Goal: Information Seeking & Learning: Learn about a topic

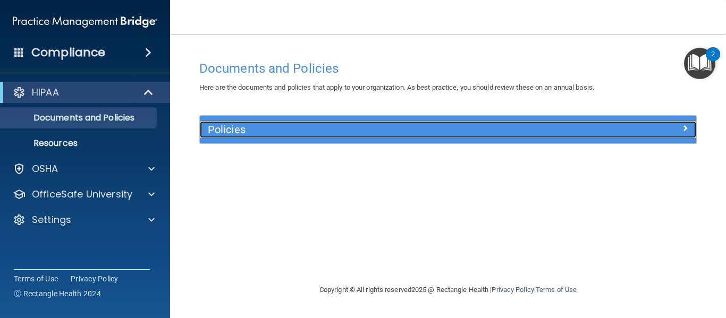
click at [299, 134] on h5 "Policies" at bounding box center [386, 130] width 357 height 12
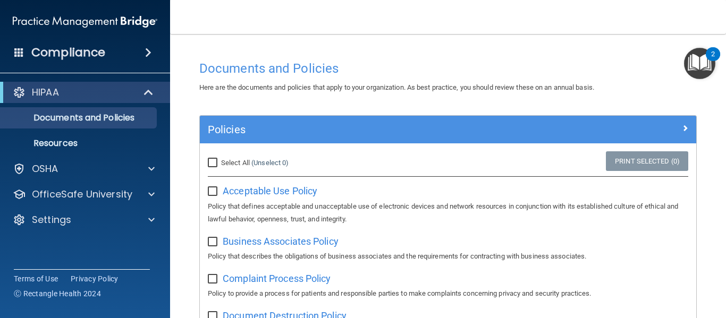
click at [212, 190] on input "checkbox" at bounding box center [214, 192] width 12 height 9
click at [227, 192] on span "Acceptable Use Policy" at bounding box center [270, 190] width 95 height 11
click at [214, 193] on input "checkbox" at bounding box center [214, 192] width 12 height 9
checkbox input "true"
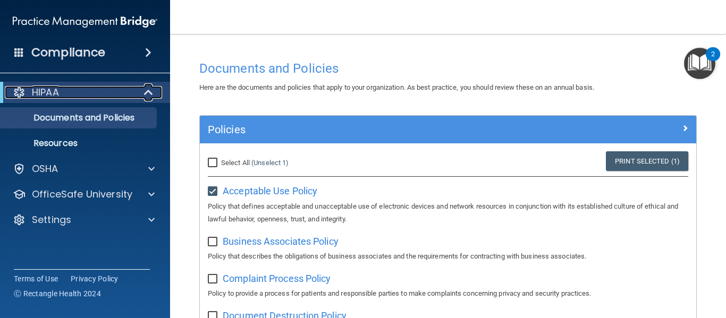
click at [147, 89] on span at bounding box center [149, 92] width 9 height 13
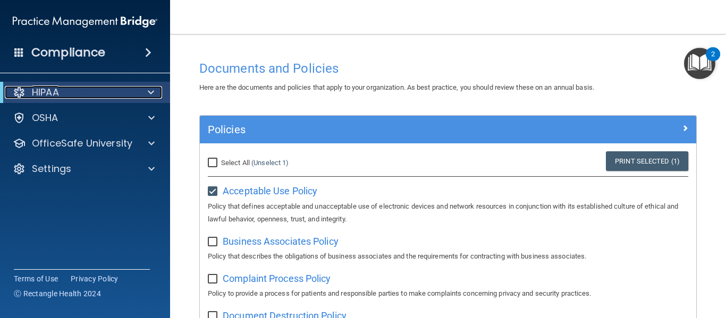
click at [148, 89] on span at bounding box center [151, 92] width 6 height 13
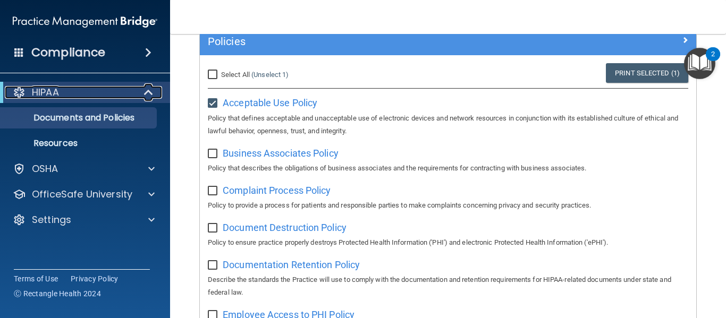
scroll to position [91, 0]
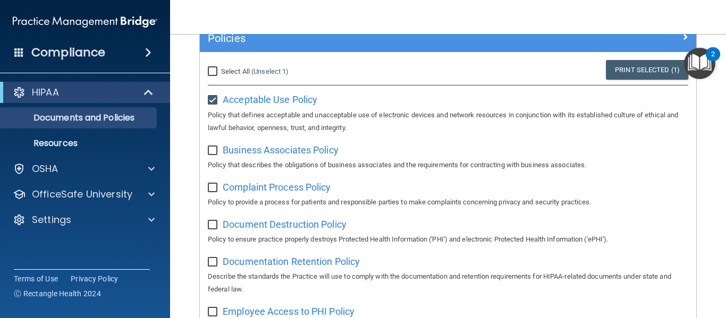
click at [213, 152] on input "checkbox" at bounding box center [214, 151] width 12 height 9
checkbox input "true"
click at [216, 188] on input "checkbox" at bounding box center [214, 188] width 12 height 9
checkbox input "true"
click at [213, 223] on input "checkbox" at bounding box center [214, 225] width 12 height 9
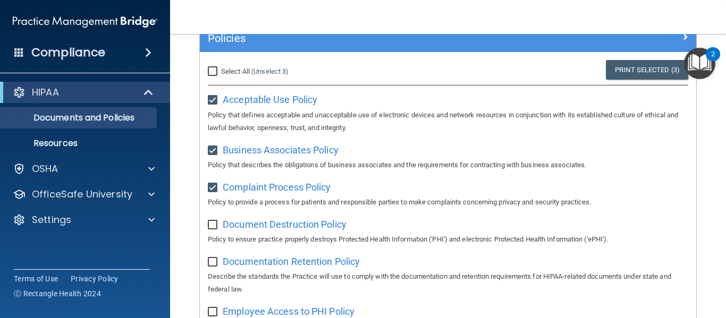
checkbox input "true"
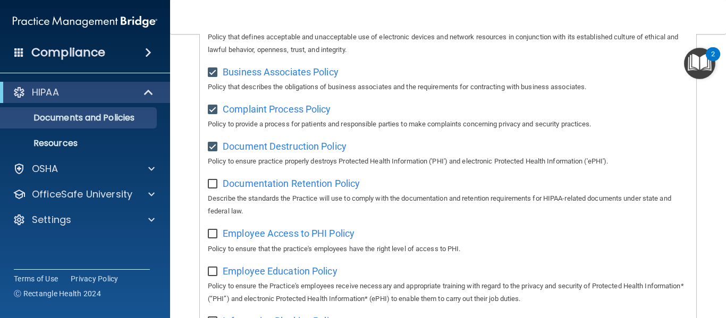
scroll to position [171, 0]
click at [213, 183] on input "checkbox" at bounding box center [214, 183] width 12 height 9
checkbox input "true"
click at [212, 232] on input "checkbox" at bounding box center [214, 233] width 12 height 9
checkbox input "true"
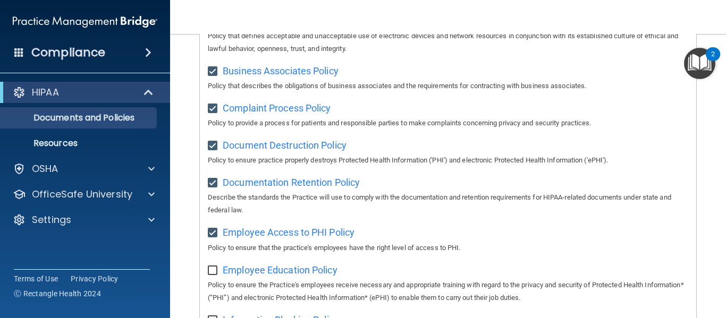
click at [213, 269] on input "checkbox" at bounding box center [214, 271] width 12 height 9
checkbox input "true"
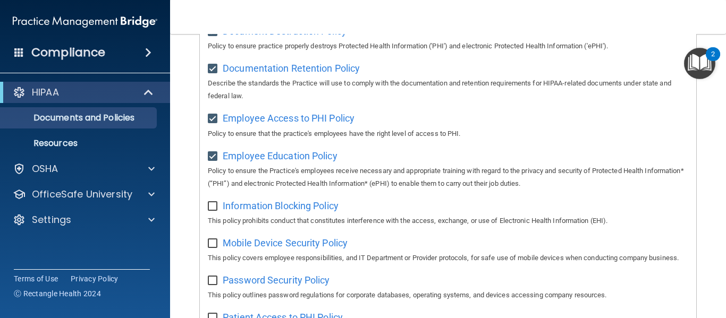
scroll to position [286, 0]
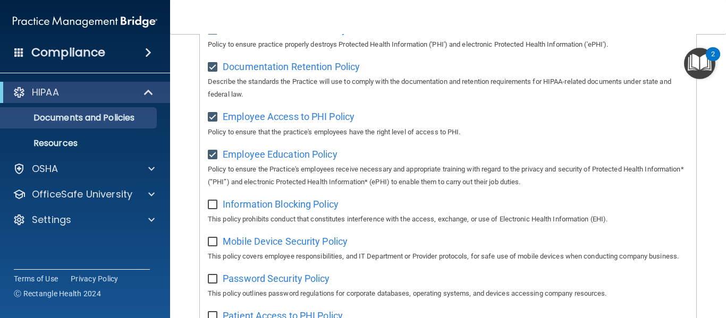
click at [215, 205] on input "checkbox" at bounding box center [214, 205] width 12 height 9
checkbox input "true"
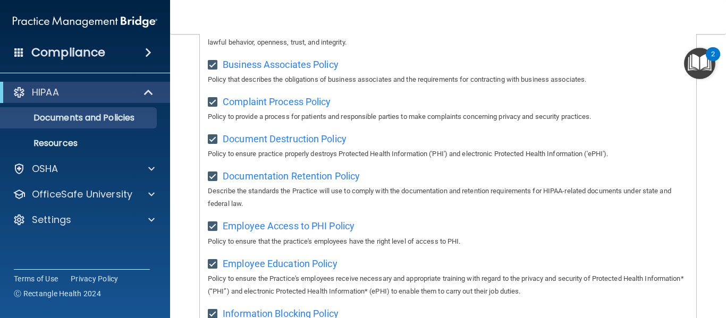
scroll to position [176, 0]
click at [121, 115] on p "Documents and Policies" at bounding box center [79, 118] width 145 height 11
click at [145, 92] on span at bounding box center [149, 92] width 9 height 13
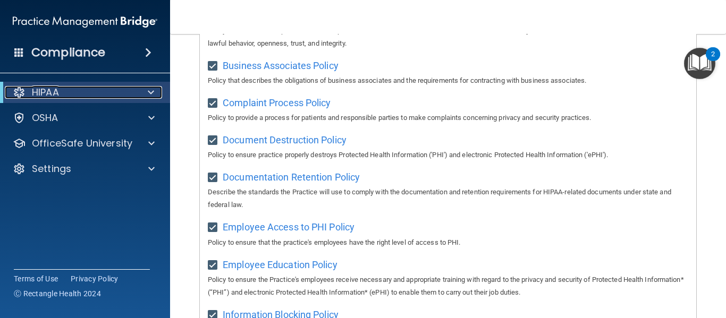
click at [33, 94] on p "HIPAA" at bounding box center [45, 92] width 27 height 13
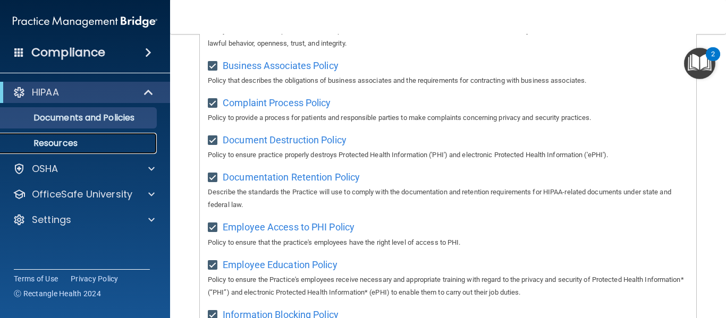
click at [49, 140] on p "Resources" at bounding box center [79, 143] width 145 height 11
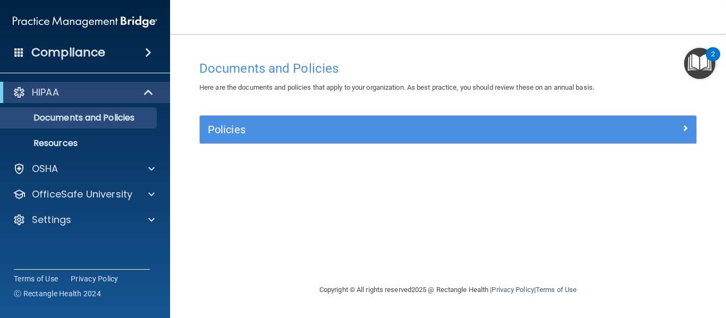
click at [151, 54] on span at bounding box center [148, 52] width 6 height 13
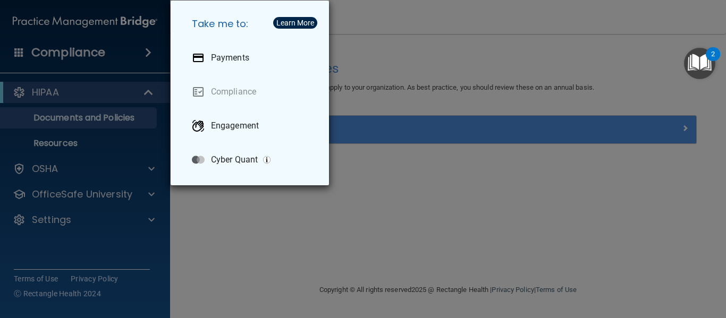
click at [151, 54] on div "Take me to: Payments Compliance Engagement Cyber Quant" at bounding box center [363, 159] width 726 height 318
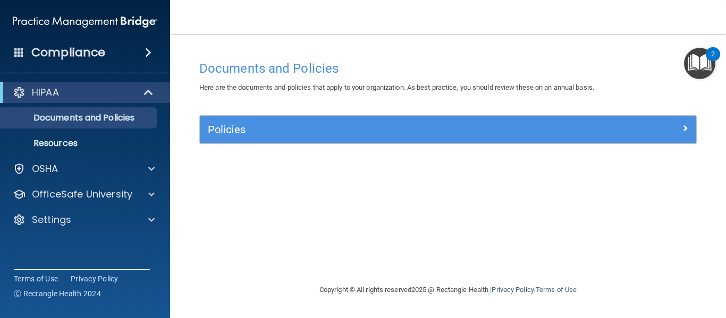
click at [74, 49] on h4 "Compliance" at bounding box center [68, 52] width 74 height 15
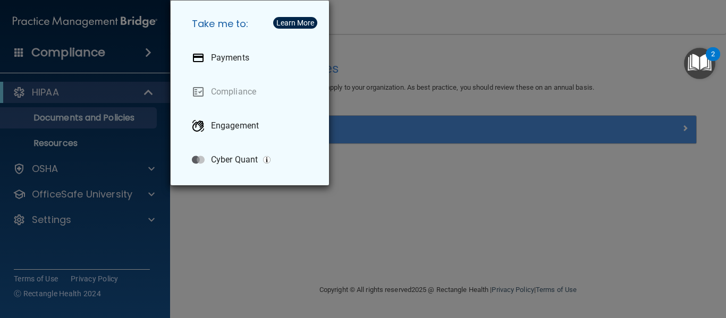
click at [74, 49] on div "Take me to: Payments Compliance Engagement Cyber Quant" at bounding box center [363, 159] width 726 height 318
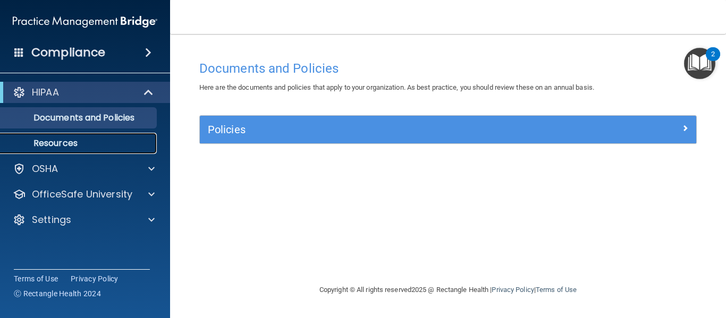
click at [62, 140] on p "Resources" at bounding box center [79, 143] width 145 height 11
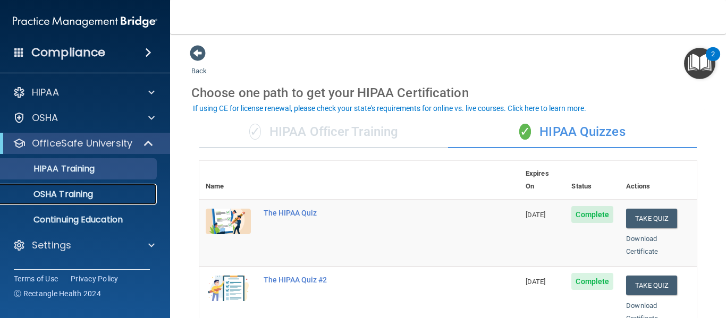
click at [122, 193] on div "OSHA Training" at bounding box center [79, 194] width 145 height 11
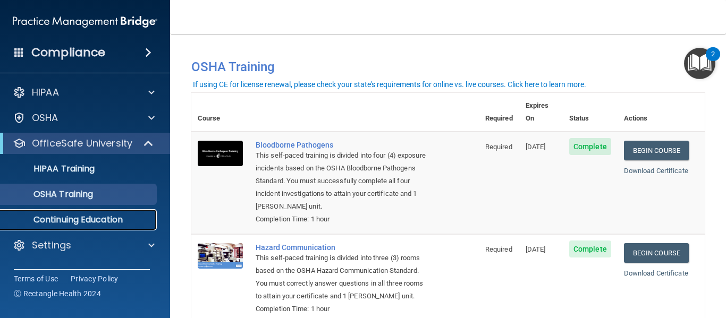
click at [112, 220] on p "Continuing Education" at bounding box center [79, 220] width 145 height 11
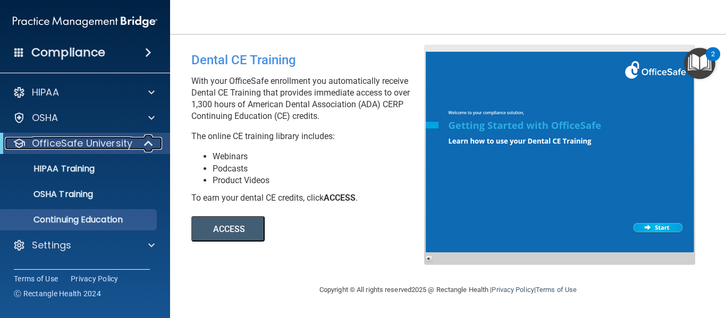
click at [148, 144] on span at bounding box center [149, 143] width 9 height 13
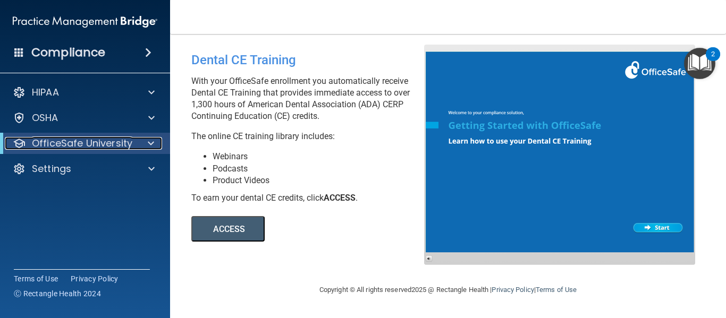
click at [148, 144] on span at bounding box center [151, 143] width 6 height 13
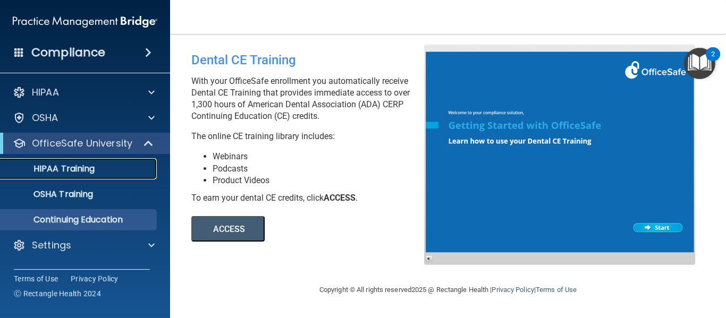
click at [90, 169] on p "HIPAA Training" at bounding box center [51, 169] width 88 height 11
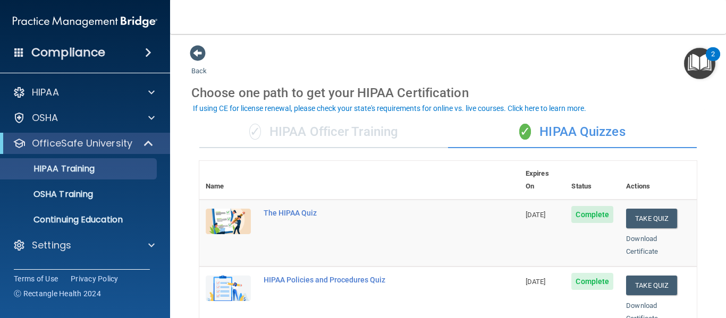
click at [296, 132] on div "✓ HIPAA Officer Training" at bounding box center [323, 132] width 249 height 32
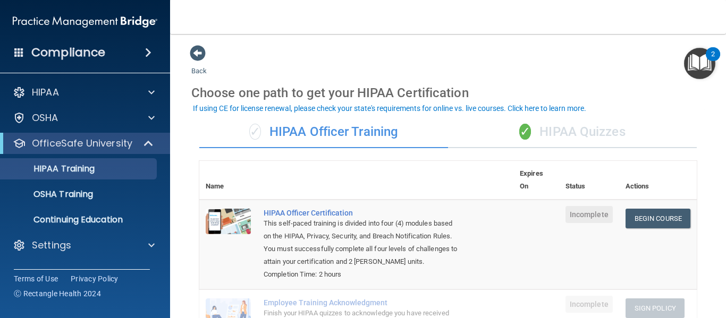
click at [623, 139] on div "✓ HIPAA Quizzes" at bounding box center [572, 132] width 249 height 32
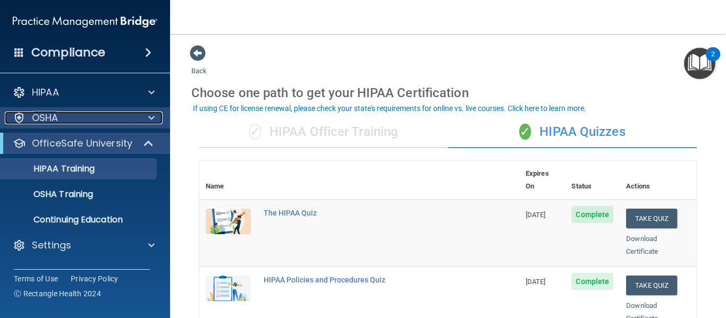
click at [148, 120] on span at bounding box center [151, 118] width 6 height 13
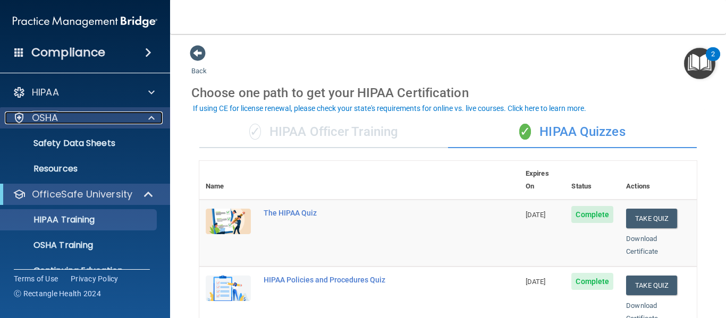
click at [148, 120] on span at bounding box center [151, 118] width 6 height 13
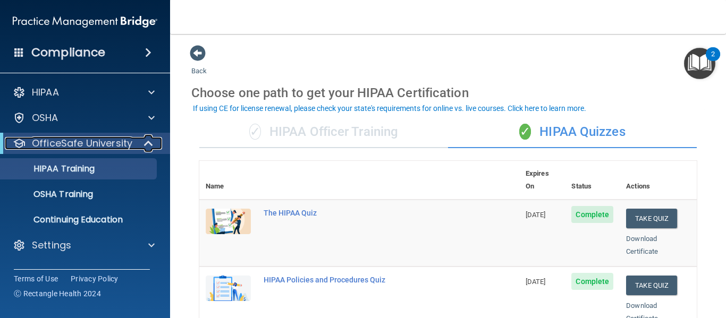
click at [151, 147] on span at bounding box center [149, 143] width 9 height 13
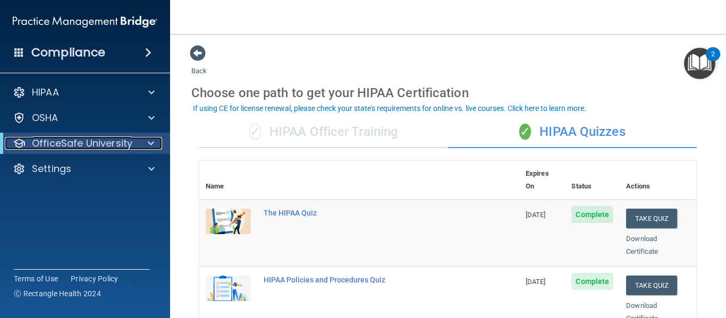
click at [151, 147] on span at bounding box center [151, 143] width 6 height 13
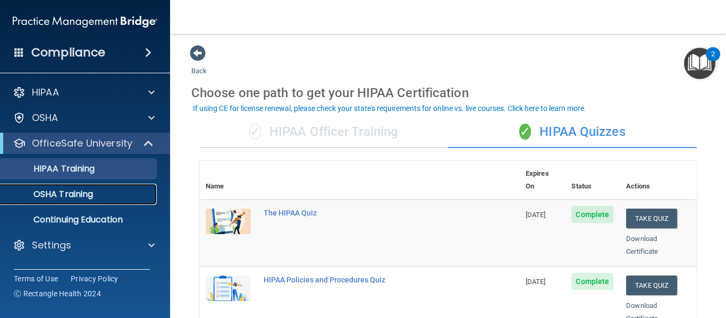
click at [89, 189] on p "OSHA Training" at bounding box center [50, 194] width 86 height 11
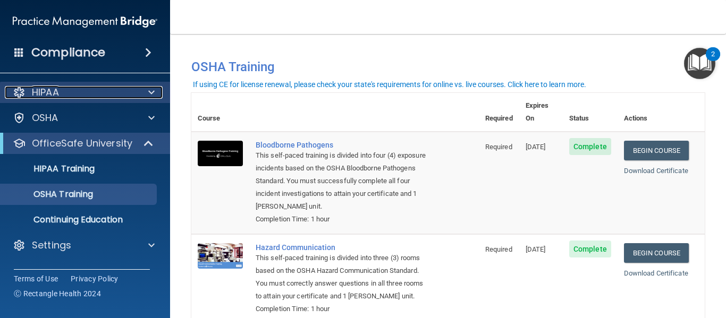
click at [85, 95] on div "HIPAA" at bounding box center [71, 92] width 132 height 13
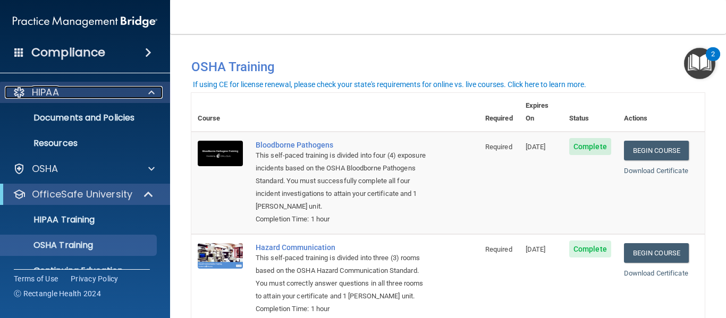
click at [145, 92] on div at bounding box center [150, 92] width 27 height 13
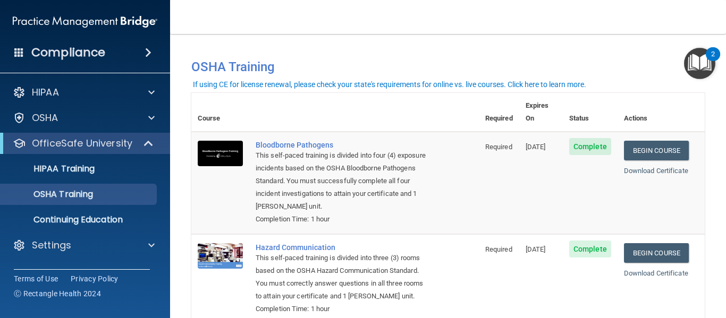
click at [151, 56] on span at bounding box center [148, 52] width 6 height 13
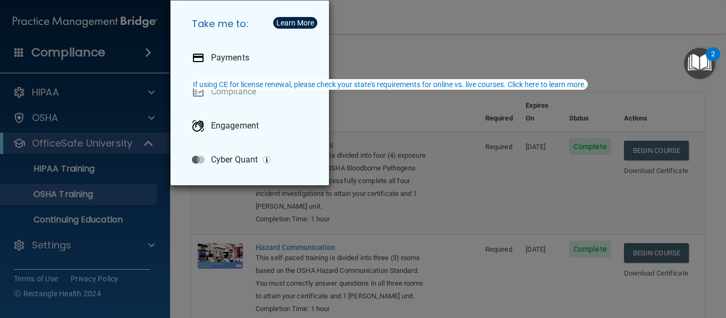
click at [379, 129] on div "Take me to: Payments Compliance Engagement Cyber Quant" at bounding box center [363, 159] width 726 height 318
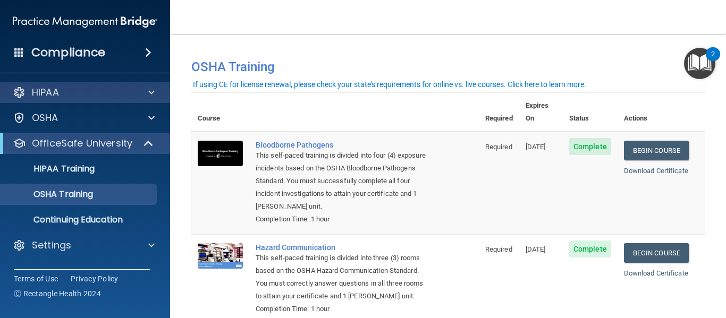
click at [82, 100] on div "HIPAA" at bounding box center [85, 92] width 171 height 21
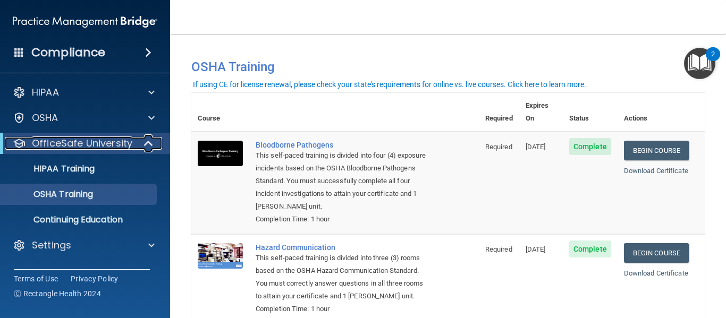
click at [145, 140] on span at bounding box center [149, 143] width 9 height 13
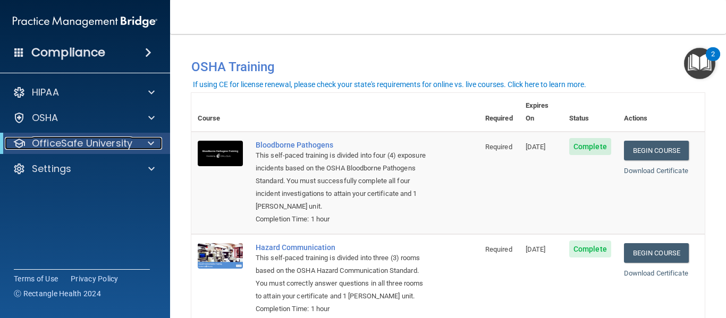
click at [144, 140] on div at bounding box center [149, 143] width 26 height 13
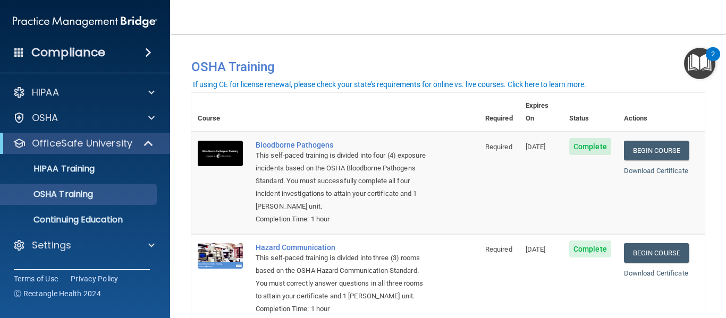
click at [12, 53] on div "Compliance" at bounding box center [85, 52] width 170 height 23
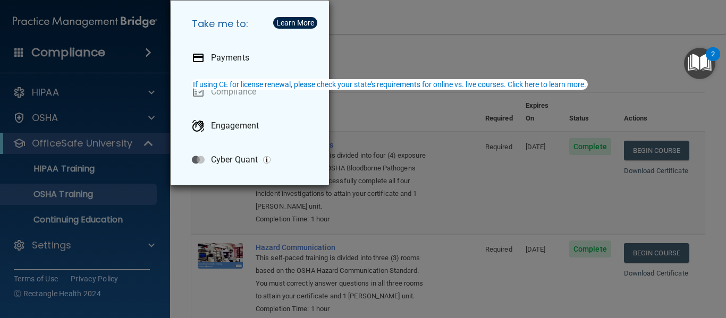
click at [45, 93] on div "Take me to: Payments Compliance Engagement Cyber Quant" at bounding box center [363, 159] width 726 height 318
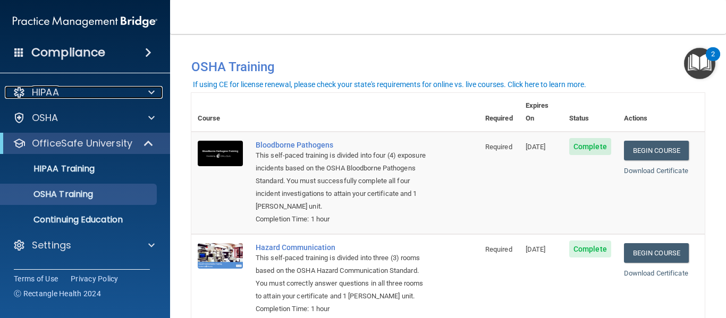
click at [45, 93] on p "HIPAA" at bounding box center [45, 92] width 27 height 13
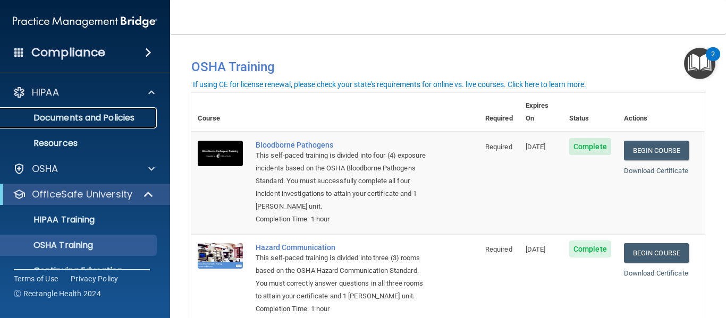
click at [61, 113] on p "Documents and Policies" at bounding box center [79, 118] width 145 height 11
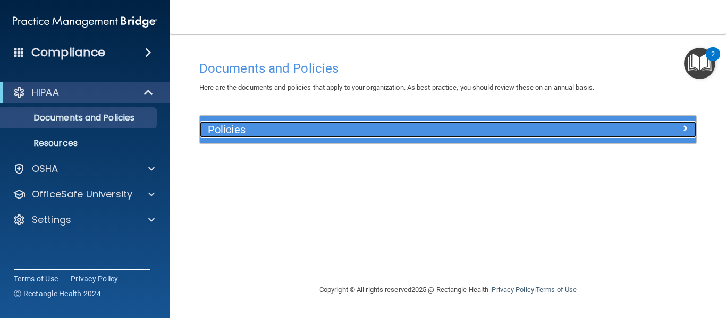
click at [216, 124] on h5 "Policies" at bounding box center [386, 130] width 357 height 12
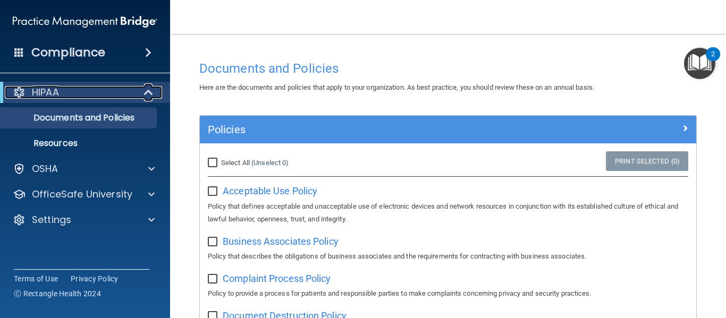
click at [148, 92] on span at bounding box center [149, 92] width 9 height 13
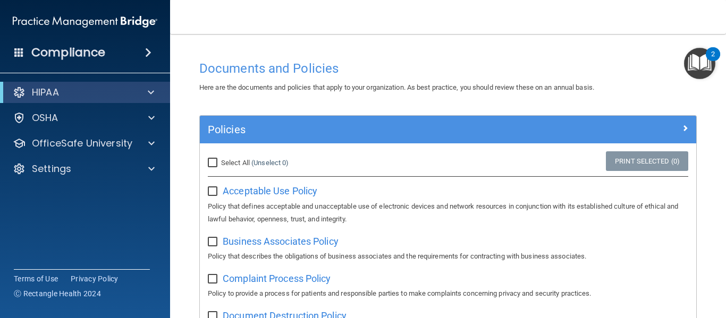
click at [149, 57] on span at bounding box center [148, 52] width 6 height 13
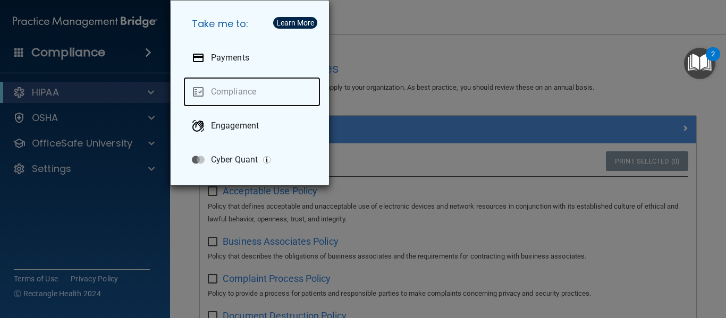
click at [216, 88] on link "Compliance" at bounding box center [251, 92] width 137 height 30
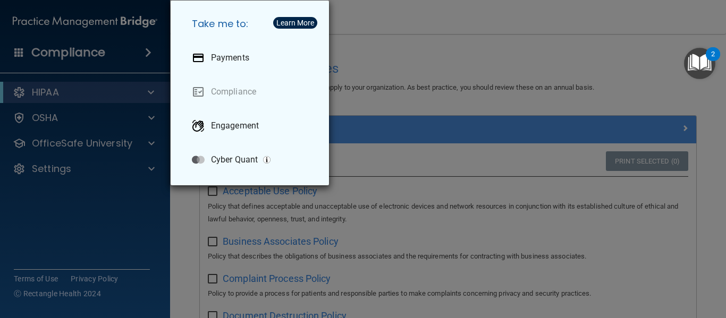
click at [131, 80] on div "Take me to: Payments Compliance Engagement Cyber Quant" at bounding box center [363, 159] width 726 height 318
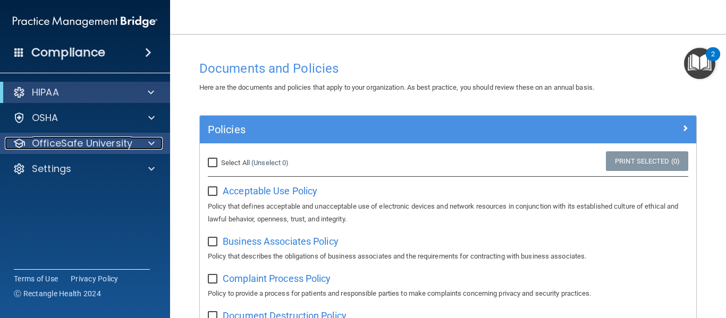
click at [152, 141] on span at bounding box center [151, 143] width 6 height 13
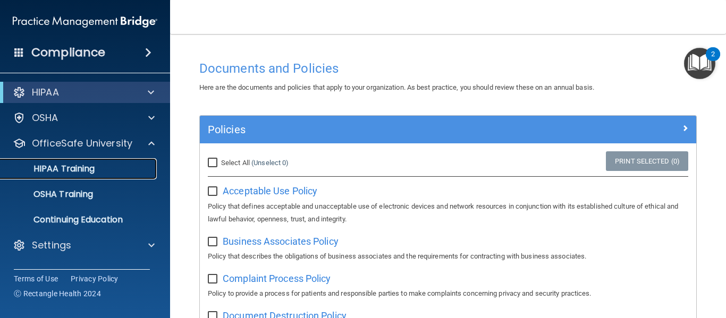
click at [133, 166] on div "HIPAA Training" at bounding box center [79, 169] width 145 height 11
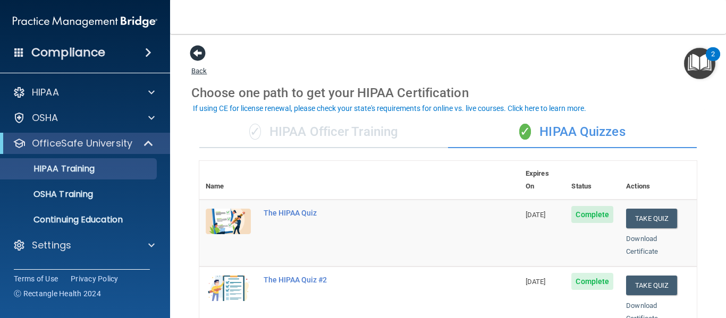
click at [202, 58] on span at bounding box center [198, 53] width 16 height 16
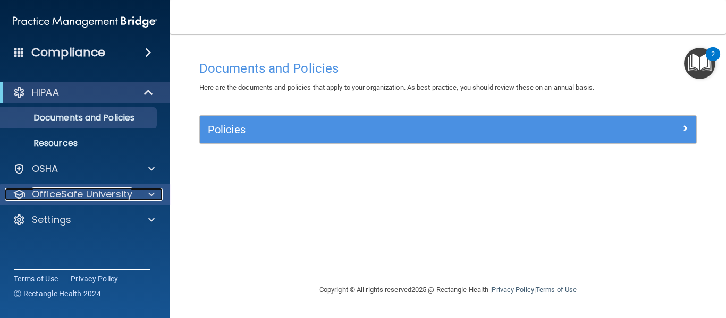
click at [147, 192] on div at bounding box center [150, 194] width 27 height 13
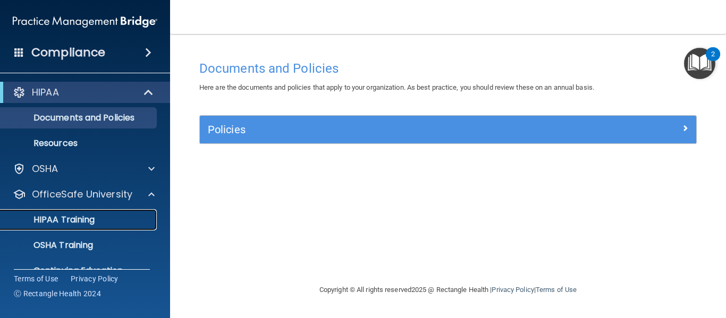
click at [100, 219] on div "HIPAA Training" at bounding box center [79, 220] width 145 height 11
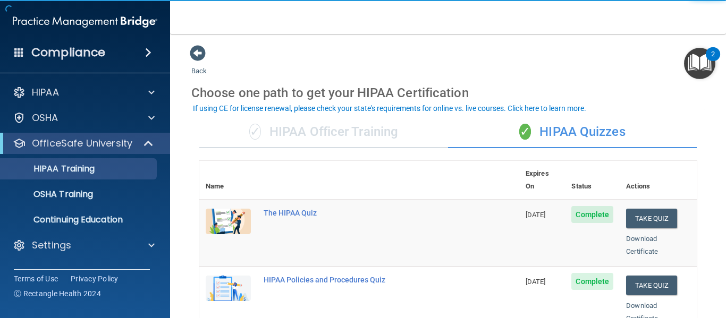
click at [702, 72] on img "Open Resource Center, 2 new notifications" at bounding box center [699, 63] width 31 height 31
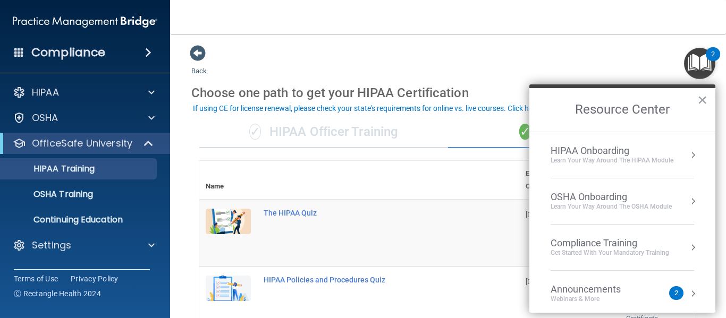
click at [690, 297] on button "Resource Center" at bounding box center [693, 294] width 11 height 11
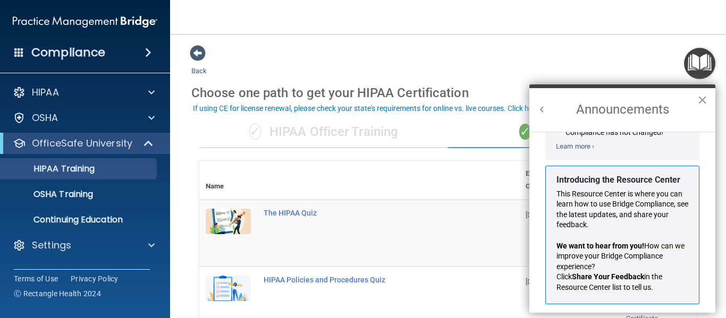
scroll to position [164, 0]
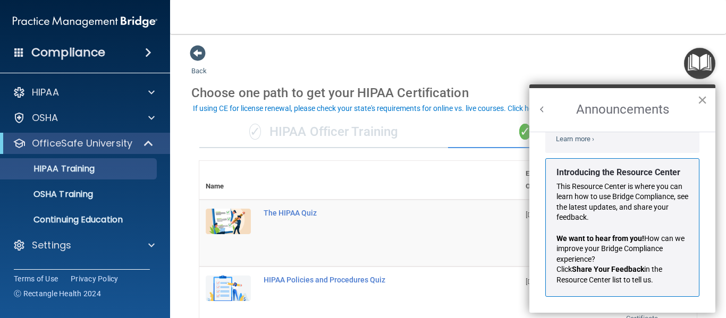
click at [700, 100] on button "×" at bounding box center [702, 99] width 10 height 17
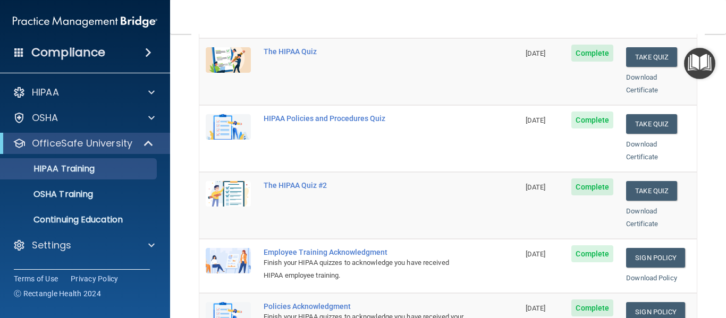
scroll to position [0, 0]
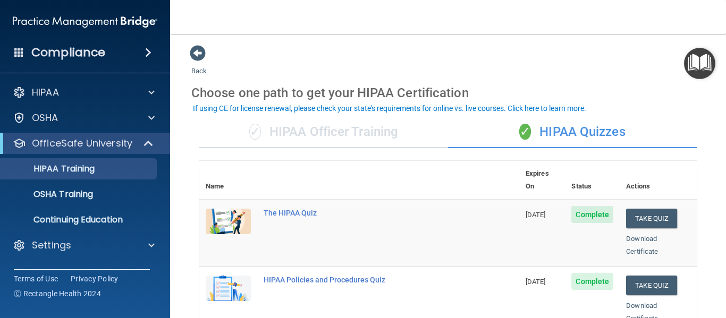
click at [361, 125] on div "✓ HIPAA Officer Training" at bounding box center [323, 132] width 249 height 32
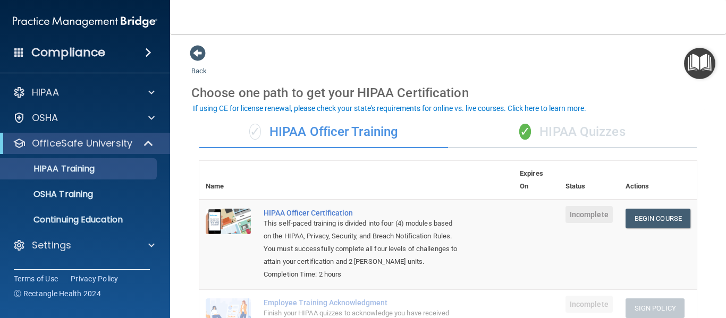
click at [568, 138] on div "✓ HIPAA Quizzes" at bounding box center [572, 132] width 249 height 32
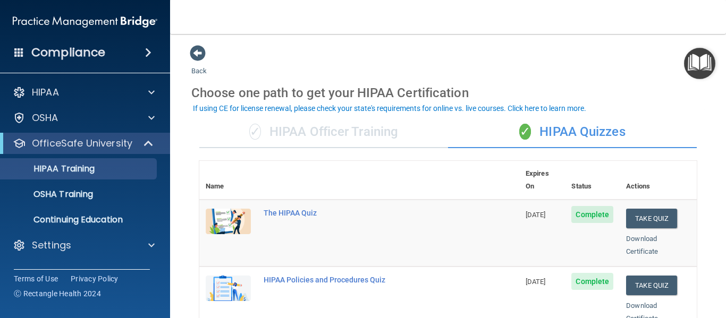
click at [406, 131] on div "✓ HIPAA Officer Training" at bounding box center [323, 132] width 249 height 32
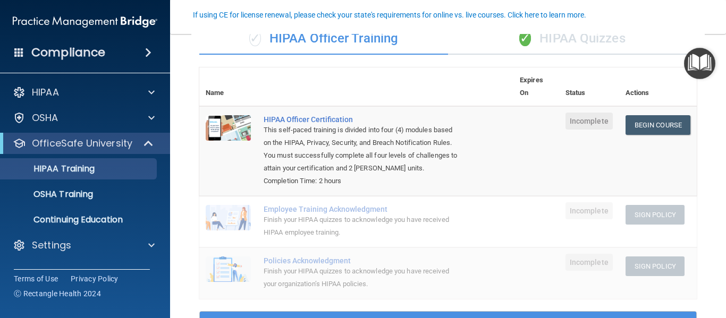
scroll to position [94, 0]
click at [120, 191] on div "OSHA Training" at bounding box center [79, 194] width 145 height 11
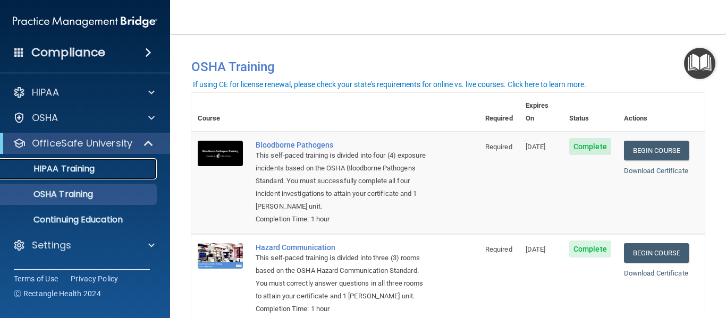
click at [87, 171] on p "HIPAA Training" at bounding box center [51, 169] width 88 height 11
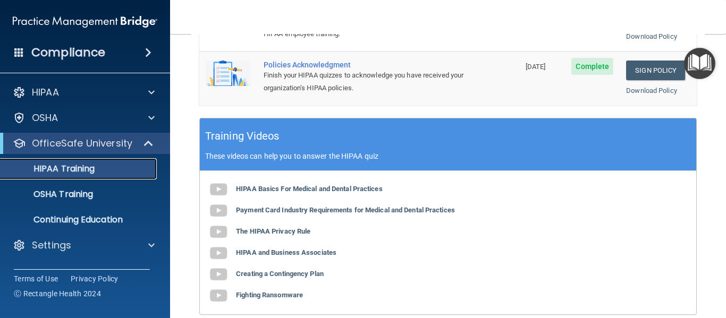
scroll to position [403, 0]
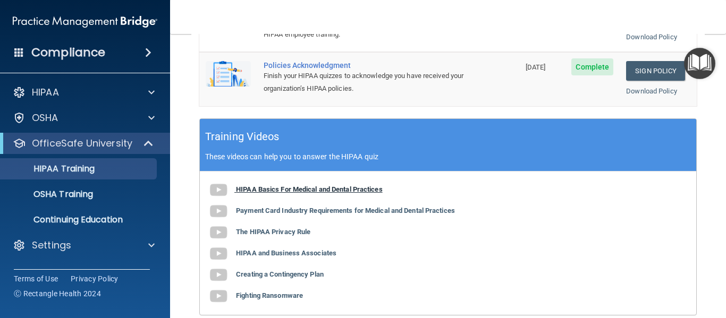
click at [298, 185] on b "HIPAA Basics For Medical and Dental Practices" at bounding box center [309, 189] width 147 height 8
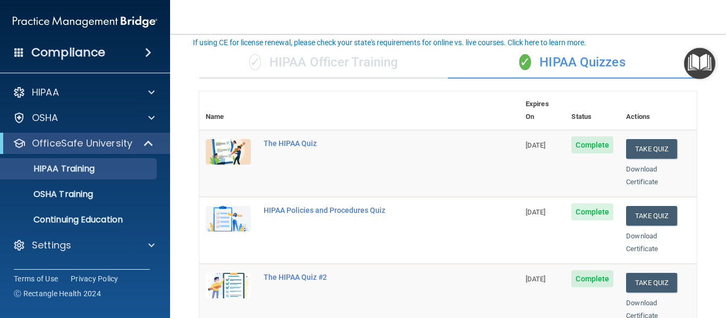
scroll to position [57, 0]
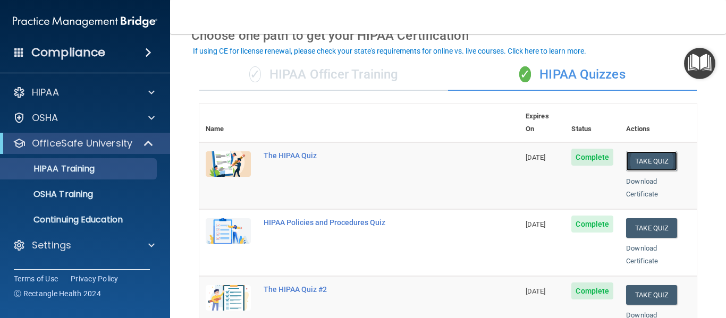
click at [640, 151] on button "Take Quiz" at bounding box center [651, 161] width 51 height 20
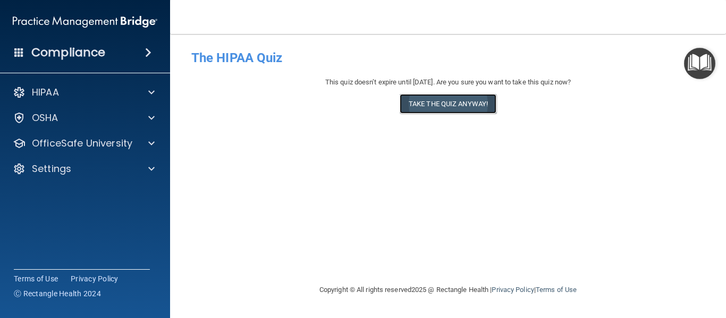
click at [453, 109] on button "Take the quiz anyway!" at bounding box center [448, 104] width 97 height 20
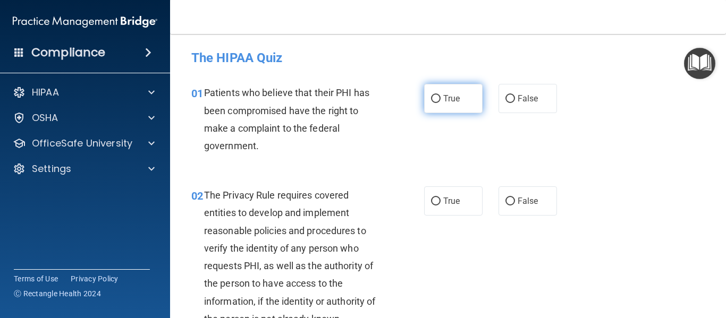
click at [440, 104] on label "True" at bounding box center [453, 98] width 58 height 29
click at [440, 103] on input "True" at bounding box center [436, 99] width 10 height 8
radio input "true"
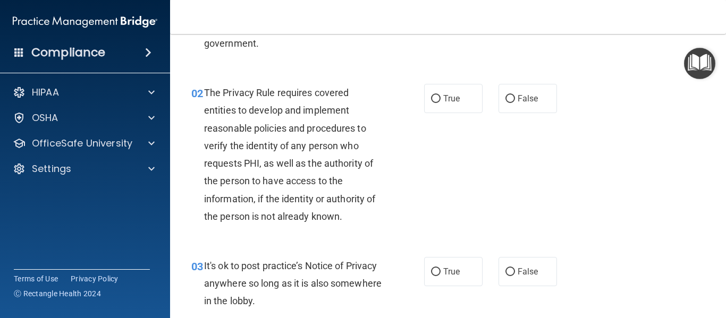
scroll to position [104, 0]
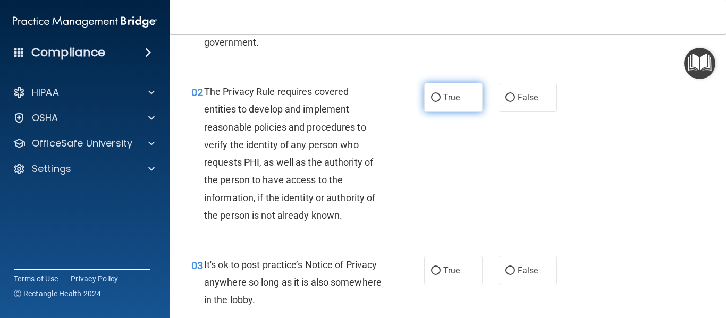
click at [456, 109] on label "True" at bounding box center [453, 97] width 58 height 29
click at [441, 102] on input "True" at bounding box center [436, 98] width 10 height 8
radio input "true"
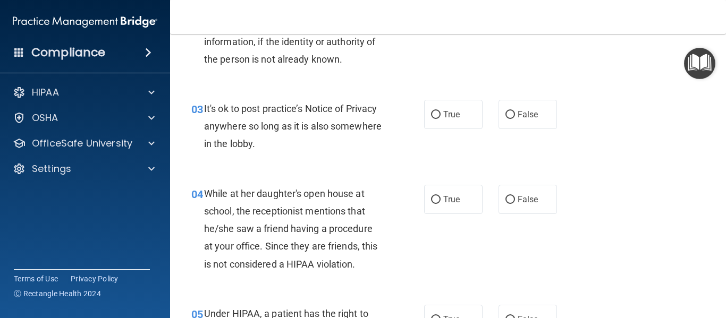
scroll to position [264, 0]
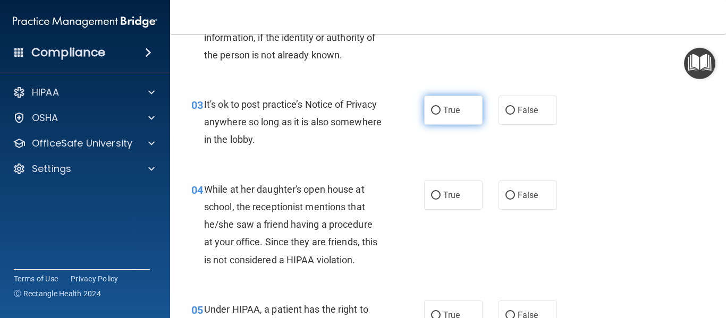
click at [459, 118] on label "True" at bounding box center [453, 110] width 58 height 29
click at [441, 115] on input "True" at bounding box center [436, 111] width 10 height 8
radio input "true"
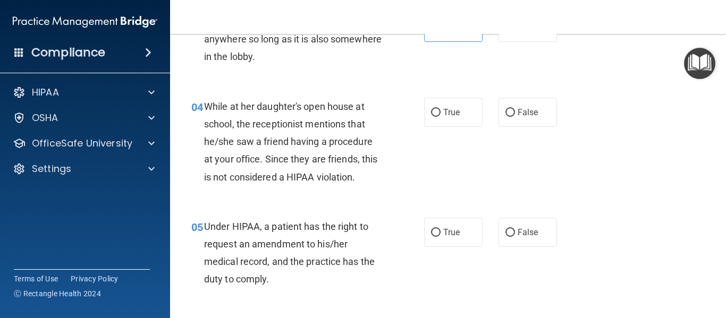
scroll to position [356, 0]
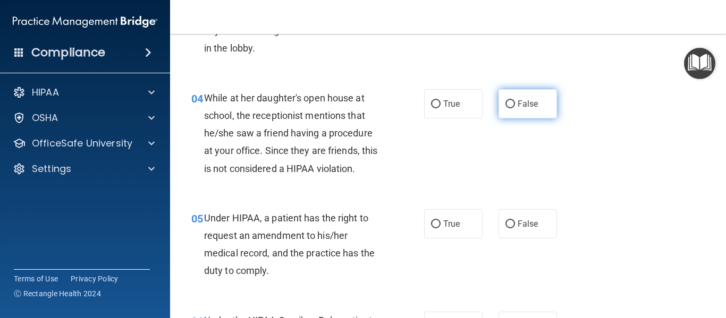
click at [518, 107] on span "False" at bounding box center [528, 104] width 21 height 10
click at [515, 107] on input "False" at bounding box center [510, 104] width 10 height 8
radio input "true"
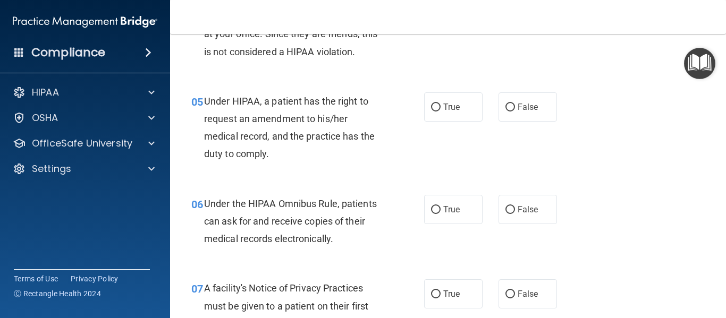
scroll to position [473, 0]
click at [466, 116] on label "True" at bounding box center [453, 106] width 58 height 29
click at [441, 111] on input "True" at bounding box center [436, 107] width 10 height 8
radio input "true"
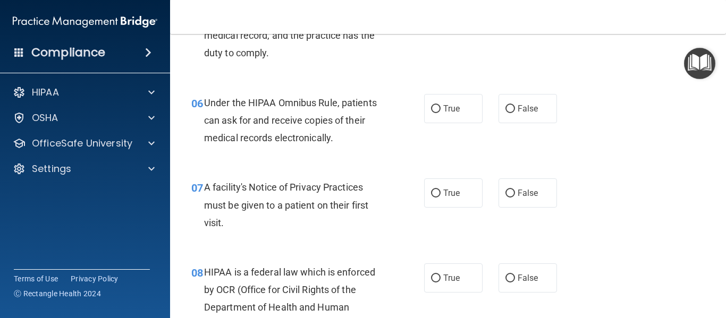
scroll to position [574, 0]
click at [462, 122] on label "True" at bounding box center [453, 108] width 58 height 29
click at [441, 113] on input "True" at bounding box center [436, 109] width 10 height 8
radio input "true"
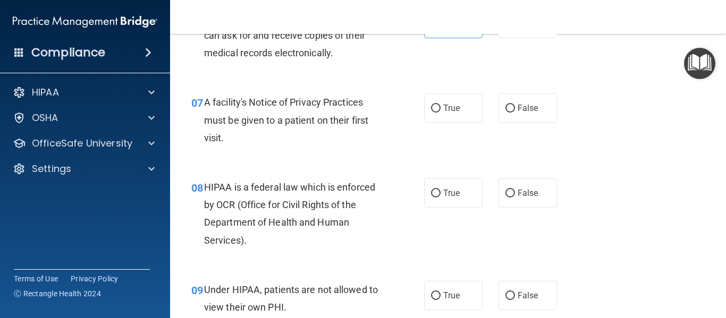
scroll to position [661, 0]
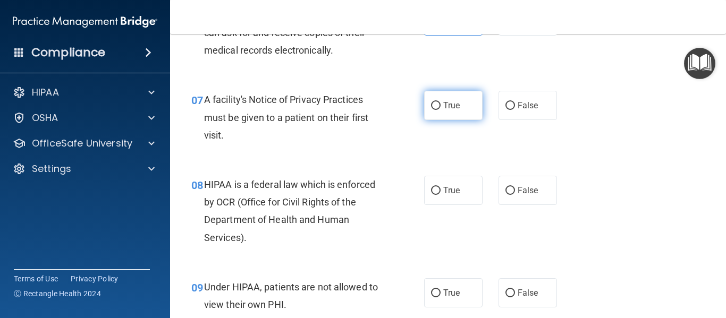
click at [454, 115] on label "True" at bounding box center [453, 105] width 58 height 29
click at [441, 110] on input "True" at bounding box center [436, 106] width 10 height 8
radio input "true"
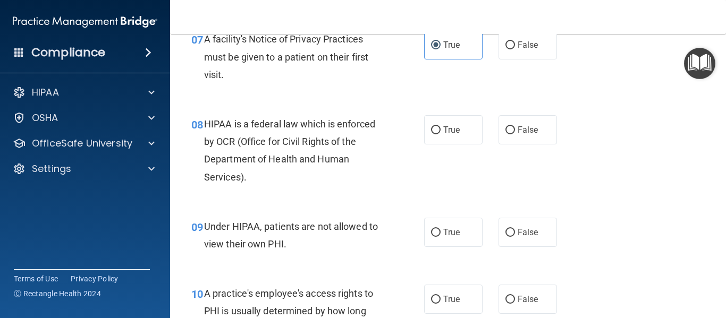
scroll to position [732, 0]
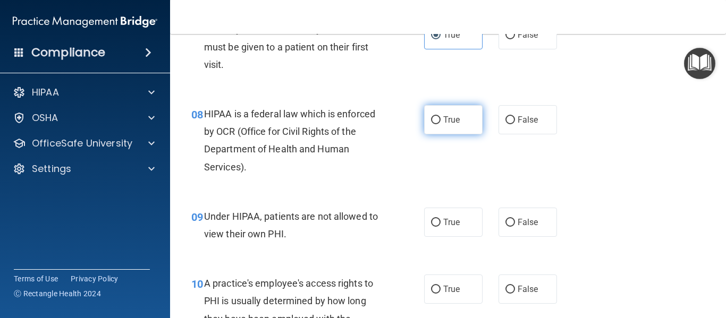
click at [453, 131] on label "True" at bounding box center [453, 119] width 58 height 29
click at [441, 124] on input "True" at bounding box center [436, 120] width 10 height 8
radio input "true"
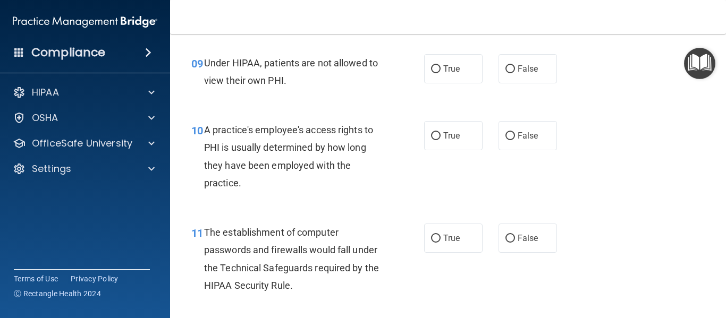
scroll to position [887, 0]
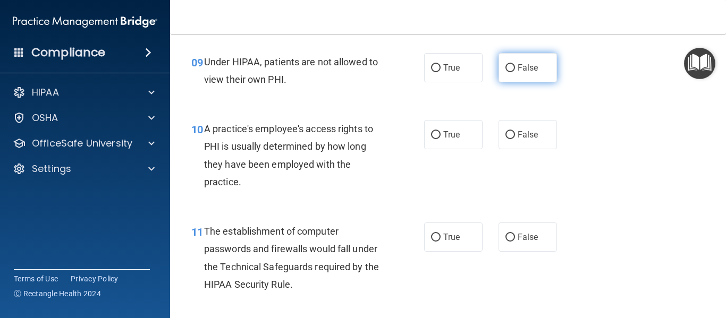
click at [521, 77] on label "False" at bounding box center [528, 67] width 58 height 29
click at [515, 72] on input "False" at bounding box center [510, 68] width 10 height 8
radio input "true"
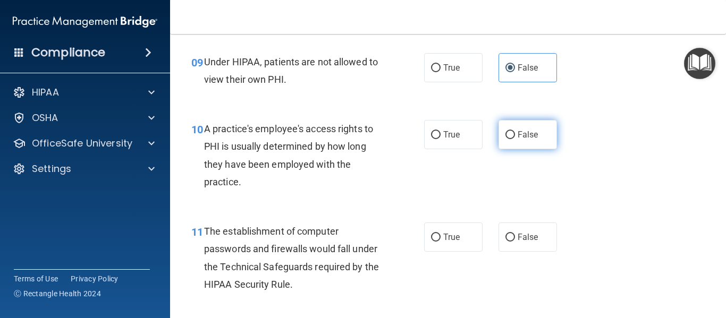
click at [532, 136] on span "False" at bounding box center [528, 135] width 21 height 10
click at [515, 136] on input "False" at bounding box center [510, 135] width 10 height 8
radio input "true"
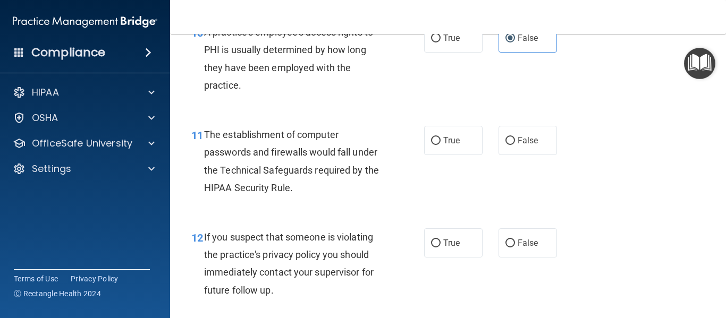
scroll to position [984, 0]
click at [453, 150] on label "True" at bounding box center [453, 139] width 58 height 29
click at [441, 145] on input "True" at bounding box center [436, 141] width 10 height 8
radio input "true"
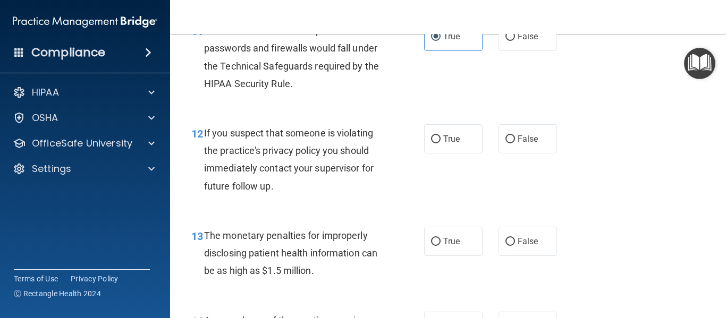
scroll to position [1088, 0]
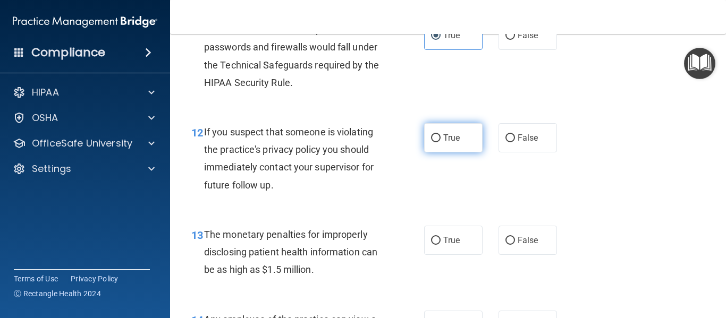
click at [442, 148] on label "True" at bounding box center [453, 137] width 58 height 29
click at [441, 142] on input "True" at bounding box center [436, 138] width 10 height 8
radio input "true"
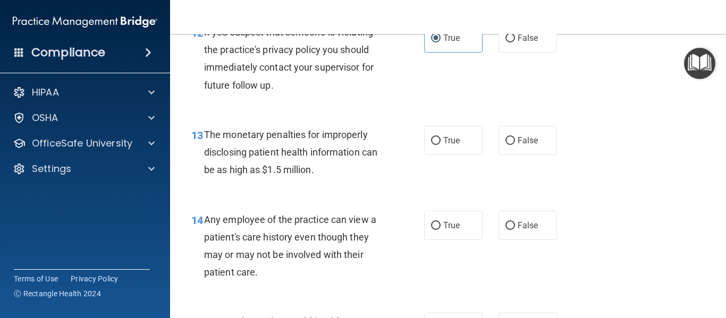
scroll to position [1189, 0]
click at [451, 145] on label "True" at bounding box center [453, 139] width 58 height 29
click at [441, 144] on input "True" at bounding box center [436, 140] width 10 height 8
radio input "true"
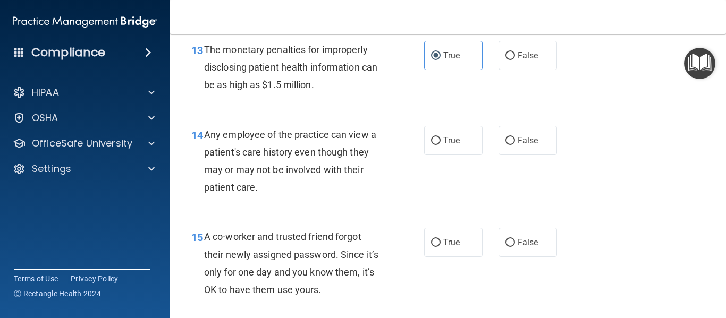
scroll to position [1276, 0]
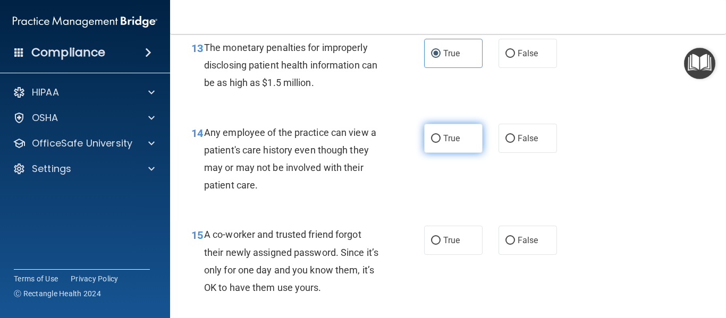
click at [450, 148] on label "True" at bounding box center [453, 138] width 58 height 29
click at [441, 143] on input "True" at bounding box center [436, 139] width 10 height 8
radio input "true"
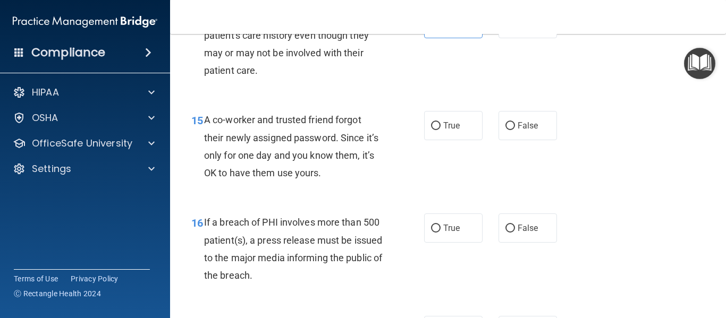
scroll to position [1396, 0]
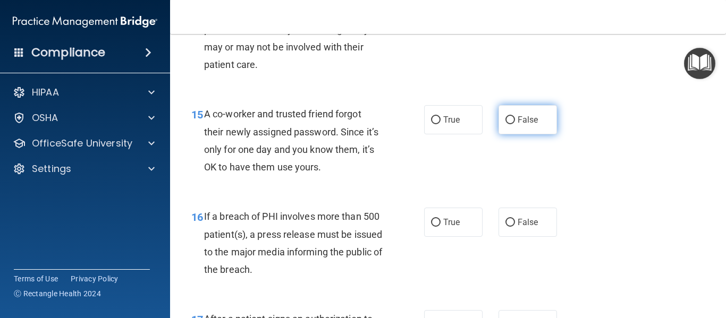
click at [502, 117] on label "False" at bounding box center [528, 119] width 58 height 29
click at [505, 117] on input "False" at bounding box center [510, 120] width 10 height 8
radio input "true"
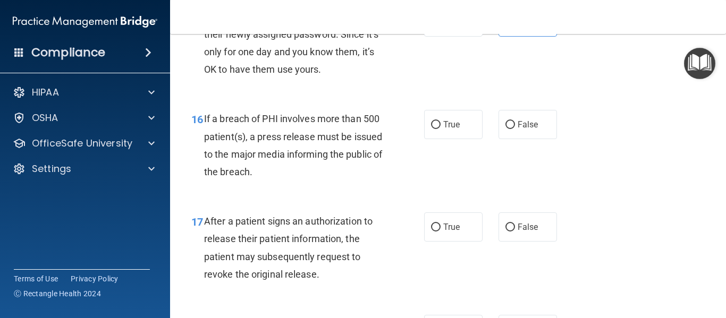
scroll to position [1495, 0]
click at [461, 127] on label "True" at bounding box center [453, 123] width 58 height 29
click at [441, 127] on input "True" at bounding box center [436, 125] width 10 height 8
radio input "true"
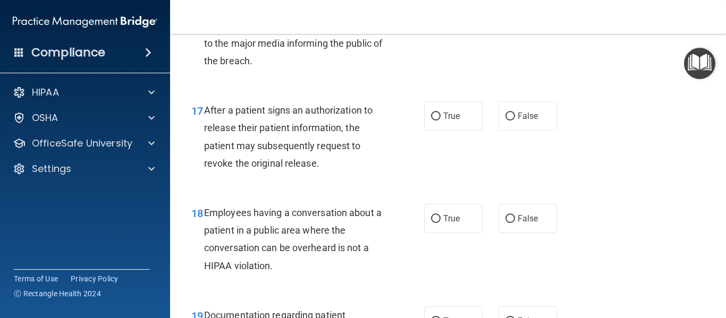
scroll to position [1608, 0]
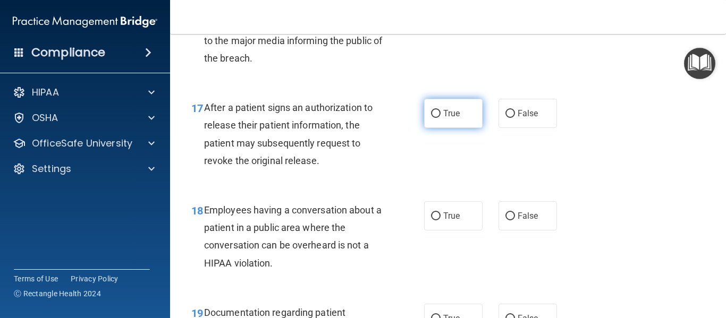
click at [452, 123] on label "True" at bounding box center [453, 113] width 58 height 29
click at [441, 118] on input "True" at bounding box center [436, 114] width 10 height 8
radio input "true"
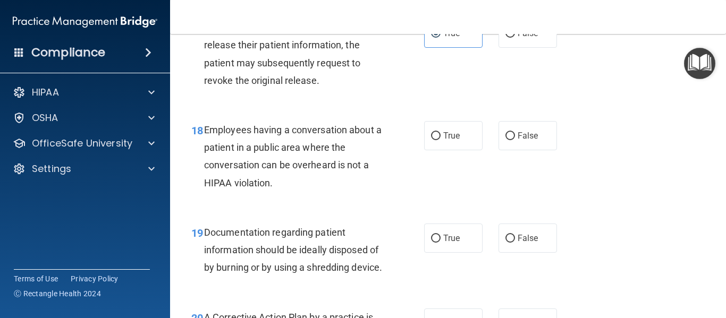
scroll to position [1714, 0]
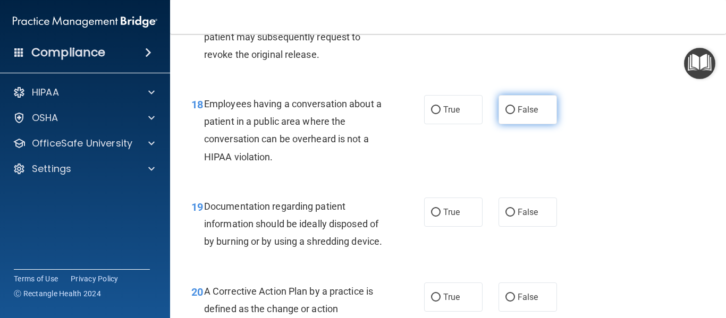
click at [512, 112] on input "False" at bounding box center [510, 110] width 10 height 8
radio input "true"
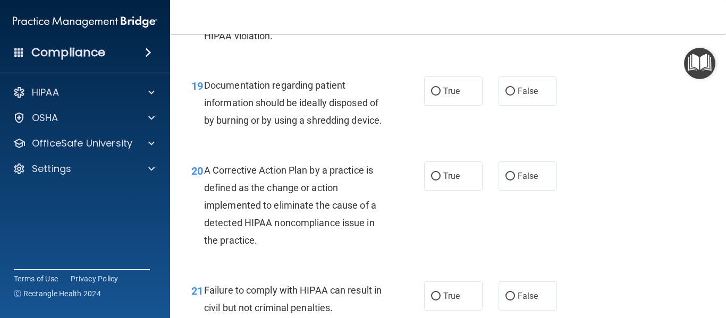
scroll to position [1838, 0]
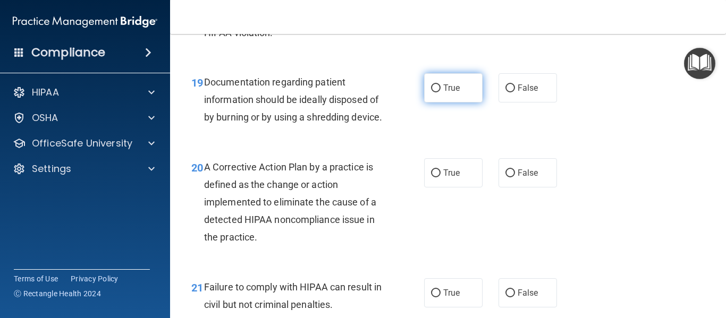
click at [452, 94] on label "True" at bounding box center [453, 87] width 58 height 29
click at [441, 92] on input "True" at bounding box center [436, 89] width 10 height 8
radio input "true"
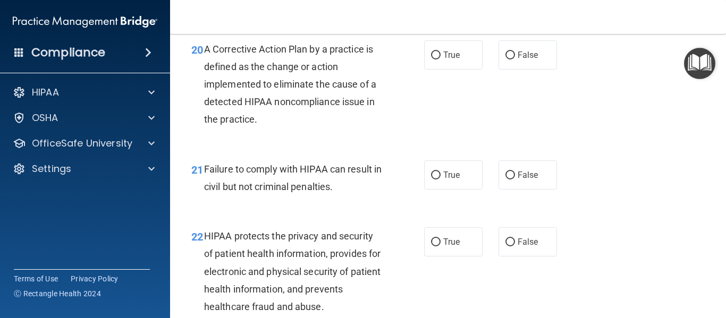
scroll to position [1957, 0]
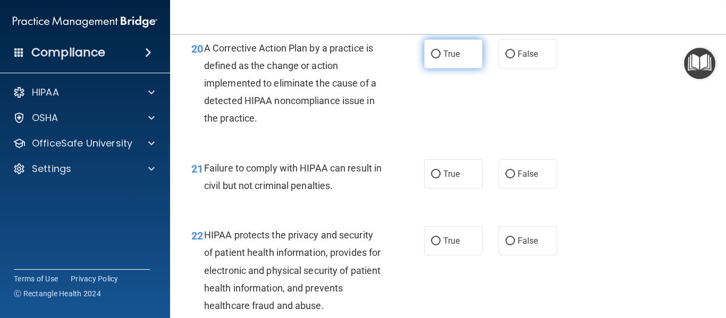
click at [453, 69] on label "True" at bounding box center [453, 53] width 58 height 29
click at [441, 58] on input "True" at bounding box center [436, 54] width 10 height 8
radio input "true"
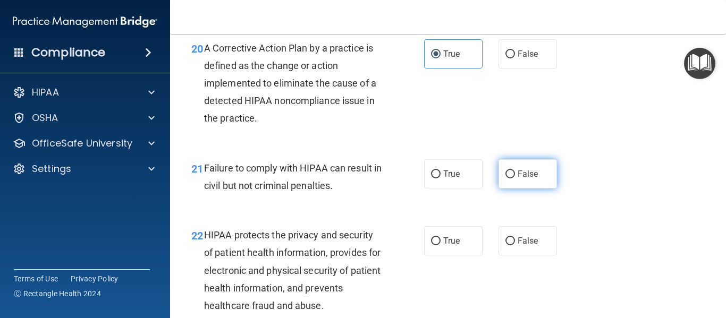
click at [541, 189] on label "False" at bounding box center [528, 173] width 58 height 29
click at [515, 179] on input "False" at bounding box center [510, 175] width 10 height 8
radio input "true"
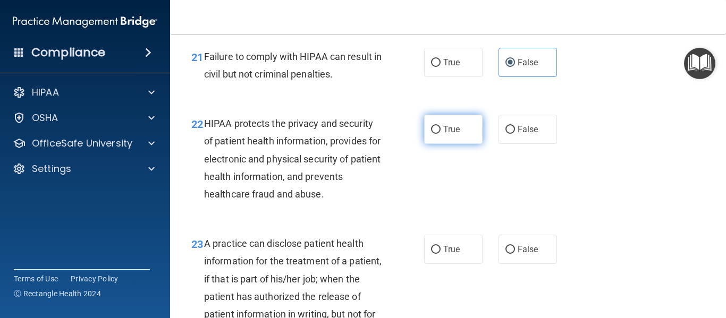
click at [451, 144] on label "True" at bounding box center [453, 129] width 58 height 29
click at [441, 134] on input "True" at bounding box center [436, 130] width 10 height 8
radio input "true"
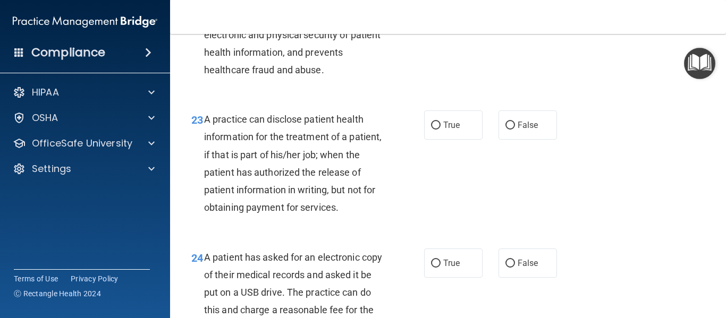
scroll to position [2202, 0]
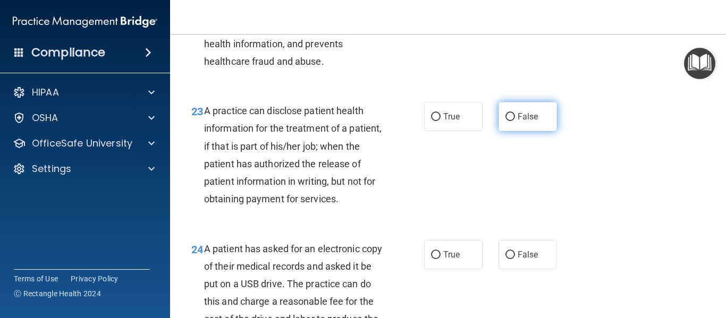
click at [508, 131] on label "False" at bounding box center [528, 116] width 58 height 29
click at [508, 121] on input "False" at bounding box center [510, 117] width 10 height 8
radio input "true"
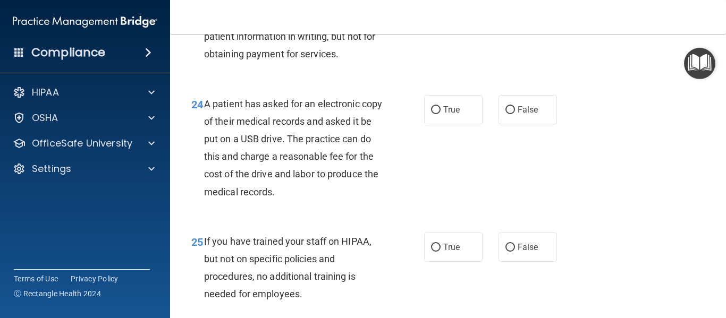
scroll to position [2348, 0]
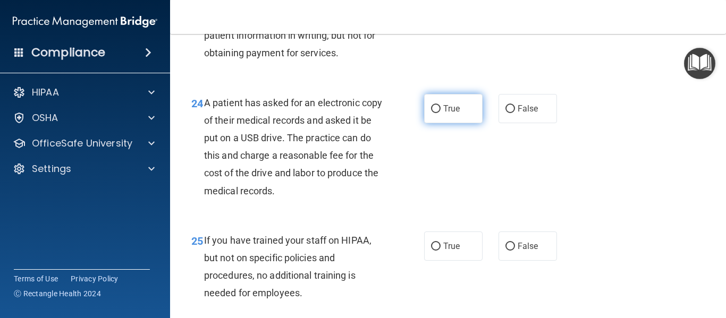
click at [441, 123] on label "True" at bounding box center [453, 108] width 58 height 29
click at [441, 113] on input "True" at bounding box center [436, 109] width 10 height 8
radio input "true"
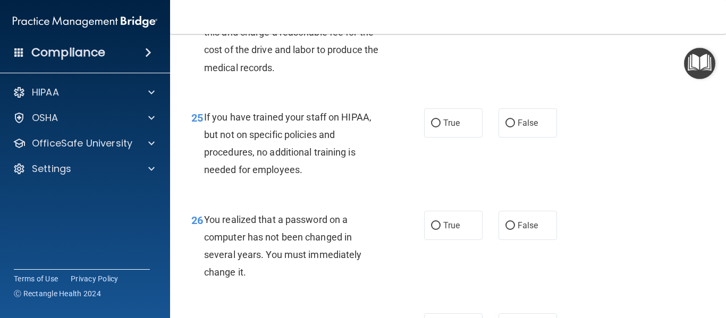
scroll to position [2475, 0]
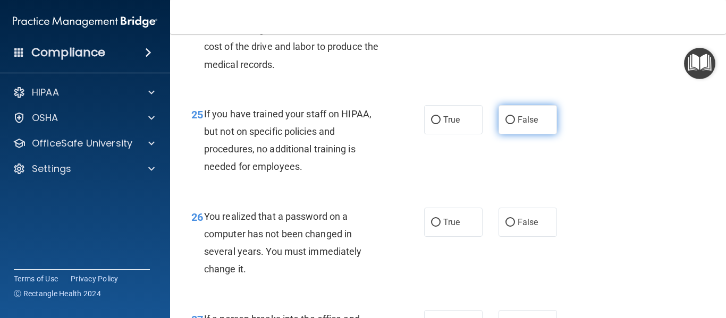
click at [520, 125] on span "False" at bounding box center [528, 120] width 21 height 10
click at [515, 124] on input "False" at bounding box center [510, 120] width 10 height 8
radio input "true"
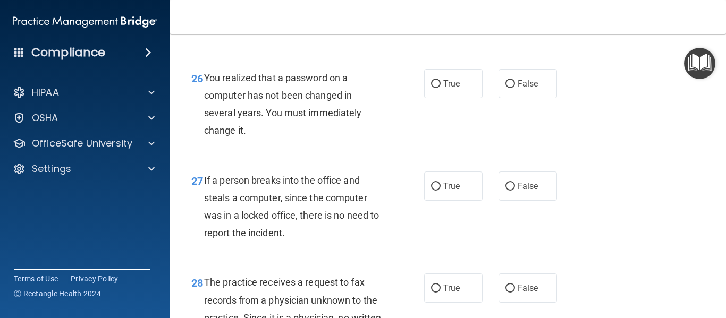
scroll to position [2615, 0]
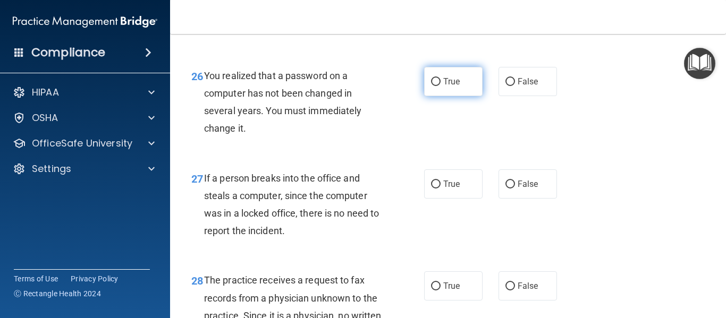
click at [452, 87] on span "True" at bounding box center [451, 82] width 16 height 10
click at [441, 86] on input "True" at bounding box center [436, 82] width 10 height 8
radio input "true"
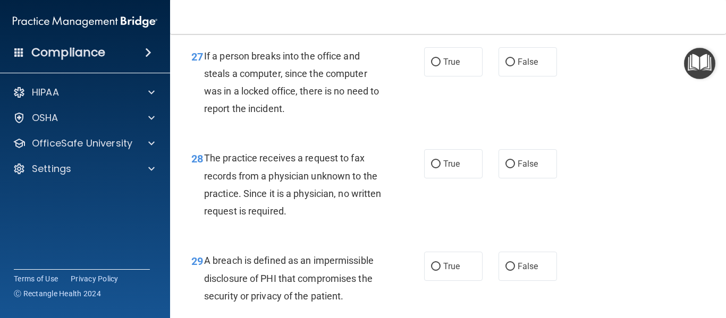
scroll to position [2740, 0]
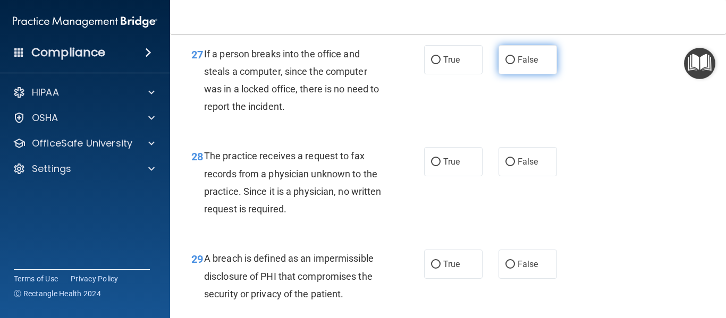
click at [529, 74] on label "False" at bounding box center [528, 59] width 58 height 29
click at [515, 64] on input "False" at bounding box center [510, 60] width 10 height 8
radio input "true"
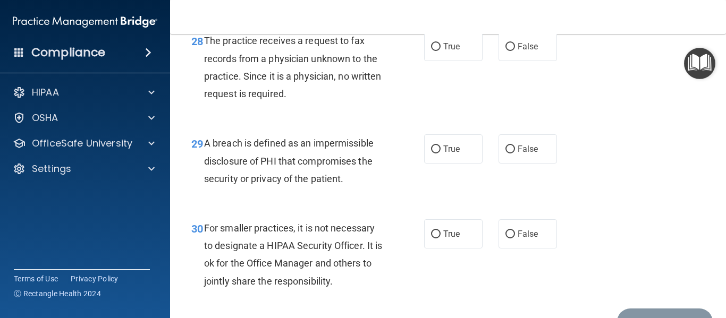
scroll to position [2853, 0]
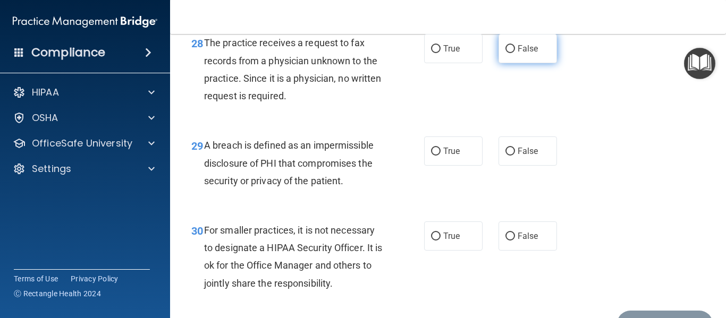
click at [519, 58] on label "False" at bounding box center [528, 48] width 58 height 29
click at [515, 53] on input "False" at bounding box center [510, 49] width 10 height 8
radio input "true"
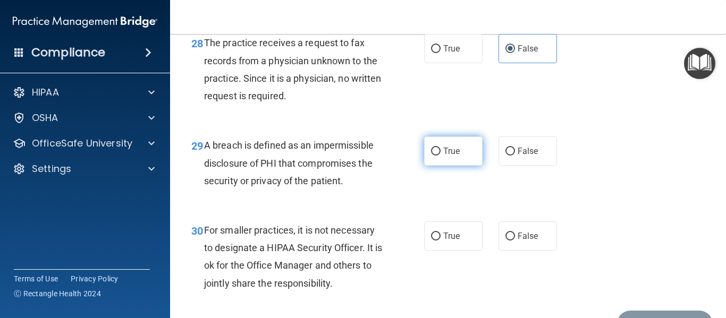
click at [448, 156] on span "True" at bounding box center [451, 151] width 16 height 10
click at [441, 156] on input "True" at bounding box center [436, 152] width 10 height 8
radio input "true"
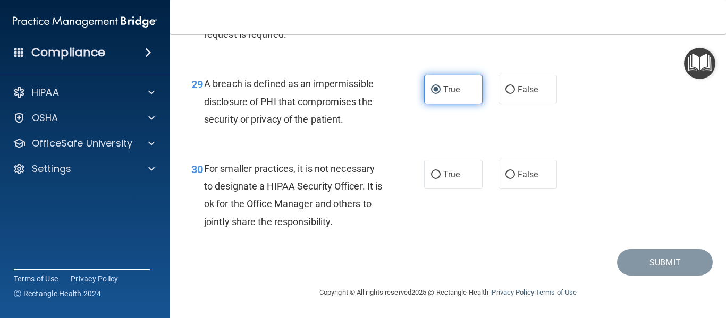
scroll to position [2933, 0]
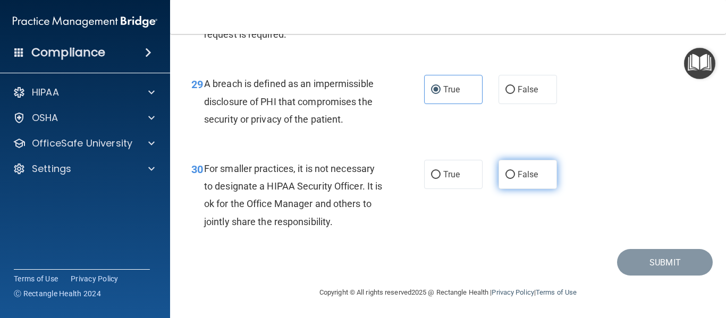
click at [516, 168] on label "False" at bounding box center [528, 174] width 58 height 29
click at [515, 171] on input "False" at bounding box center [510, 175] width 10 height 8
radio input "true"
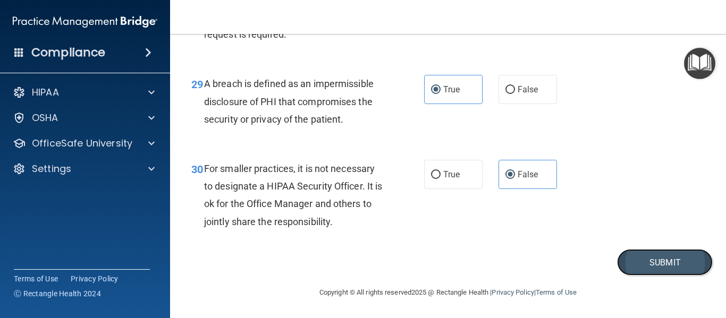
click at [685, 258] on button "Submit" at bounding box center [665, 262] width 96 height 27
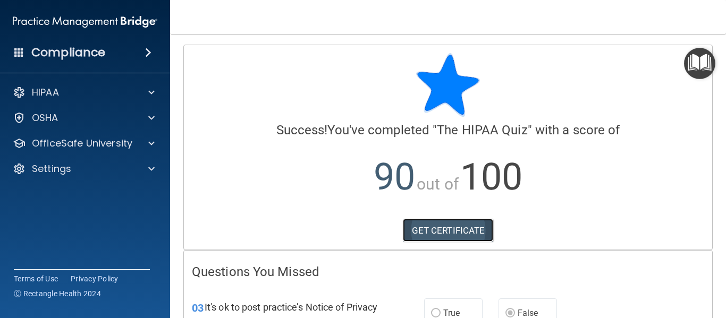
click at [479, 229] on link "GET CERTIFICATE" at bounding box center [448, 230] width 91 height 23
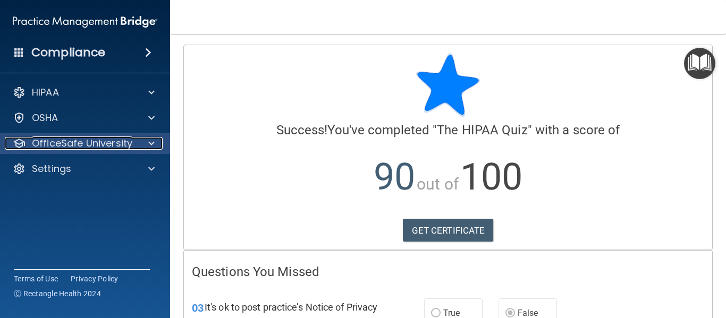
click at [152, 142] on span at bounding box center [151, 143] width 6 height 13
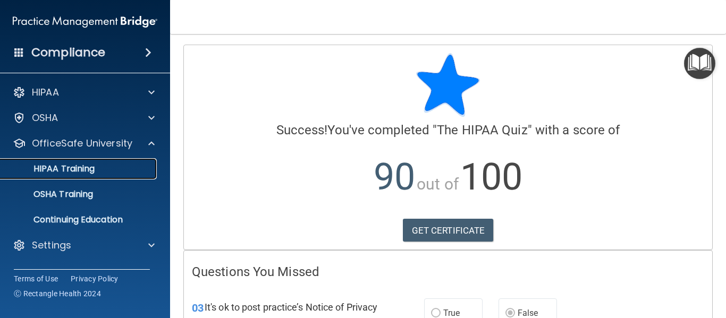
click at [135, 172] on div "HIPAA Training" at bounding box center [79, 169] width 145 height 11
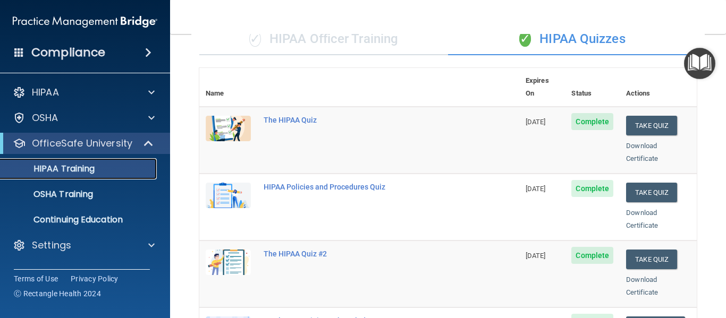
scroll to position [94, 0]
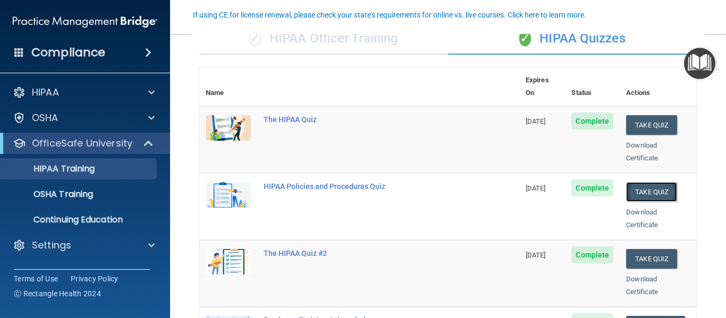
click at [643, 182] on button "Take Quiz" at bounding box center [651, 192] width 51 height 20
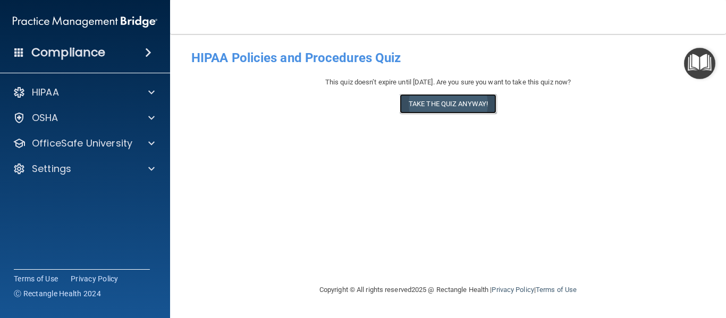
click at [441, 108] on button "Take the quiz anyway!" at bounding box center [448, 104] width 97 height 20
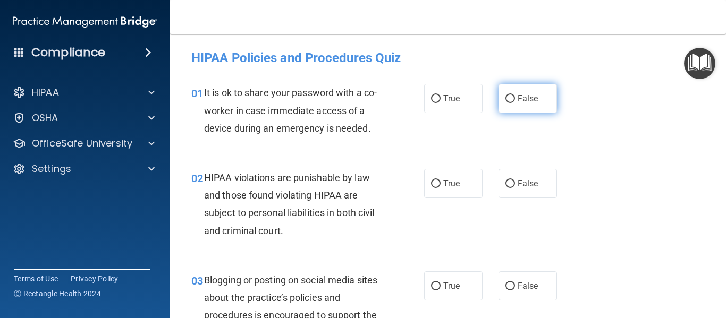
click at [529, 103] on span "False" at bounding box center [528, 99] width 21 height 10
click at [515, 103] on input "False" at bounding box center [510, 99] width 10 height 8
radio input "true"
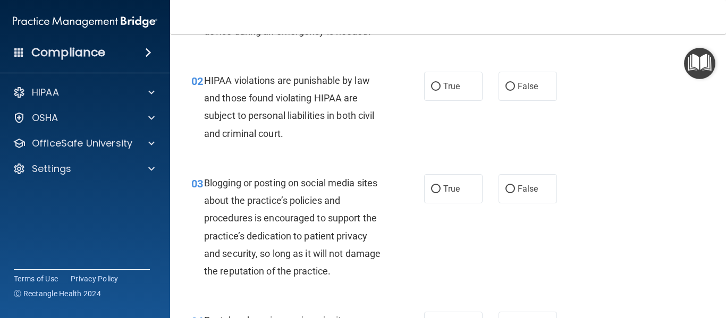
scroll to position [100, 0]
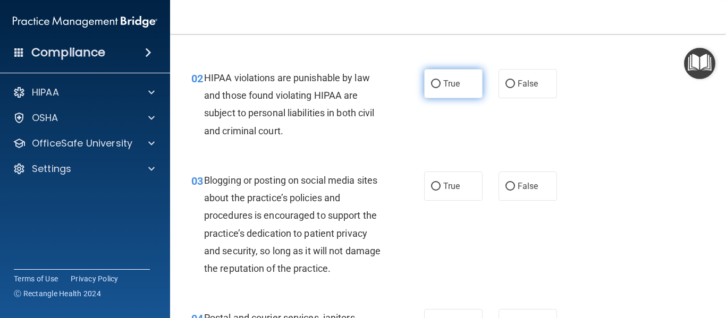
click at [462, 89] on label "True" at bounding box center [453, 83] width 58 height 29
click at [441, 88] on input "True" at bounding box center [436, 84] width 10 height 8
radio input "true"
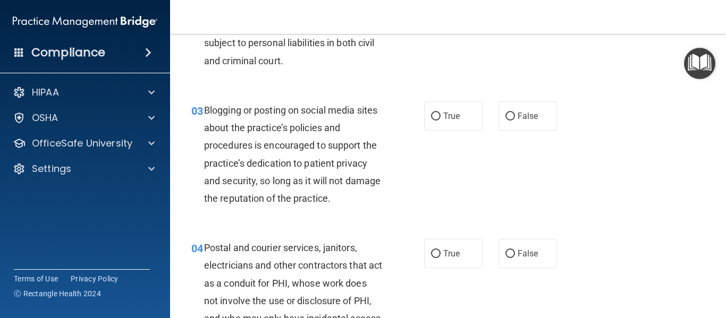
scroll to position [184, 0]
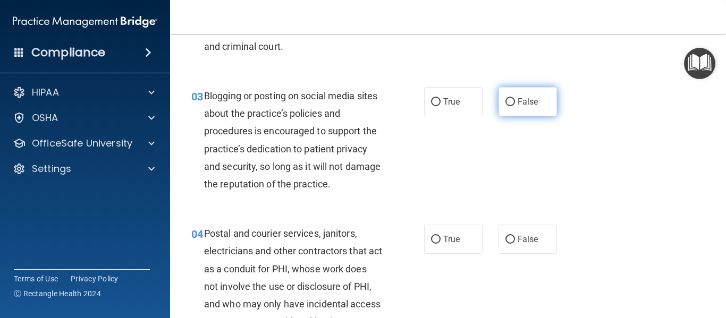
click at [546, 89] on label "False" at bounding box center [528, 101] width 58 height 29
click at [515, 98] on input "False" at bounding box center [510, 102] width 10 height 8
radio input "true"
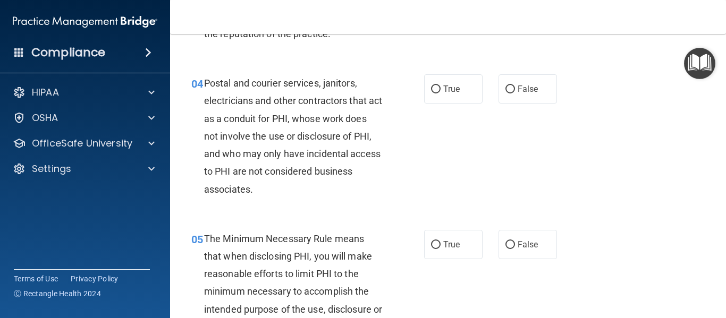
scroll to position [336, 0]
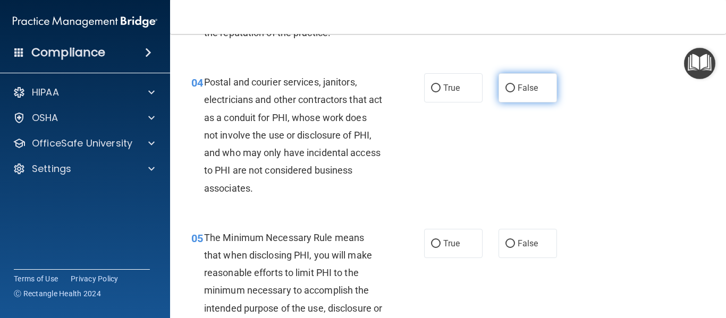
click at [505, 94] on label "False" at bounding box center [528, 87] width 58 height 29
click at [505, 92] on input "False" at bounding box center [510, 89] width 10 height 8
radio input "true"
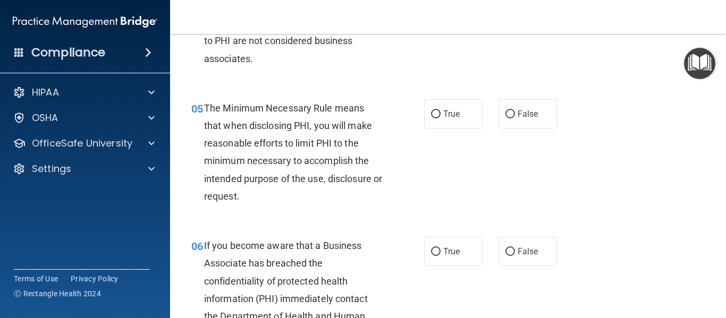
scroll to position [500, 0]
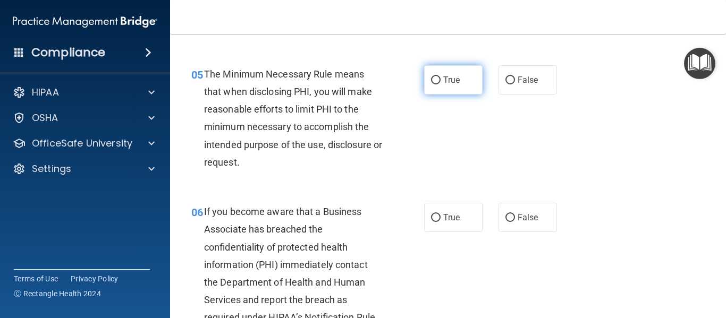
click at [450, 84] on span "True" at bounding box center [451, 80] width 16 height 10
click at [441, 84] on input "True" at bounding box center [436, 81] width 10 height 8
radio input "true"
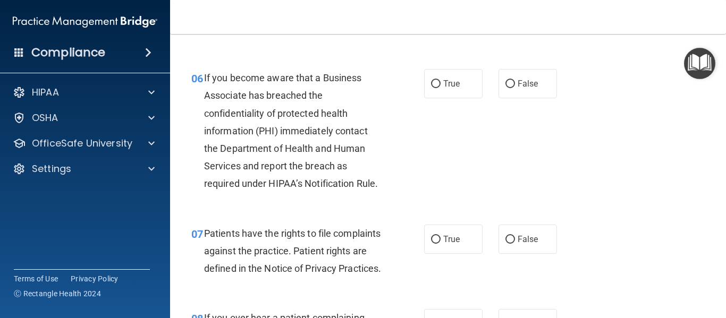
scroll to position [639, 0]
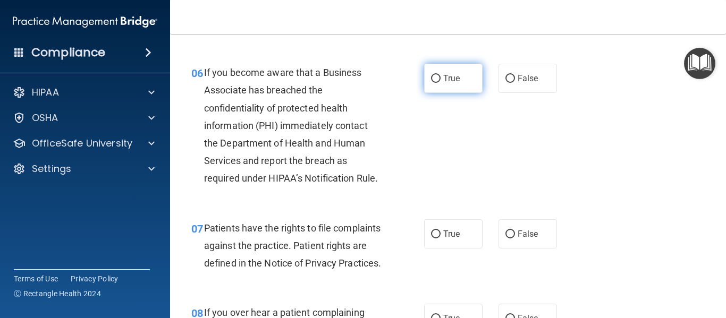
click at [462, 88] on label "True" at bounding box center [453, 78] width 58 height 29
click at [441, 83] on input "True" at bounding box center [436, 79] width 10 height 8
radio input "true"
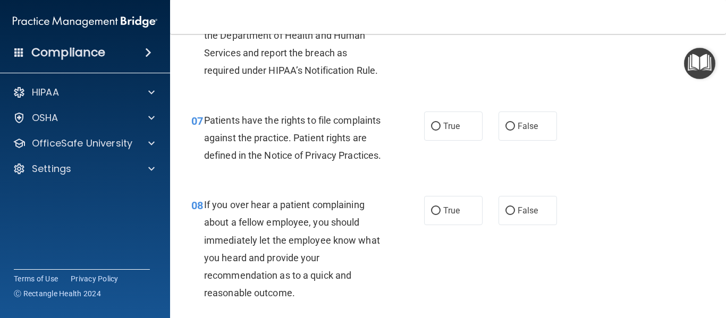
scroll to position [749, 0]
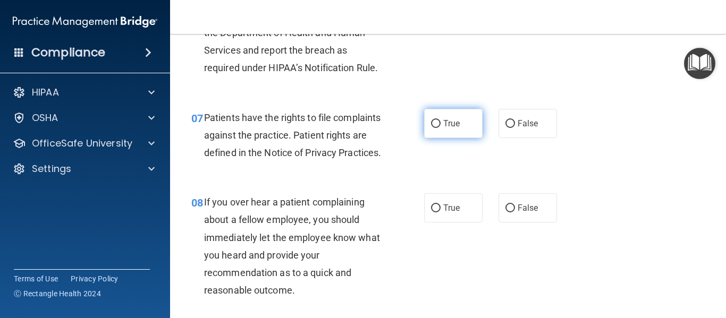
click at [466, 116] on label "True" at bounding box center [453, 123] width 58 height 29
click at [441, 120] on input "True" at bounding box center [436, 124] width 10 height 8
radio input "true"
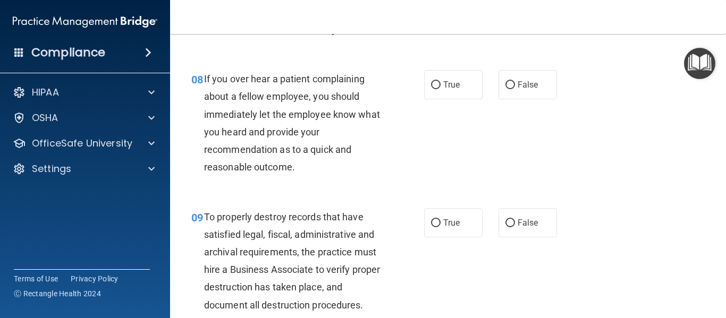
scroll to position [874, 0]
click at [443, 89] on span "True" at bounding box center [451, 84] width 16 height 10
click at [441, 88] on input "True" at bounding box center [436, 84] width 10 height 8
radio input "true"
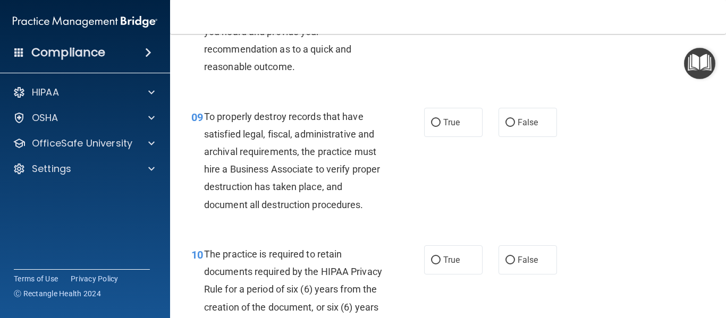
scroll to position [975, 0]
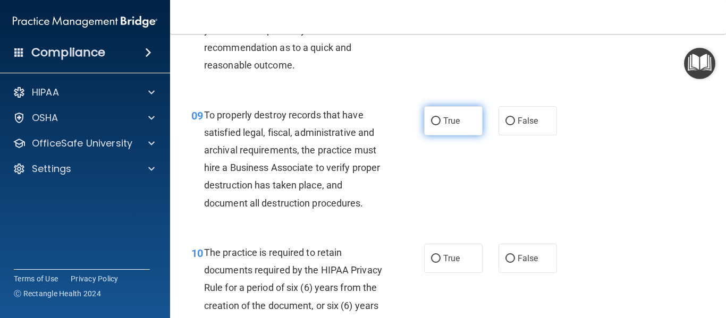
click at [466, 136] on label "True" at bounding box center [453, 120] width 58 height 29
click at [441, 125] on input "True" at bounding box center [436, 121] width 10 height 8
radio input "true"
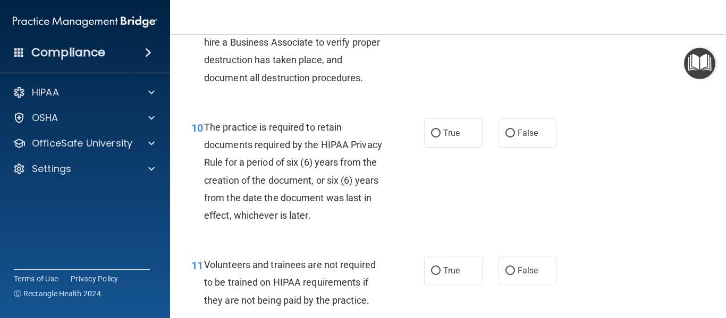
scroll to position [1103, 0]
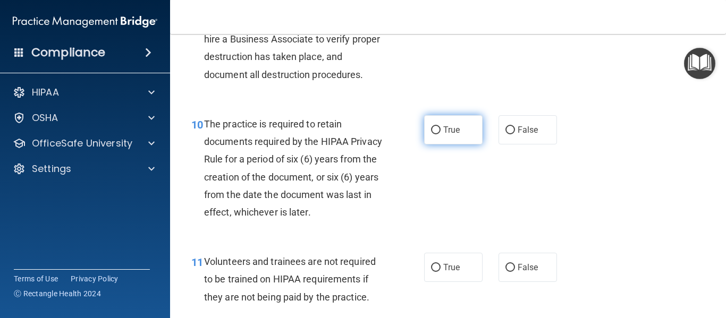
click at [454, 135] on span "True" at bounding box center [451, 130] width 16 height 10
click at [441, 134] on input "True" at bounding box center [436, 130] width 10 height 8
radio input "true"
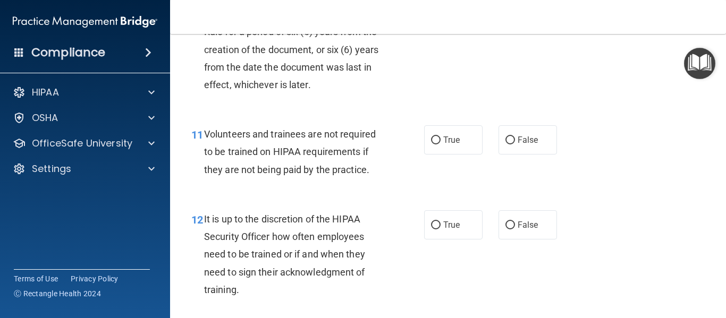
scroll to position [1233, 0]
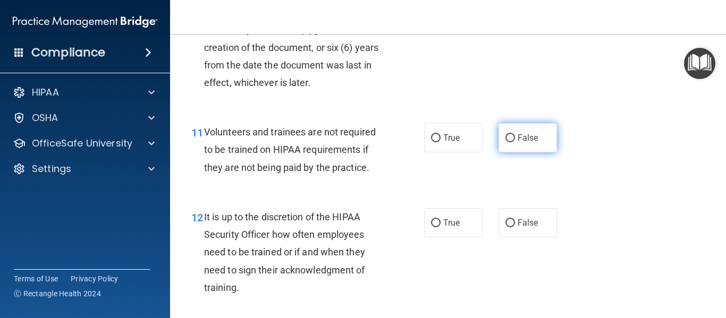
click at [507, 142] on input "False" at bounding box center [510, 138] width 10 height 8
radio input "true"
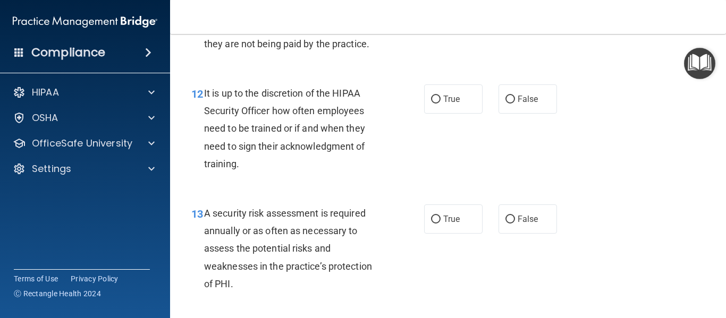
scroll to position [1358, 0]
click at [435, 95] on div "12 It is up to the discretion of the HIPAA Security Officer how often employees…" at bounding box center [447, 130] width 529 height 120
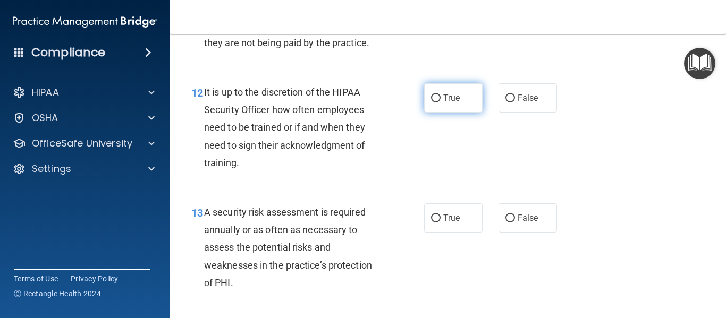
click at [448, 113] on label "True" at bounding box center [453, 97] width 58 height 29
click at [441, 103] on input "True" at bounding box center [436, 99] width 10 height 8
radio input "true"
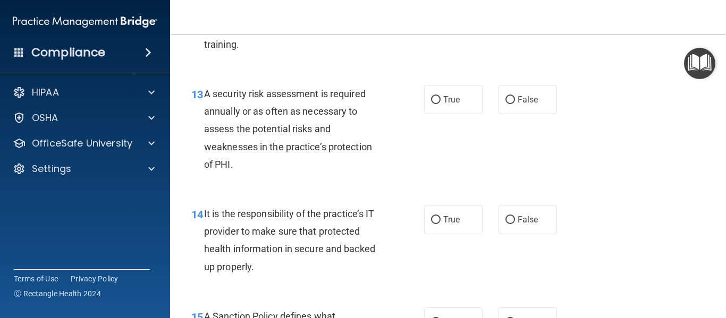
scroll to position [1480, 0]
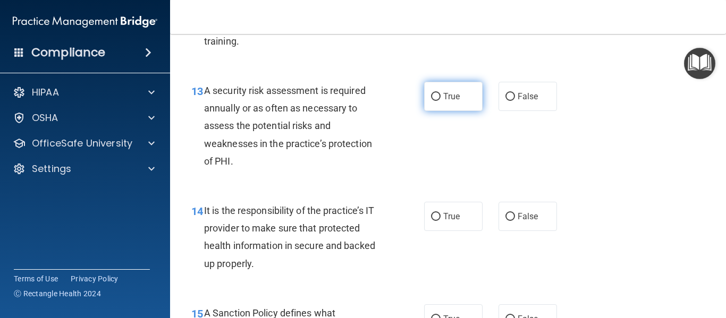
click at [436, 101] on input "True" at bounding box center [436, 97] width 10 height 8
radio input "true"
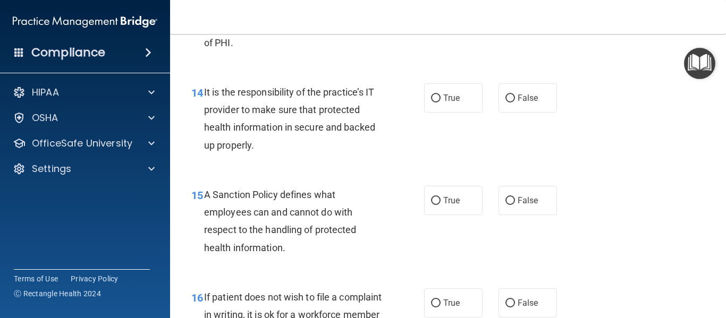
scroll to position [1601, 0]
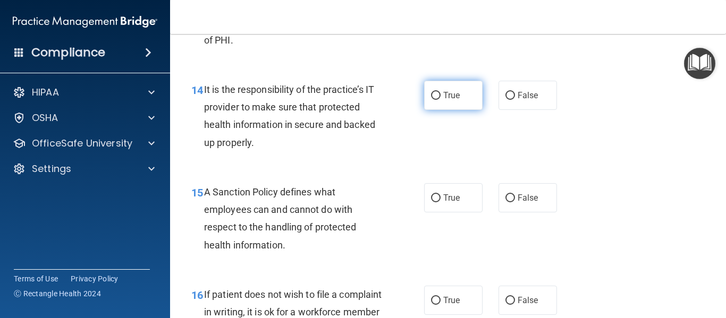
click at [442, 110] on label "True" at bounding box center [453, 95] width 58 height 29
click at [441, 100] on input "True" at bounding box center [436, 96] width 10 height 8
radio input "true"
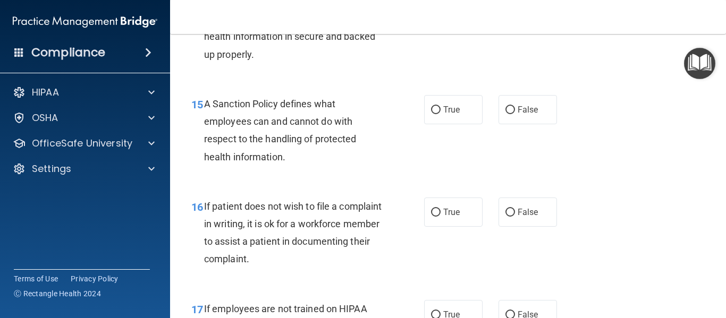
scroll to position [1693, 0]
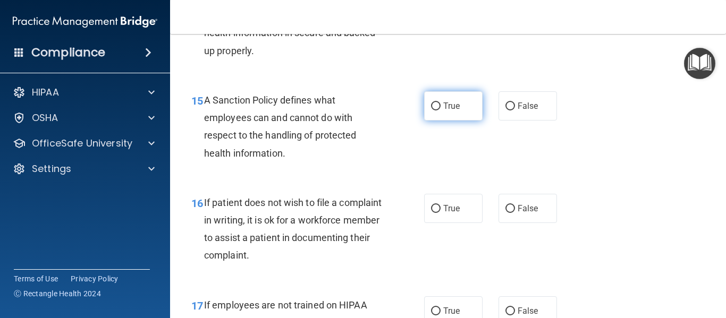
click at [442, 121] on label "True" at bounding box center [453, 105] width 58 height 29
click at [441, 111] on input "True" at bounding box center [436, 107] width 10 height 8
radio input "true"
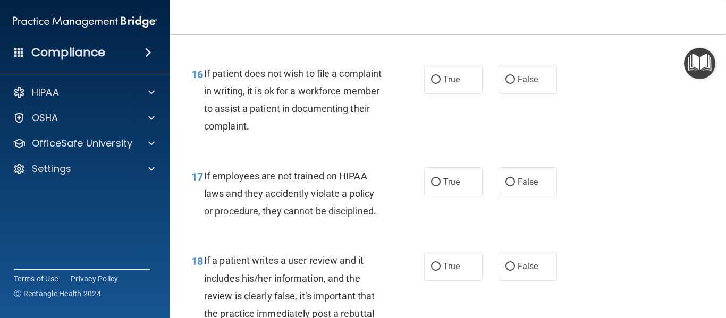
scroll to position [1823, 0]
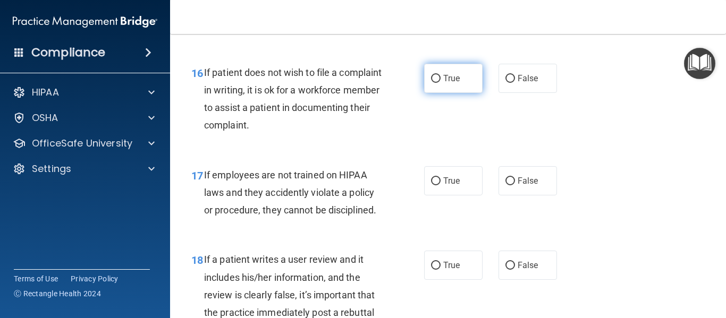
click at [462, 93] on label "True" at bounding box center [453, 78] width 58 height 29
click at [441, 83] on input "True" at bounding box center [436, 79] width 10 height 8
radio input "true"
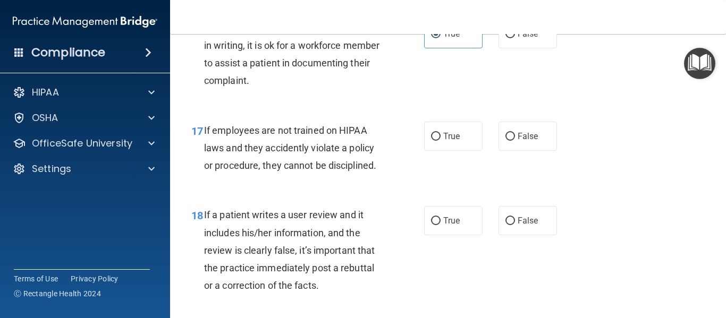
scroll to position [1877, 0]
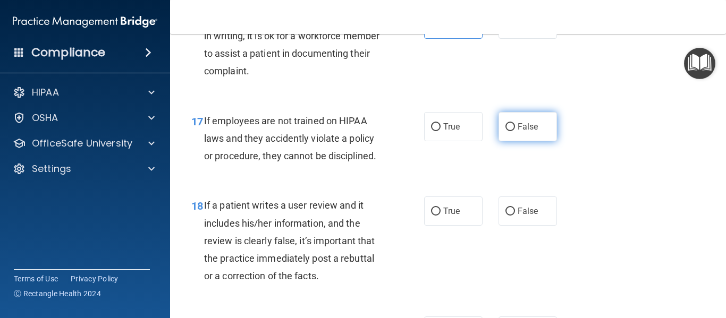
click at [503, 141] on label "False" at bounding box center [528, 126] width 58 height 29
click at [505, 131] on input "False" at bounding box center [510, 127] width 10 height 8
radio input "true"
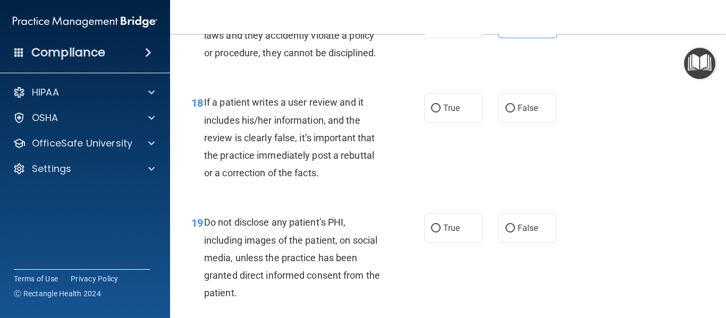
scroll to position [1991, 0]
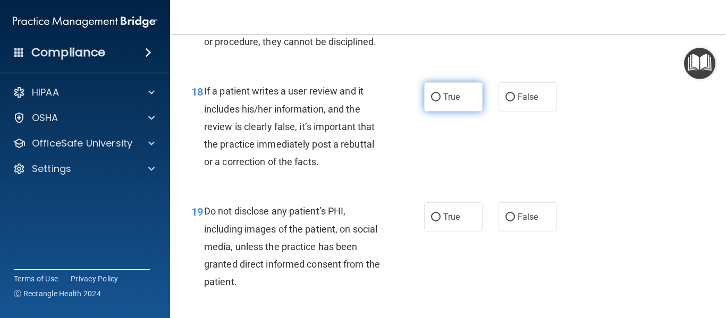
click at [461, 112] on label "True" at bounding box center [453, 96] width 58 height 29
click at [441, 102] on input "True" at bounding box center [436, 98] width 10 height 8
radio input "true"
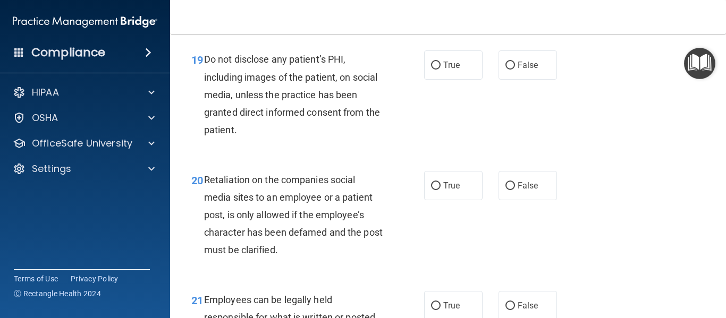
scroll to position [2146, 0]
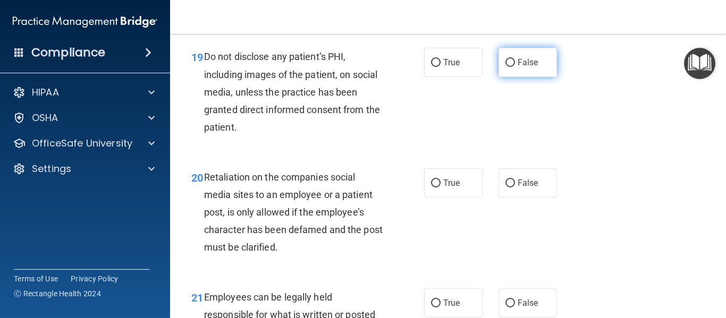
click at [518, 67] on span "False" at bounding box center [528, 62] width 21 height 10
click at [515, 67] on input "False" at bounding box center [510, 63] width 10 height 8
radio input "true"
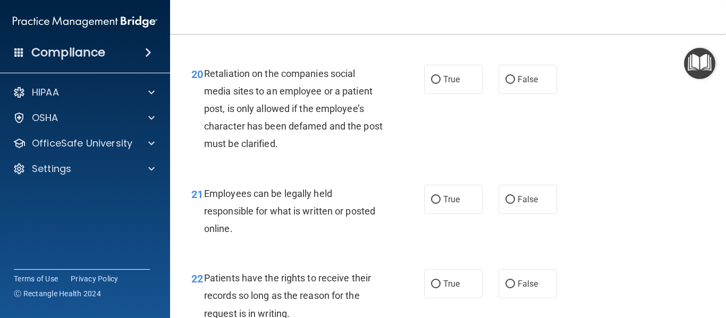
scroll to position [2252, 0]
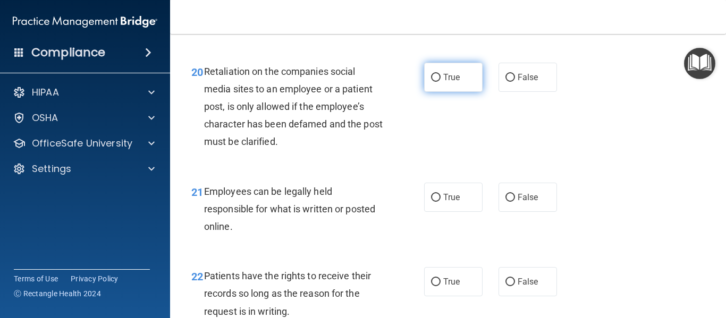
click at [437, 82] on input "True" at bounding box center [436, 78] width 10 height 8
radio input "true"
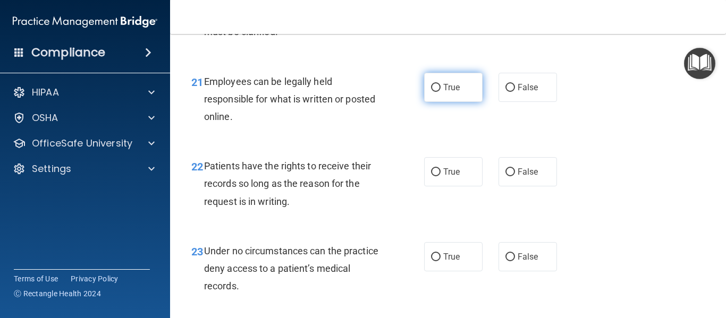
scroll to position [2368, 0]
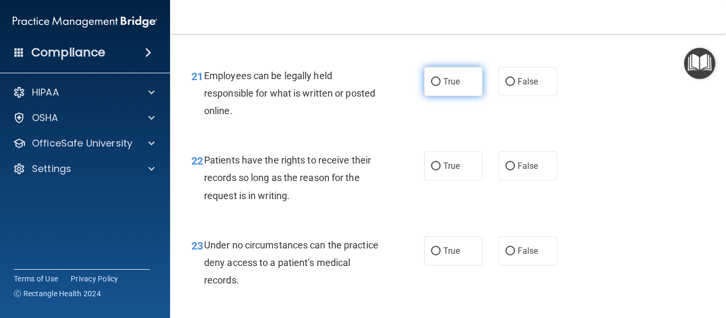
click at [447, 96] on label "True" at bounding box center [453, 81] width 58 height 29
click at [441, 86] on input "True" at bounding box center [436, 82] width 10 height 8
radio input "true"
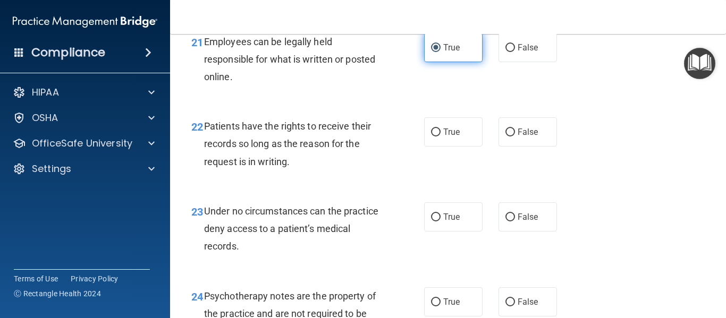
scroll to position [2400, 0]
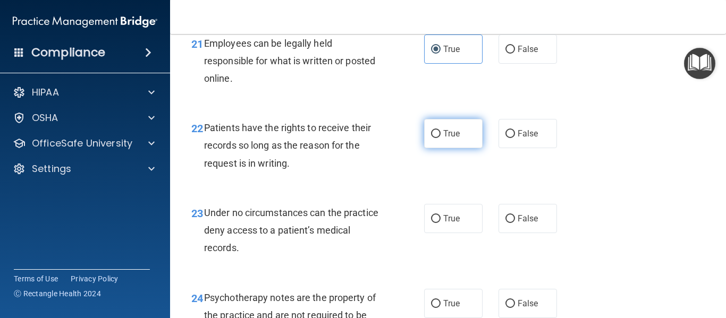
click at [447, 148] on label "True" at bounding box center [453, 133] width 58 height 29
click at [441, 138] on input "True" at bounding box center [436, 134] width 10 height 8
radio input "true"
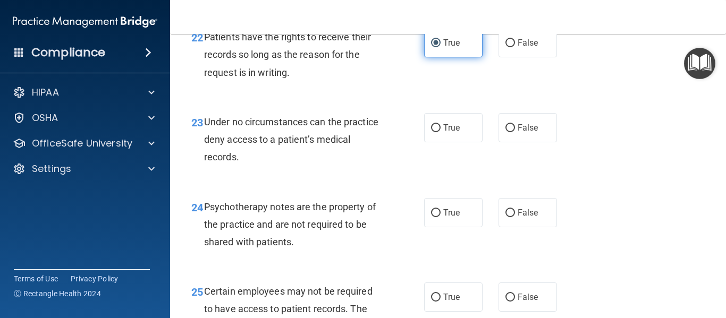
scroll to position [2493, 0]
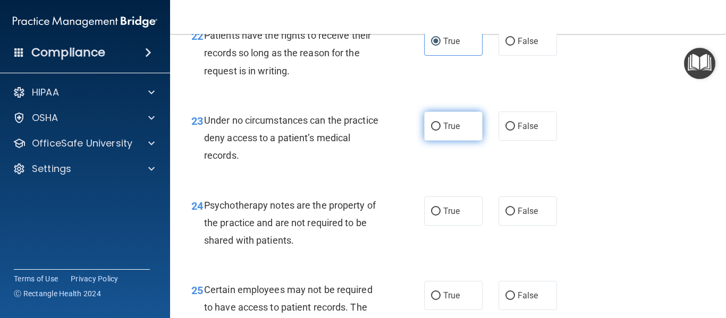
click at [447, 141] on label "True" at bounding box center [453, 126] width 58 height 29
click at [441, 131] on input "True" at bounding box center [436, 127] width 10 height 8
radio input "true"
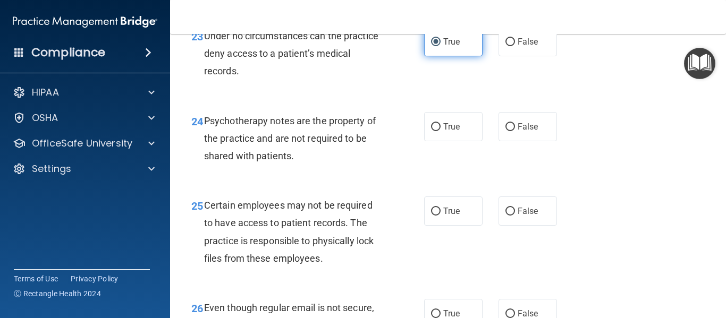
scroll to position [2582, 0]
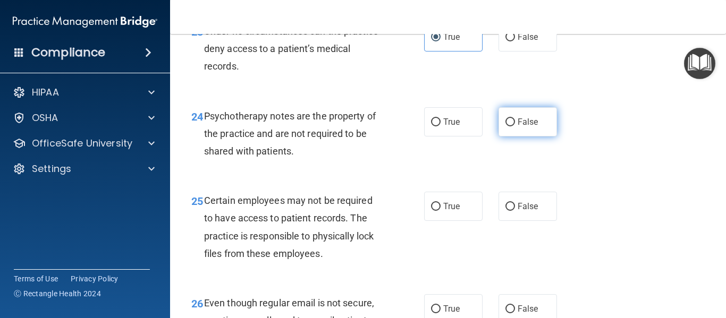
click at [531, 130] on label "False" at bounding box center [528, 121] width 58 height 29
click at [515, 126] on input "False" at bounding box center [510, 123] width 10 height 8
radio input "true"
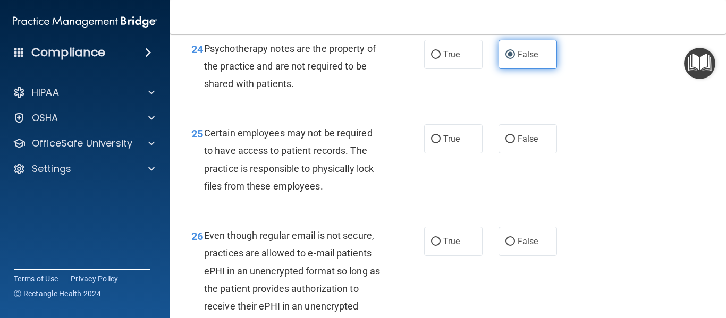
scroll to position [2652, 0]
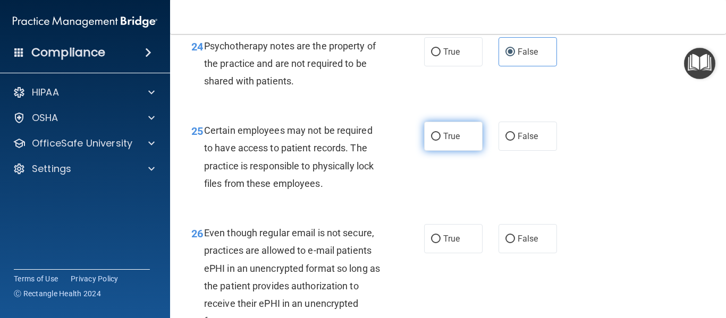
click at [458, 148] on label "True" at bounding box center [453, 136] width 58 height 29
click at [441, 141] on input "True" at bounding box center [436, 137] width 10 height 8
radio input "true"
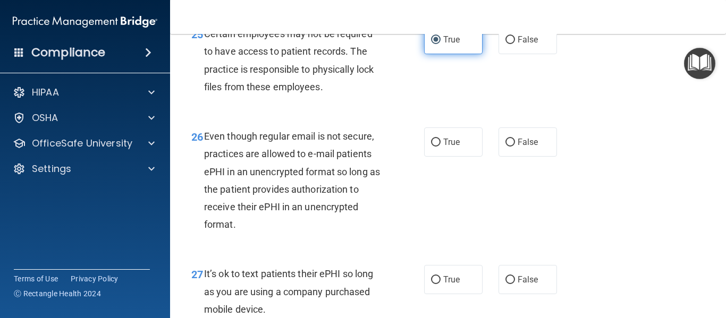
scroll to position [2749, 0]
click at [441, 156] on label "True" at bounding box center [453, 141] width 58 height 29
click at [441, 146] on input "True" at bounding box center [436, 142] width 10 height 8
radio input "true"
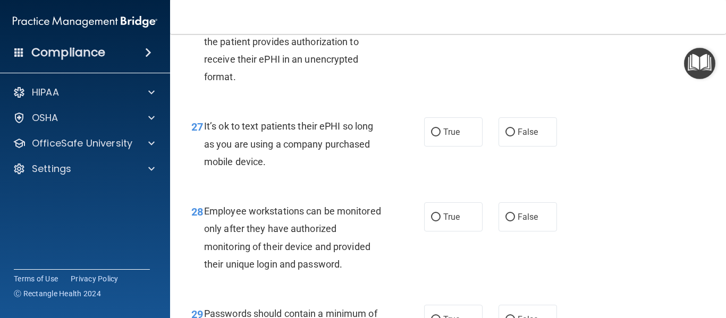
scroll to position [2897, 0]
click at [502, 146] on label "False" at bounding box center [528, 131] width 58 height 29
click at [505, 136] on input "False" at bounding box center [510, 132] width 10 height 8
radio input "true"
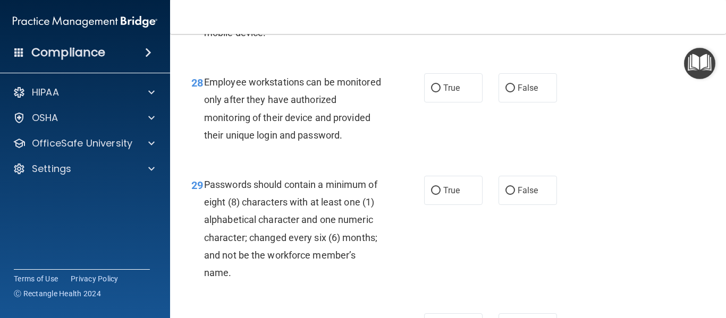
scroll to position [3027, 0]
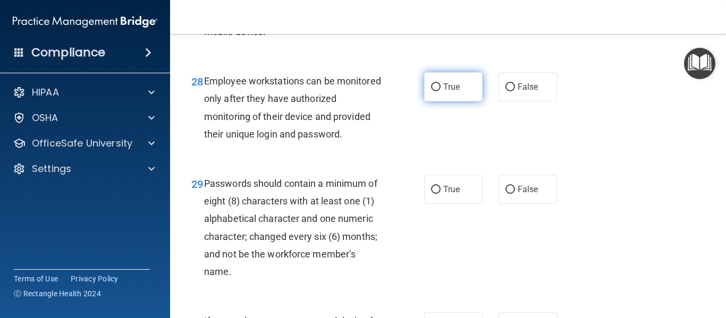
click at [455, 102] on label "True" at bounding box center [453, 86] width 58 height 29
click at [441, 91] on input "True" at bounding box center [436, 87] width 10 height 8
radio input "true"
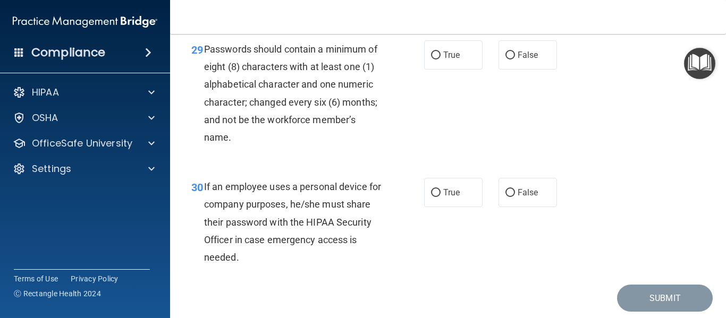
scroll to position [3169, 0]
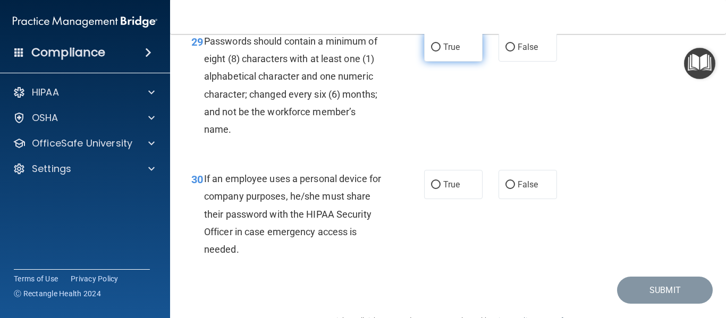
click at [454, 62] on label "True" at bounding box center [453, 46] width 58 height 29
click at [441, 52] on input "True" at bounding box center [436, 48] width 10 height 8
radio input "true"
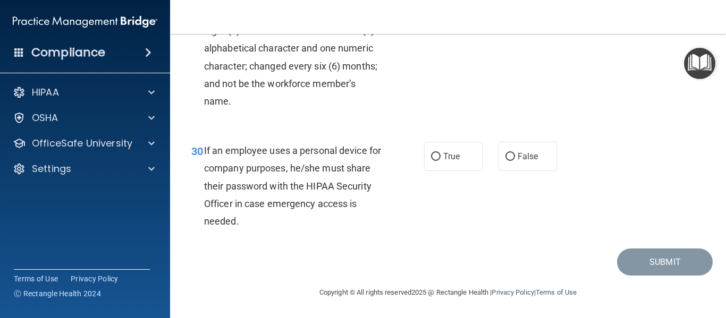
scroll to position [3215, 0]
click at [453, 150] on label "True" at bounding box center [453, 156] width 58 height 29
click at [441, 153] on input "True" at bounding box center [436, 157] width 10 height 8
radio input "true"
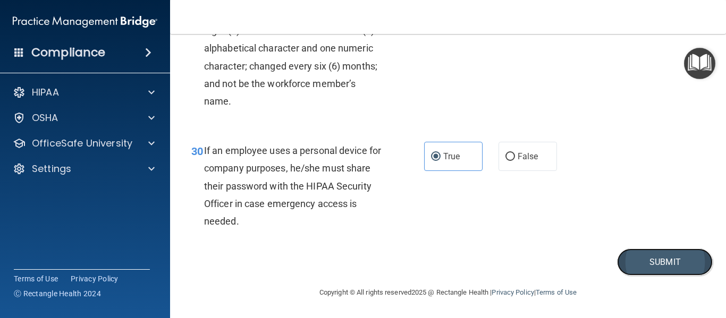
click at [641, 256] on button "Submit" at bounding box center [665, 262] width 96 height 27
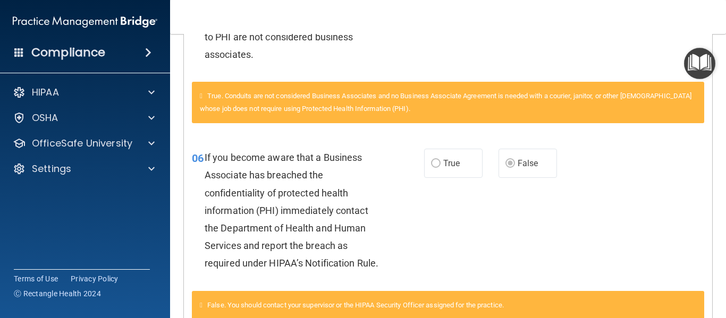
scroll to position [359, 0]
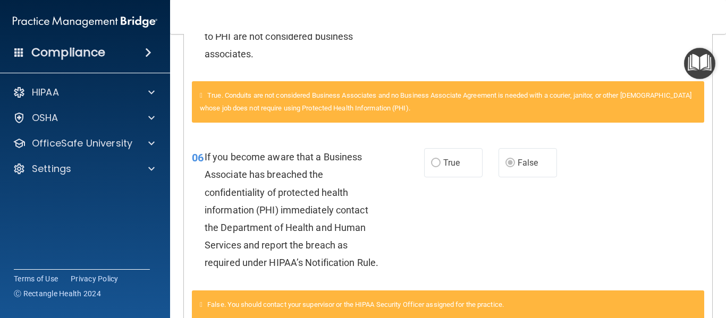
click at [443, 171] on label "True" at bounding box center [453, 162] width 58 height 29
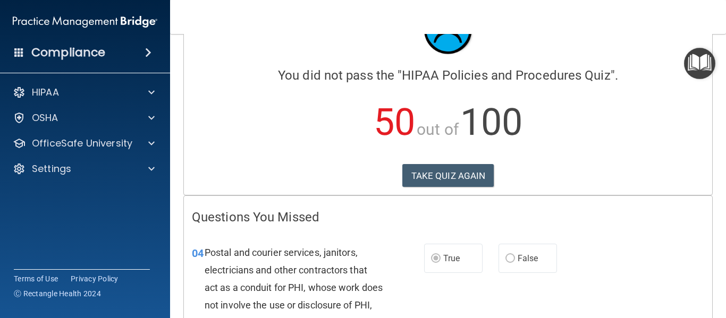
scroll to position [0, 0]
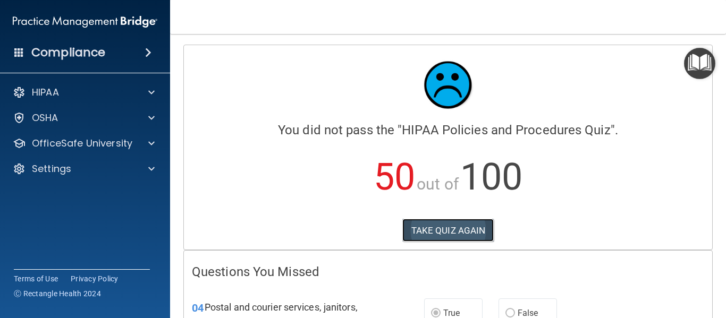
click at [434, 224] on button "TAKE QUIZ AGAIN" at bounding box center [448, 230] width 92 height 23
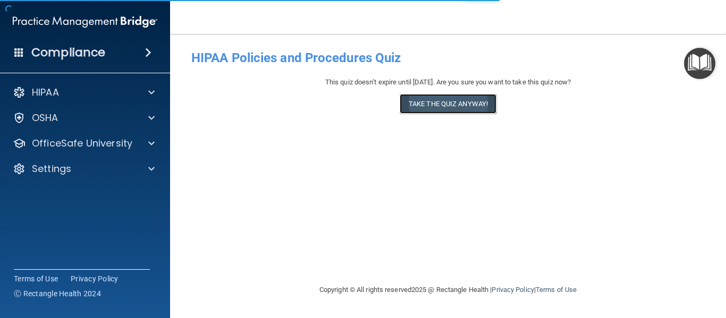
click at [436, 98] on button "Take the quiz anyway!" at bounding box center [448, 104] width 97 height 20
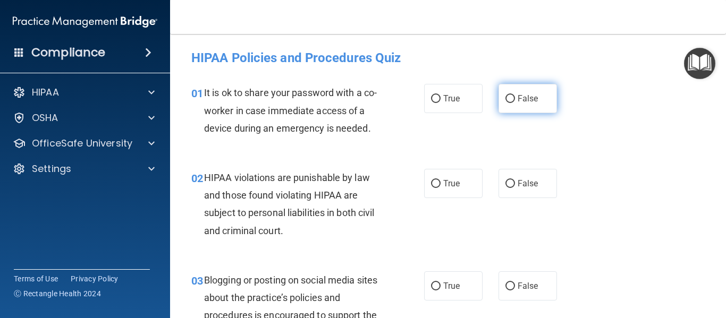
click at [513, 99] on input "False" at bounding box center [510, 99] width 10 height 8
radio input "true"
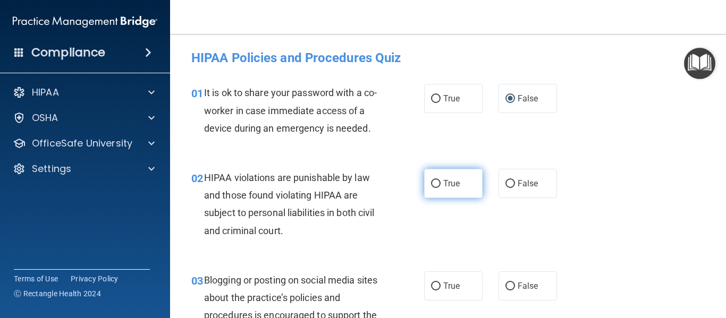
click at [442, 182] on label "True" at bounding box center [453, 183] width 58 height 29
click at [441, 182] on input "True" at bounding box center [436, 184] width 10 height 8
radio input "true"
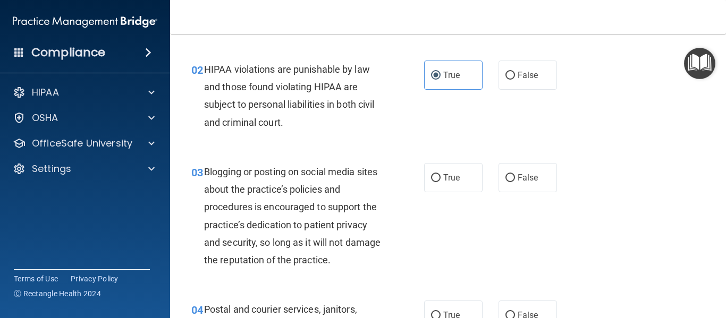
scroll to position [111, 0]
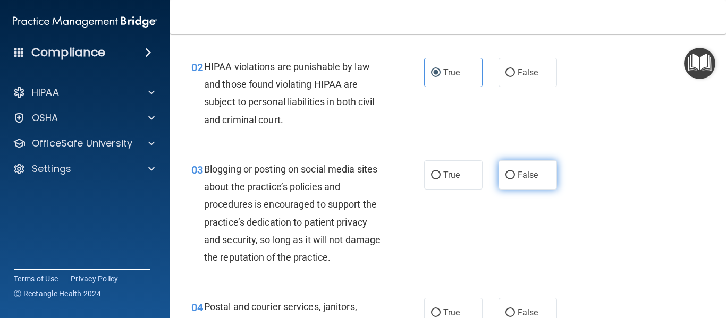
click at [531, 176] on span "False" at bounding box center [528, 175] width 21 height 10
click at [515, 176] on input "False" at bounding box center [510, 176] width 10 height 8
radio input "true"
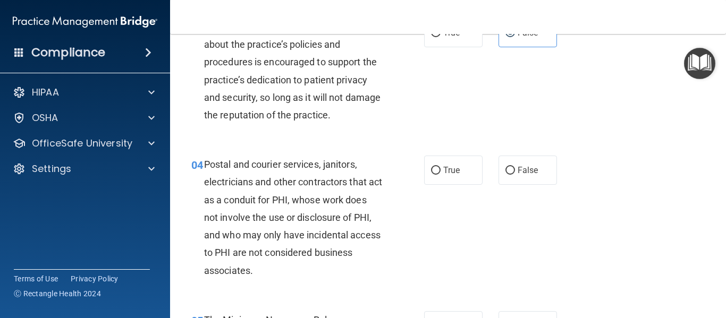
scroll to position [264, 0]
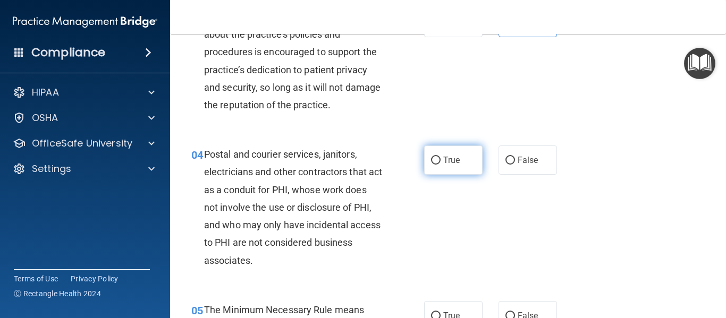
click at [457, 167] on label "True" at bounding box center [453, 160] width 58 height 29
click at [441, 165] on input "True" at bounding box center [436, 161] width 10 height 8
radio input "true"
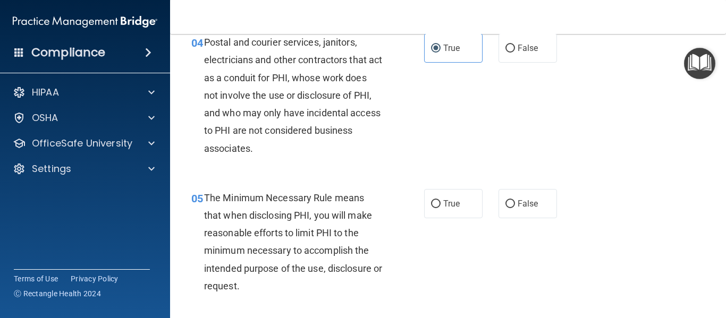
scroll to position [380, 0]
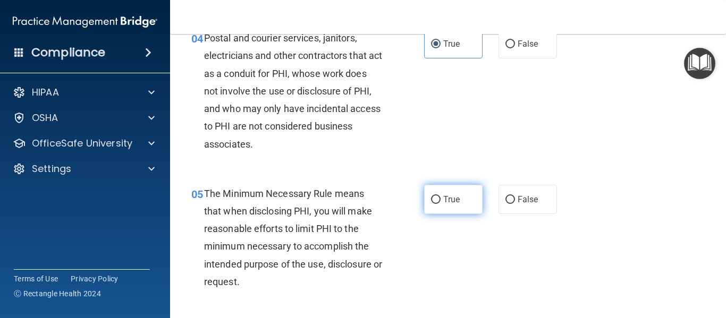
click at [457, 205] on label "True" at bounding box center [453, 199] width 58 height 29
click at [441, 204] on input "True" at bounding box center [436, 200] width 10 height 8
radio input "true"
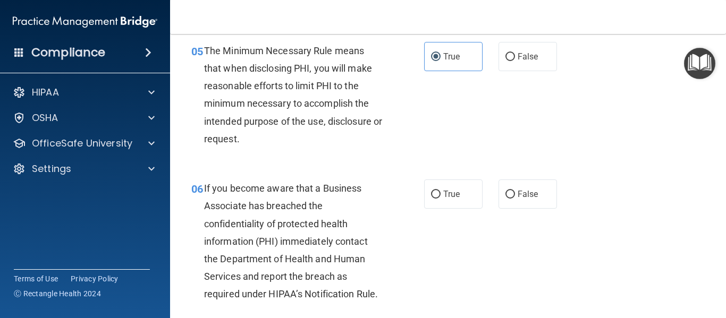
scroll to position [527, 0]
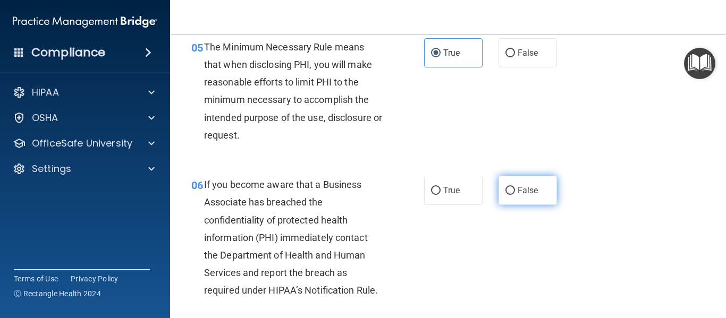
click at [510, 202] on label "False" at bounding box center [528, 190] width 58 height 29
click at [510, 195] on input "False" at bounding box center [510, 191] width 10 height 8
radio input "true"
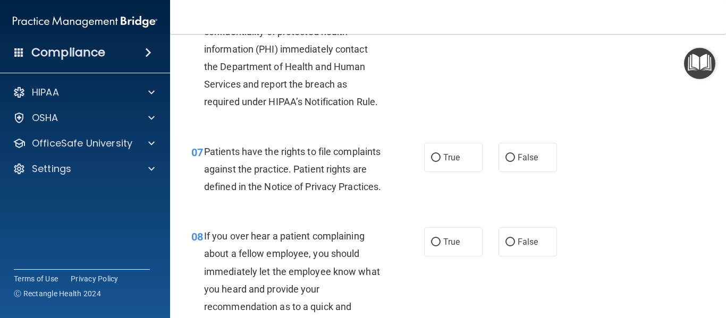
scroll to position [720, 0]
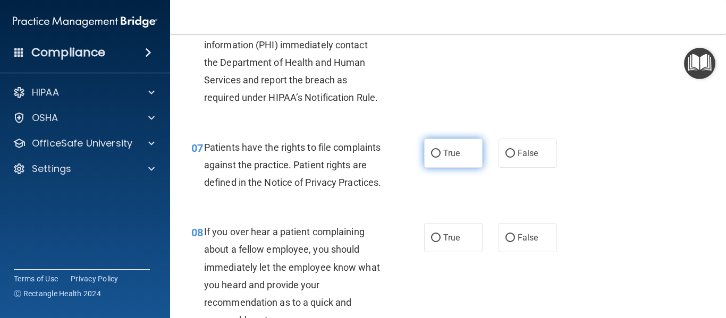
click at [460, 159] on label "True" at bounding box center [453, 153] width 58 height 29
click at [441, 158] on input "True" at bounding box center [436, 154] width 10 height 8
radio input "true"
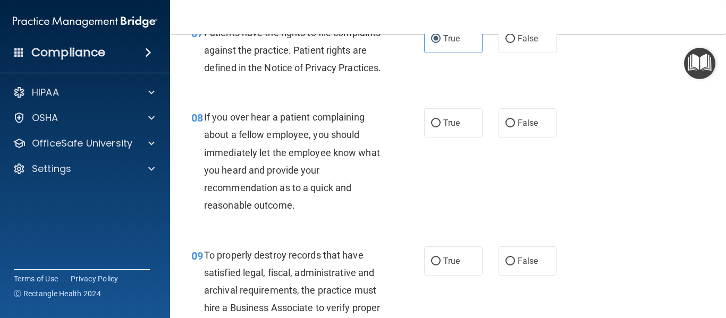
scroll to position [838, 0]
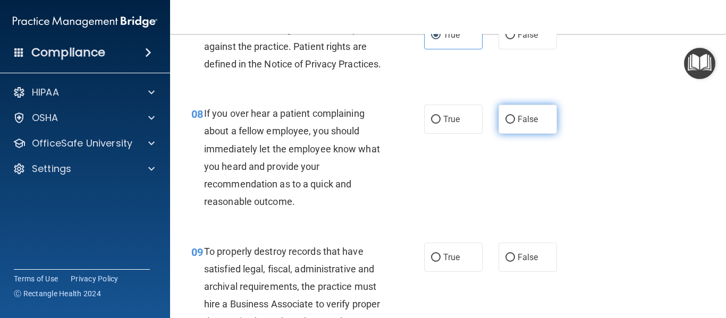
click at [518, 134] on label "False" at bounding box center [528, 119] width 58 height 29
click at [515, 124] on input "False" at bounding box center [510, 120] width 10 height 8
radio input "true"
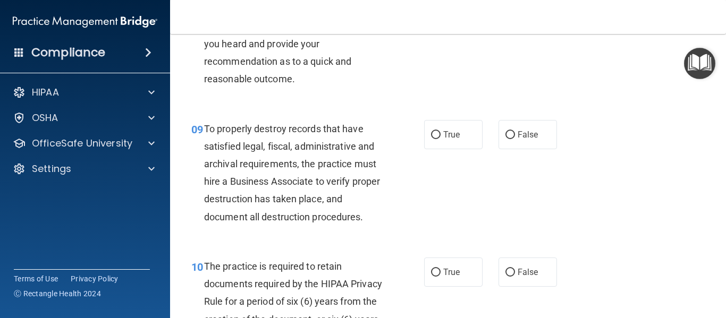
scroll to position [969, 0]
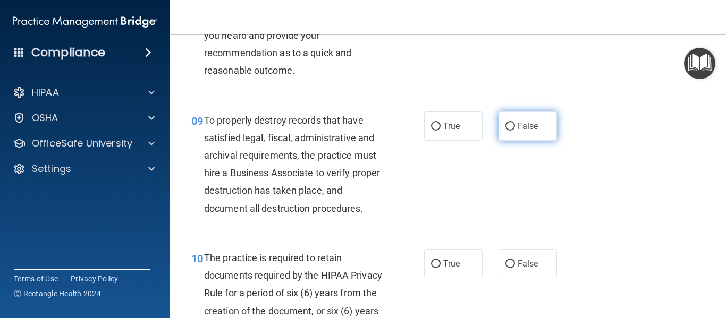
click at [533, 131] on span "False" at bounding box center [528, 126] width 21 height 10
click at [515, 131] on input "False" at bounding box center [510, 127] width 10 height 8
radio input "true"
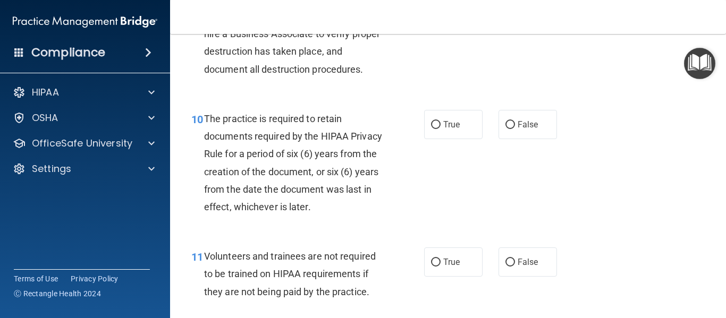
scroll to position [1110, 0]
click at [461, 138] on label "True" at bounding box center [453, 123] width 58 height 29
click at [441, 128] on input "True" at bounding box center [436, 124] width 10 height 8
radio input "true"
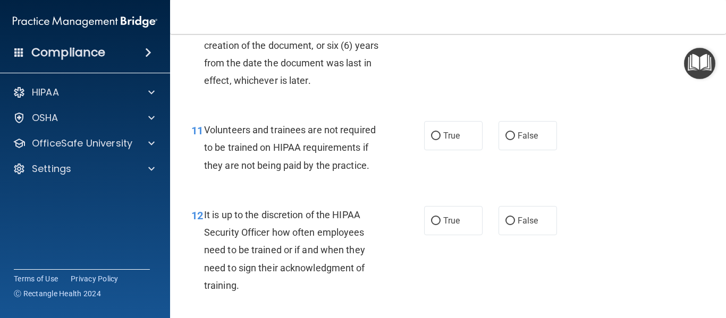
scroll to position [1239, 0]
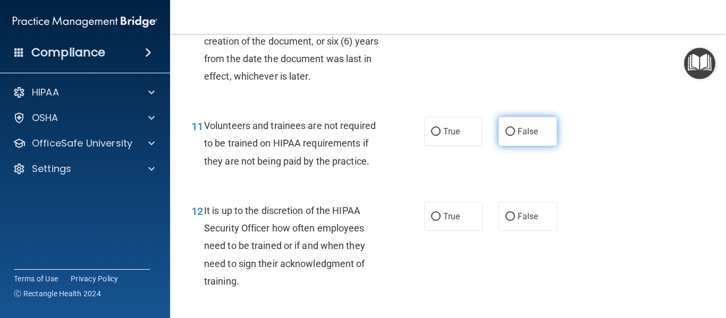
click at [530, 146] on label "False" at bounding box center [528, 131] width 58 height 29
click at [515, 136] on input "False" at bounding box center [510, 132] width 10 height 8
radio input "true"
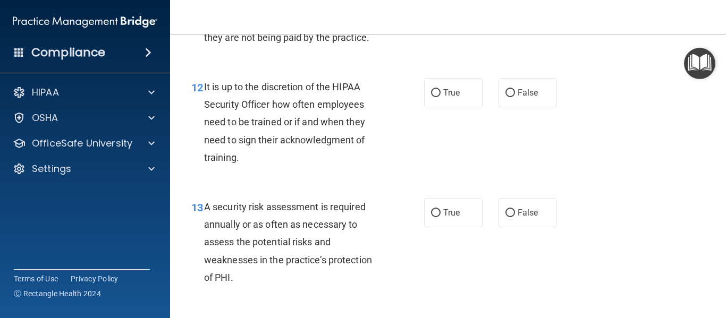
scroll to position [1364, 0]
click at [511, 97] on input "False" at bounding box center [510, 93] width 10 height 8
radio input "true"
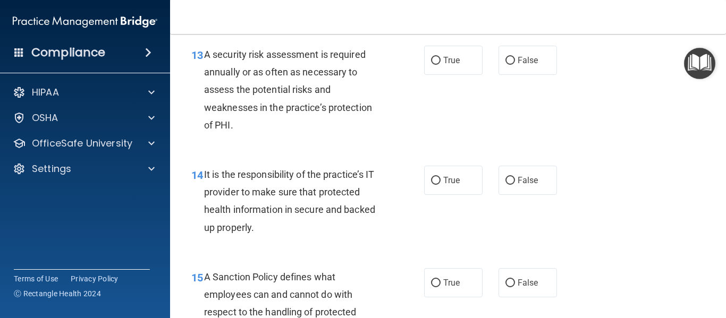
scroll to position [1517, 0]
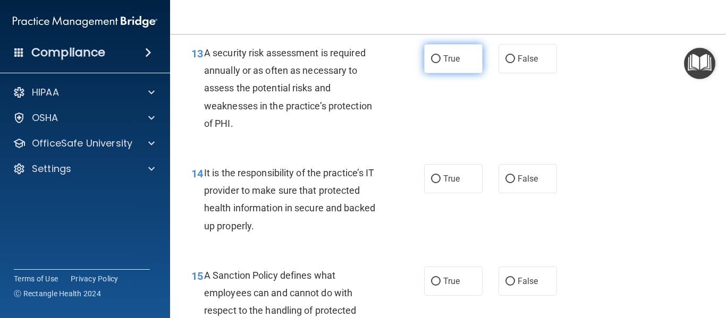
click at [459, 64] on span "True" at bounding box center [451, 59] width 16 height 10
click at [441, 63] on input "True" at bounding box center [436, 59] width 10 height 8
radio input "true"
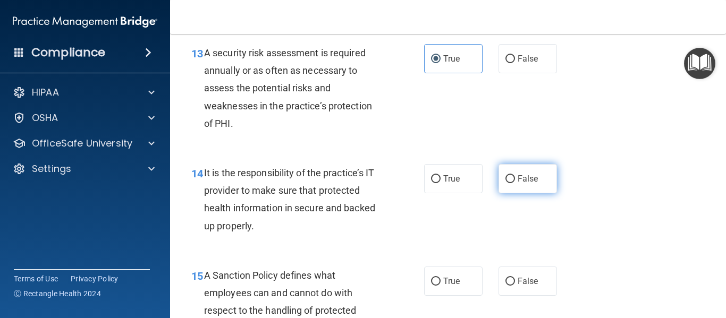
click at [511, 193] on label "False" at bounding box center [528, 178] width 58 height 29
click at [511, 183] on input "False" at bounding box center [510, 179] width 10 height 8
radio input "true"
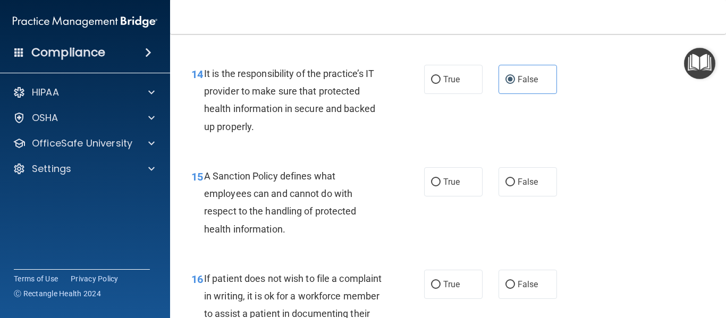
scroll to position [1618, 0]
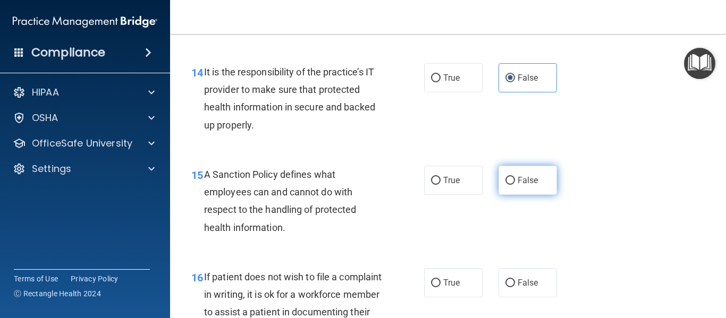
click at [520, 185] on span "False" at bounding box center [528, 180] width 21 height 10
click at [515, 185] on input "False" at bounding box center [510, 181] width 10 height 8
radio input "true"
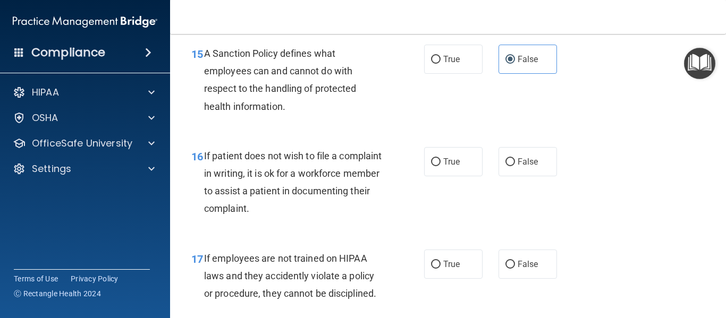
scroll to position [1740, 0]
click at [440, 176] on label "True" at bounding box center [453, 161] width 58 height 29
click at [440, 166] on input "True" at bounding box center [436, 162] width 10 height 8
radio input "true"
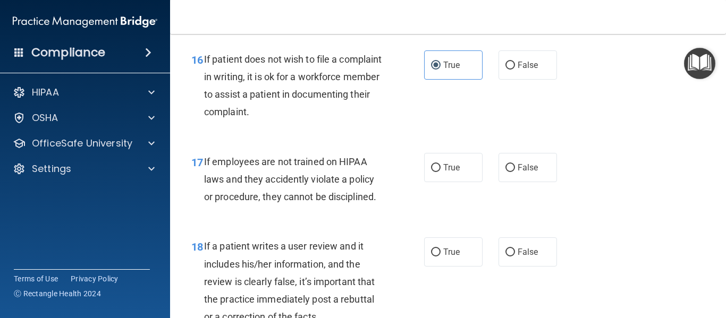
scroll to position [1837, 0]
click at [514, 182] on label "False" at bounding box center [528, 167] width 58 height 29
click at [514, 172] on input "False" at bounding box center [510, 168] width 10 height 8
radio input "true"
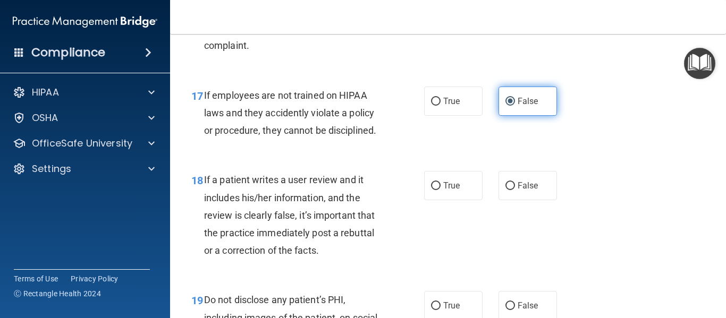
click at [514, 197] on label "False" at bounding box center [528, 185] width 58 height 29
click at [514, 190] on input "False" at bounding box center [510, 186] width 10 height 8
radio input "true"
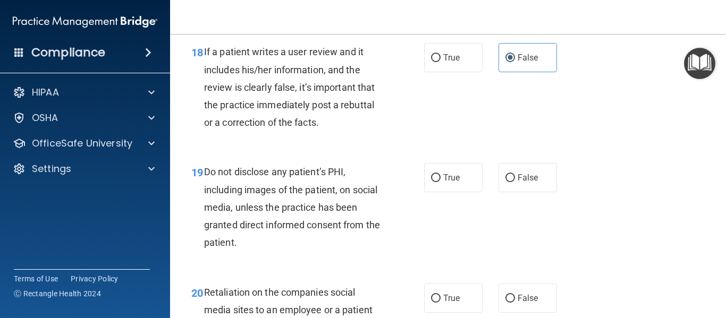
scroll to position [2032, 0]
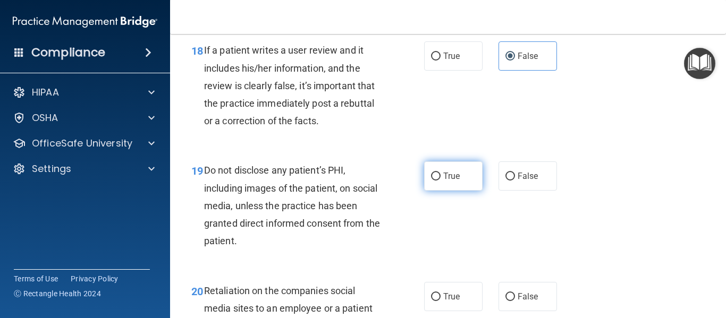
click at [439, 181] on input "True" at bounding box center [436, 177] width 10 height 8
radio input "true"
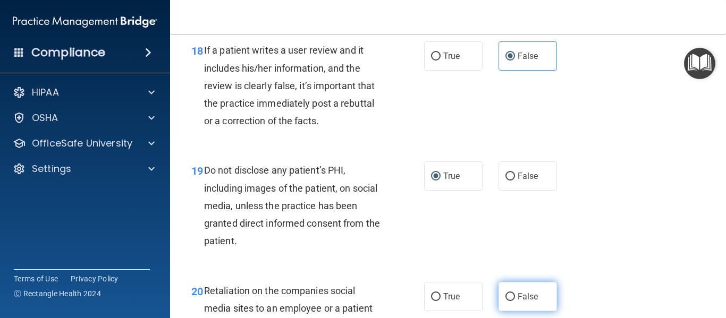
click at [500, 311] on label "False" at bounding box center [528, 296] width 58 height 29
click at [505, 301] on input "False" at bounding box center [510, 297] width 10 height 8
radio input "true"
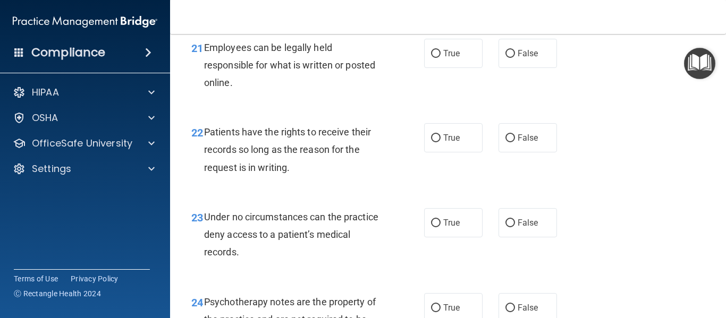
scroll to position [2400, 0]
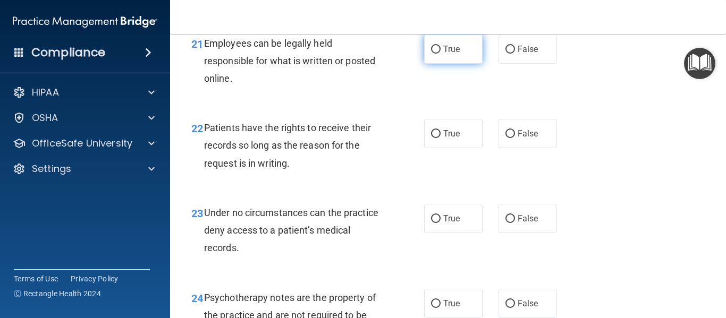
click at [449, 64] on label "True" at bounding box center [453, 49] width 58 height 29
click at [441, 54] on input "True" at bounding box center [436, 50] width 10 height 8
radio input "true"
click at [502, 148] on label "False" at bounding box center [528, 133] width 58 height 29
click at [505, 138] on input "False" at bounding box center [510, 134] width 10 height 8
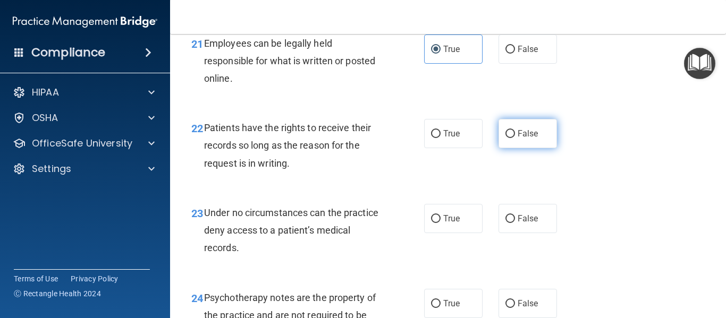
radio input "true"
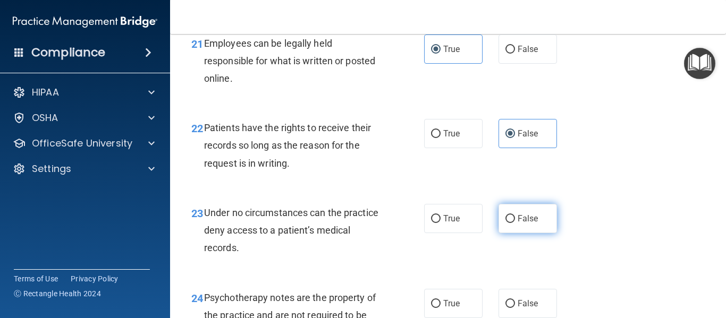
click at [518, 233] on label "False" at bounding box center [528, 218] width 58 height 29
click at [515, 223] on input "False" at bounding box center [510, 219] width 10 height 8
radio input "true"
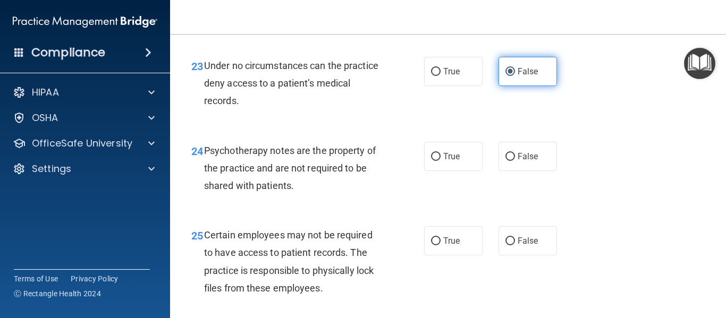
scroll to position [2548, 0]
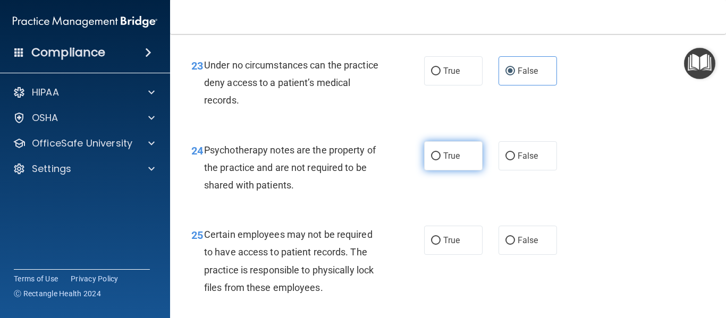
click at [459, 161] on span "True" at bounding box center [451, 156] width 16 height 10
click at [441, 161] on input "True" at bounding box center [436, 157] width 10 height 8
radio input "true"
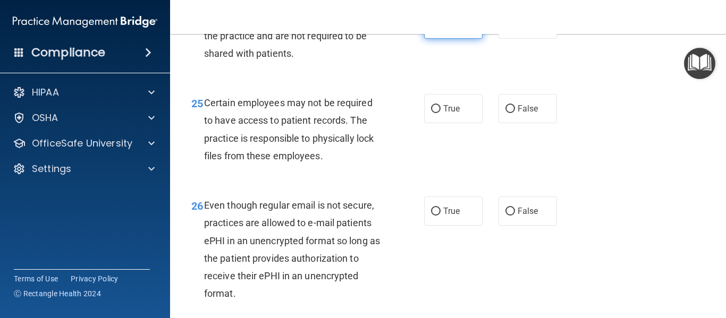
scroll to position [2680, 0]
click at [444, 119] on label "True" at bounding box center [453, 108] width 58 height 29
click at [441, 113] on input "True" at bounding box center [436, 109] width 10 height 8
radio input "true"
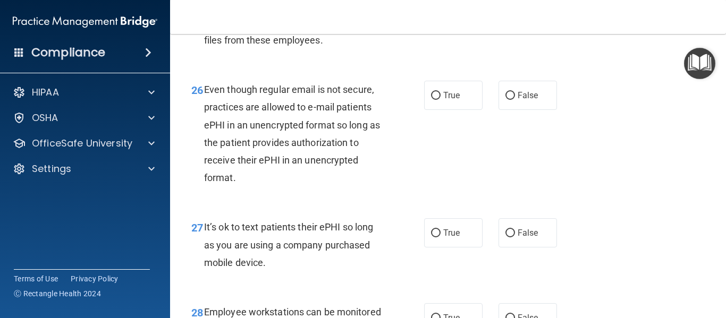
scroll to position [2797, 0]
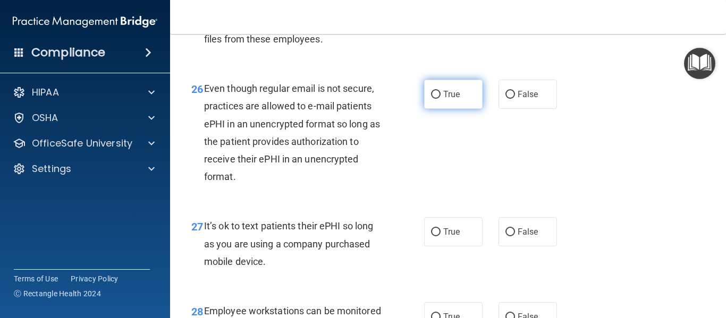
click at [448, 109] on label "True" at bounding box center [453, 94] width 58 height 29
click at [441, 99] on input "True" at bounding box center [436, 95] width 10 height 8
radio input "true"
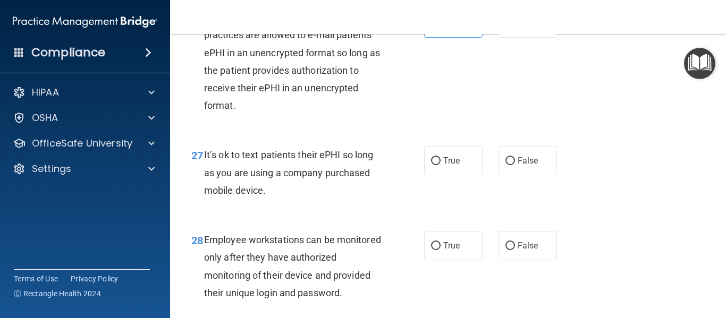
scroll to position [2869, 0]
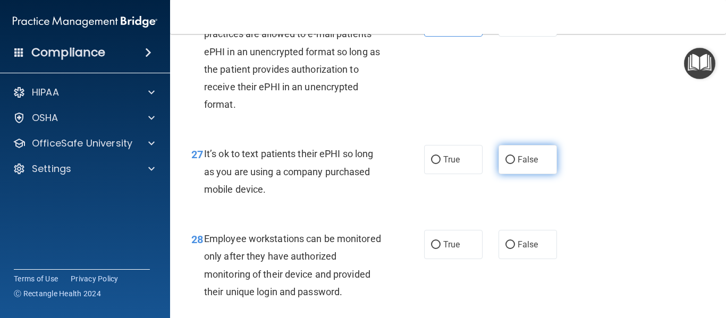
click at [507, 174] on label "False" at bounding box center [528, 159] width 58 height 29
click at [507, 164] on input "False" at bounding box center [510, 160] width 10 height 8
radio input "true"
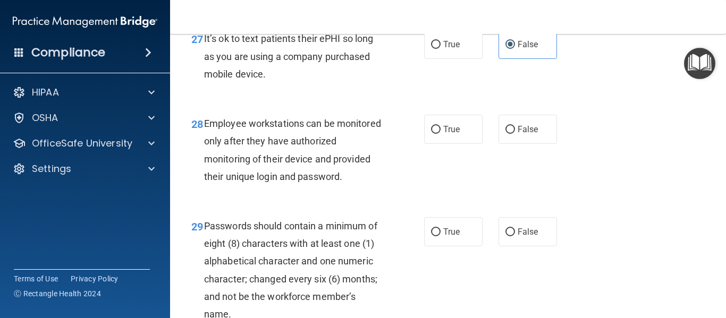
scroll to position [2985, 0]
click at [523, 134] on span "False" at bounding box center [528, 129] width 21 height 10
click at [515, 133] on input "False" at bounding box center [510, 129] width 10 height 8
radio input "true"
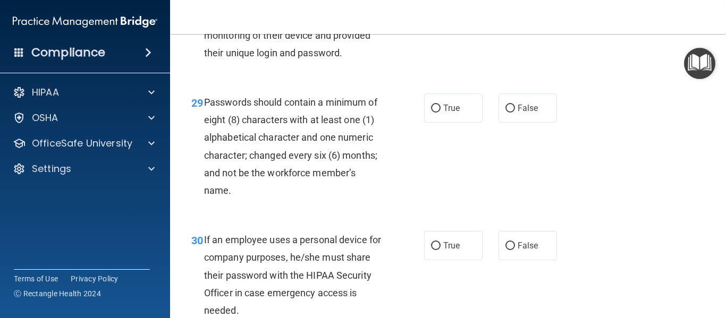
scroll to position [3110, 0]
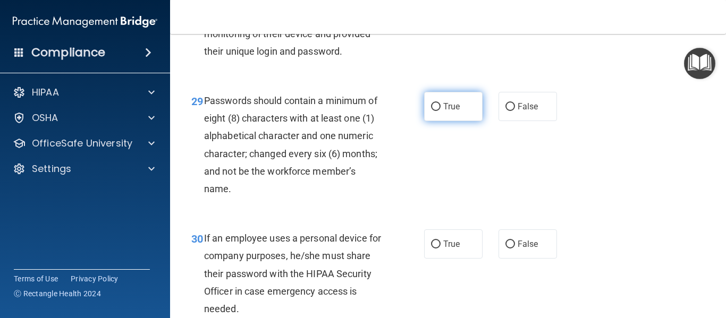
click at [460, 121] on label "True" at bounding box center [453, 106] width 58 height 29
click at [441, 111] on input "True" at bounding box center [436, 107] width 10 height 8
radio input "true"
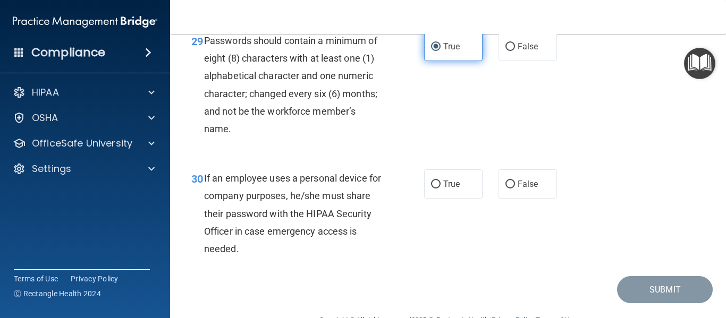
scroll to position [3215, 0]
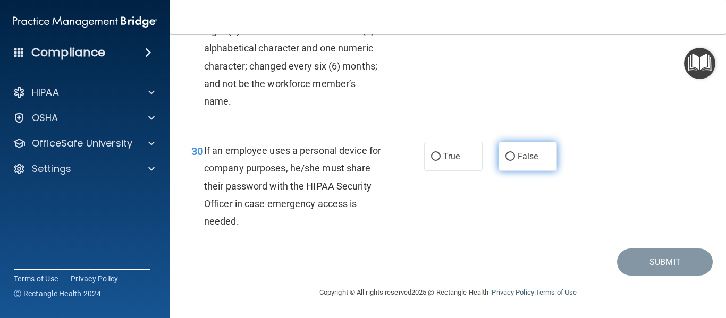
click at [512, 163] on label "False" at bounding box center [528, 156] width 58 height 29
click at [512, 161] on input "False" at bounding box center [510, 157] width 10 height 8
radio input "true"
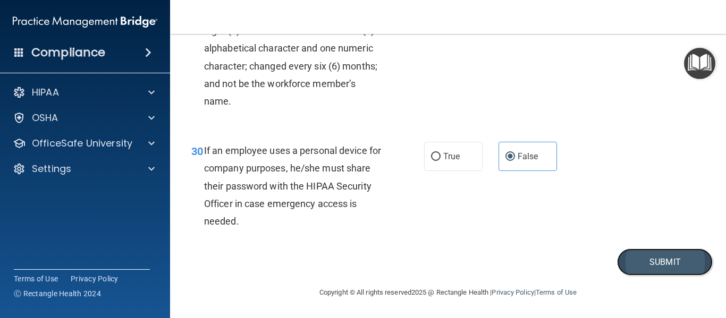
click at [666, 260] on button "Submit" at bounding box center [665, 262] width 96 height 27
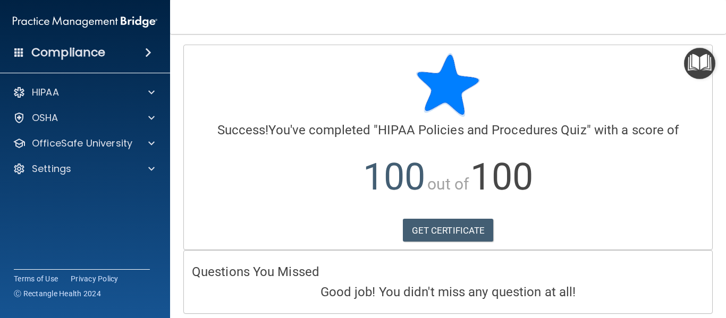
scroll to position [38, 0]
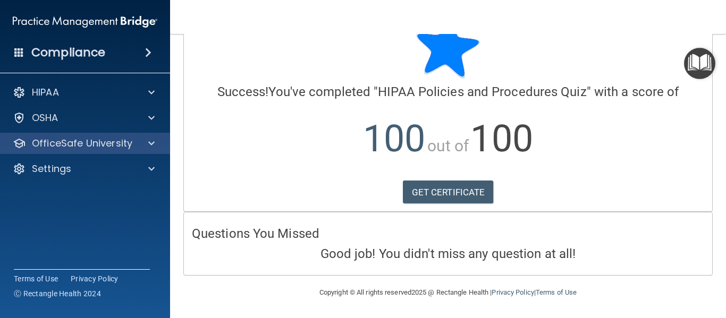
click at [146, 133] on div "OfficeSafe University" at bounding box center [85, 143] width 171 height 21
click at [150, 147] on span at bounding box center [151, 143] width 6 height 13
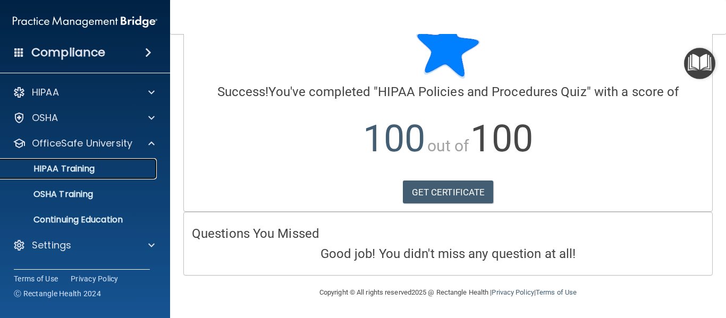
click at [133, 165] on div "HIPAA Training" at bounding box center [79, 169] width 145 height 11
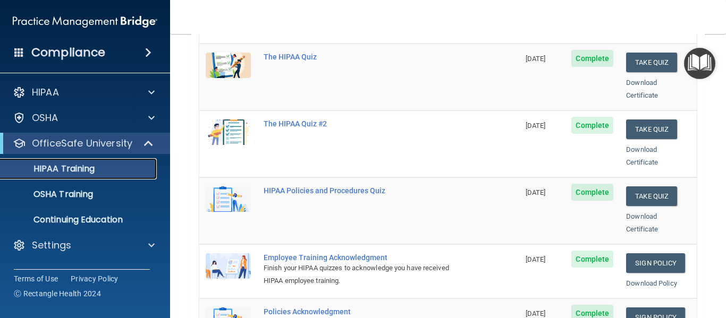
scroll to position [156, 0]
click at [665, 120] on button "Take Quiz" at bounding box center [651, 130] width 51 height 20
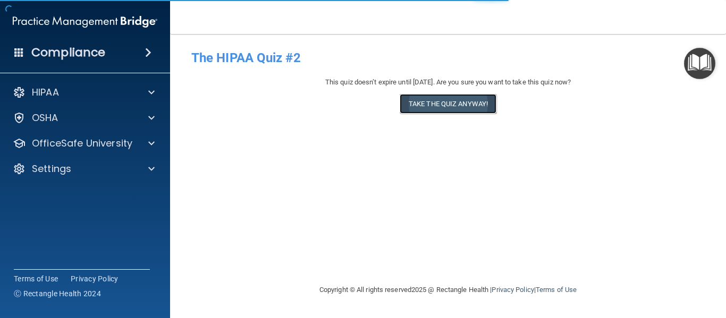
click at [444, 104] on button "Take the quiz anyway!" at bounding box center [448, 104] width 97 height 20
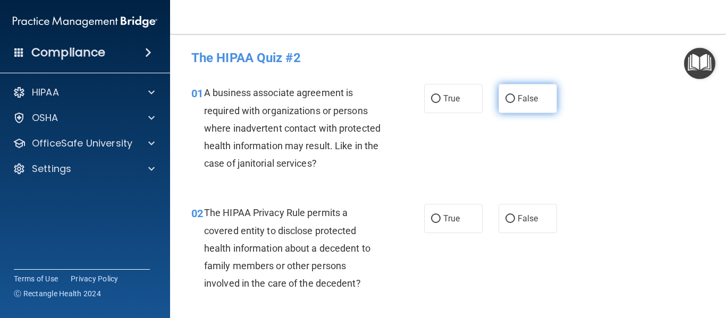
click at [530, 99] on span "False" at bounding box center [528, 99] width 21 height 10
click at [515, 99] on input "False" at bounding box center [510, 99] width 10 height 8
radio input "true"
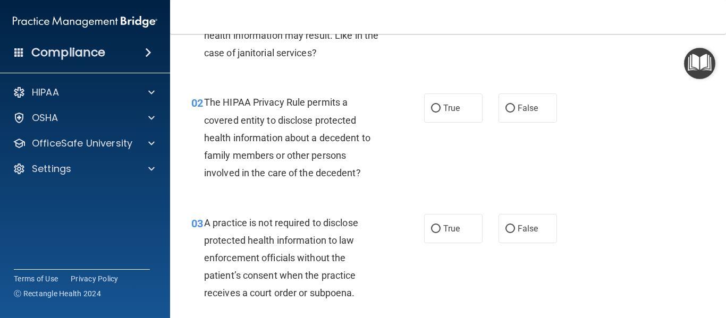
scroll to position [119, 0]
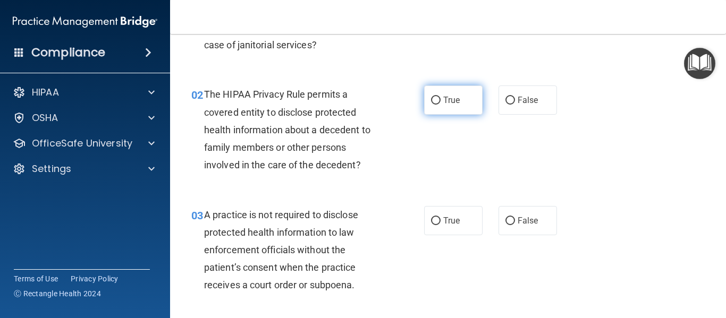
click at [457, 111] on label "True" at bounding box center [453, 100] width 58 height 29
click at [441, 105] on input "True" at bounding box center [436, 101] width 10 height 8
radio input "true"
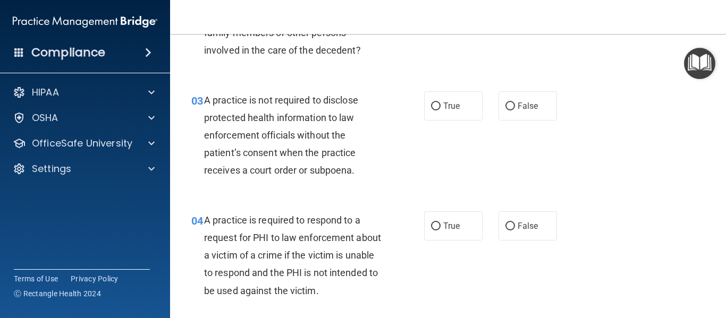
scroll to position [238, 0]
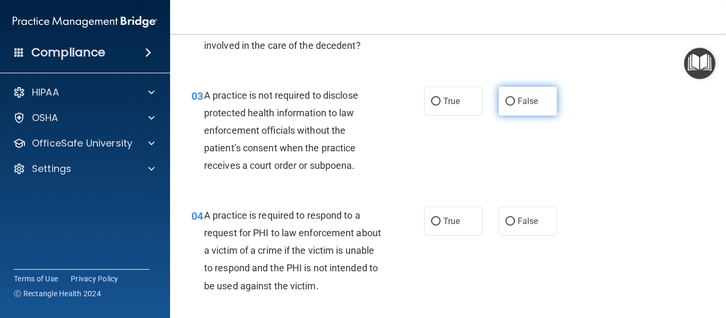
click at [528, 107] on label "False" at bounding box center [528, 101] width 58 height 29
click at [515, 106] on input "False" at bounding box center [510, 102] width 10 height 8
radio input "true"
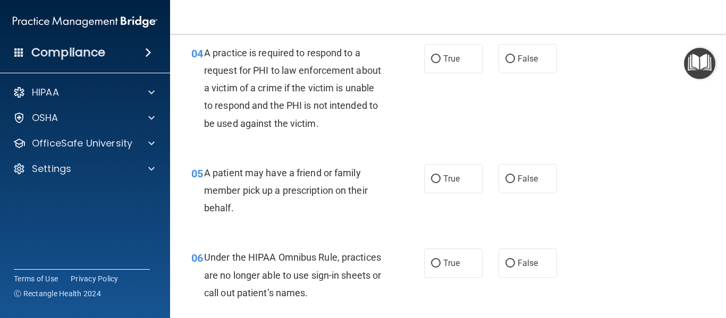
scroll to position [401, 0]
click at [451, 60] on span "True" at bounding box center [451, 58] width 16 height 10
click at [441, 60] on input "True" at bounding box center [436, 59] width 10 height 8
radio input "true"
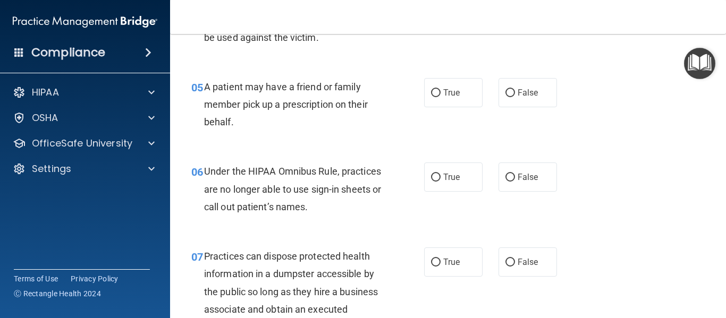
scroll to position [487, 0]
click at [441, 87] on label "True" at bounding box center [453, 92] width 58 height 29
click at [441, 89] on input "True" at bounding box center [436, 93] width 10 height 8
radio input "true"
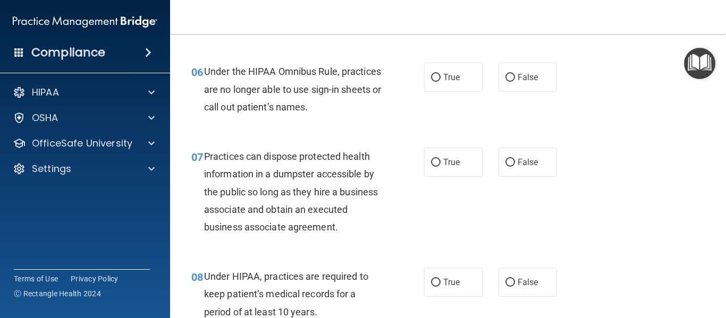
scroll to position [588, 0]
click at [459, 77] on span "True" at bounding box center [451, 76] width 16 height 10
click at [441, 77] on input "True" at bounding box center [436, 77] width 10 height 8
radio input "true"
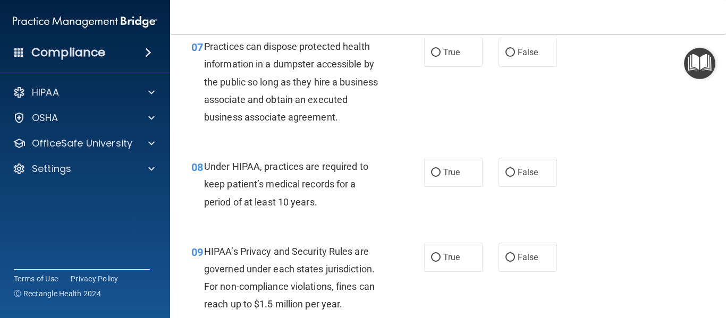
scroll to position [698, 0]
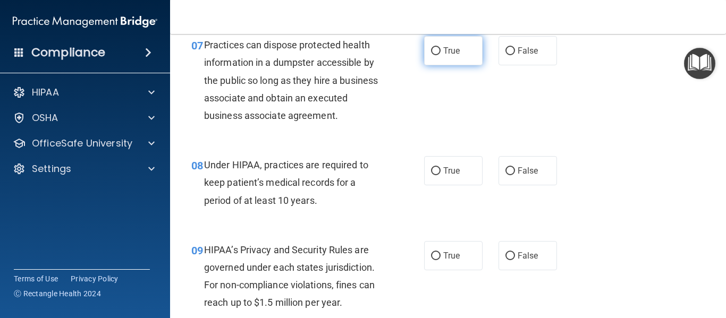
click at [455, 49] on span "True" at bounding box center [451, 51] width 16 height 10
click at [441, 49] on input "True" at bounding box center [436, 51] width 10 height 8
radio input "true"
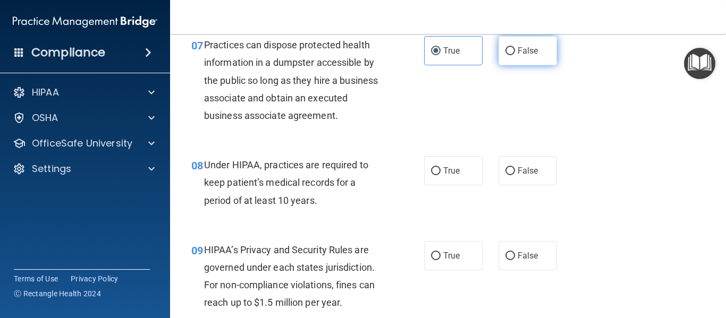
click at [513, 60] on label "False" at bounding box center [528, 50] width 58 height 29
click at [513, 55] on input "False" at bounding box center [510, 51] width 10 height 8
radio input "true"
radio input "false"
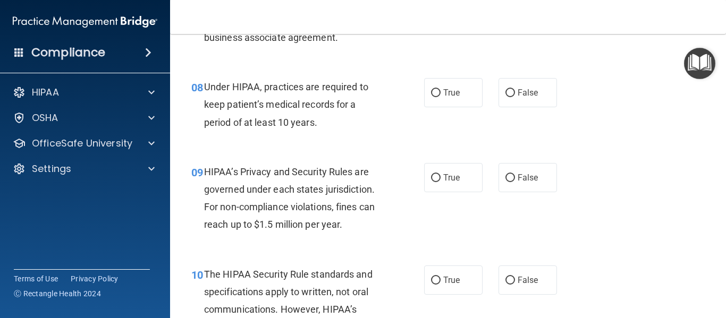
scroll to position [777, 0]
click at [519, 103] on label "False" at bounding box center [528, 92] width 58 height 29
click at [515, 97] on input "False" at bounding box center [510, 93] width 10 height 8
radio input "true"
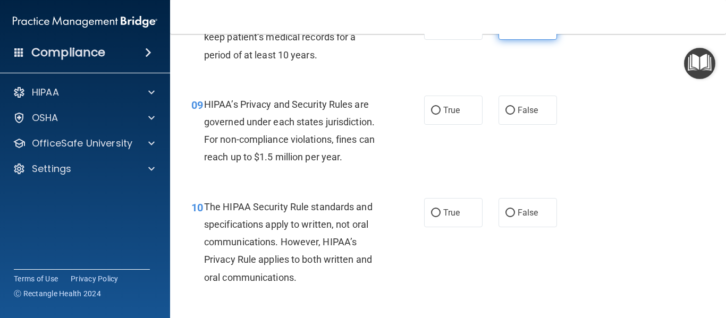
scroll to position [850, 0]
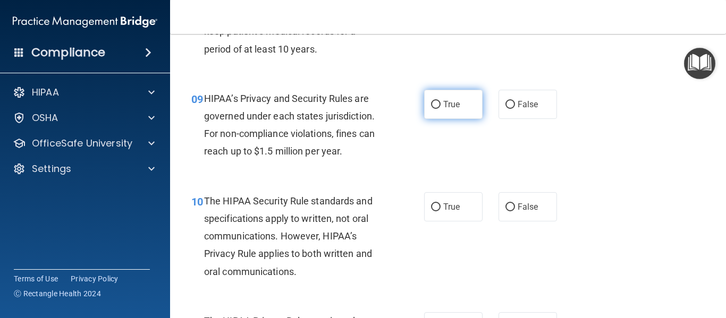
click at [449, 116] on label "True" at bounding box center [453, 104] width 58 height 29
click at [441, 109] on input "True" at bounding box center [436, 105] width 10 height 8
radio input "true"
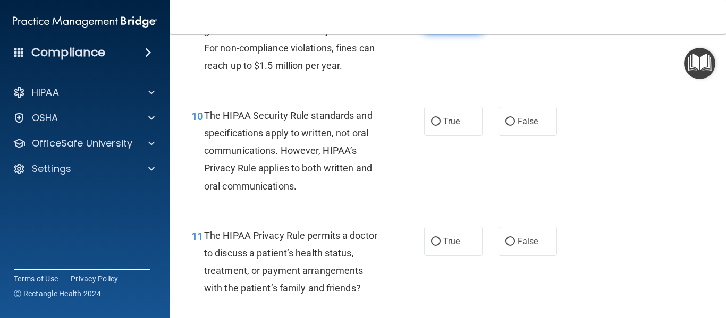
scroll to position [972, 0]
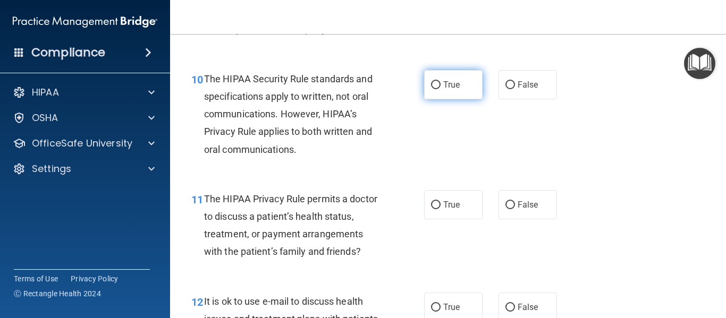
click at [445, 90] on label "True" at bounding box center [453, 84] width 58 height 29
click at [441, 89] on input "True" at bounding box center [436, 85] width 10 height 8
radio input "true"
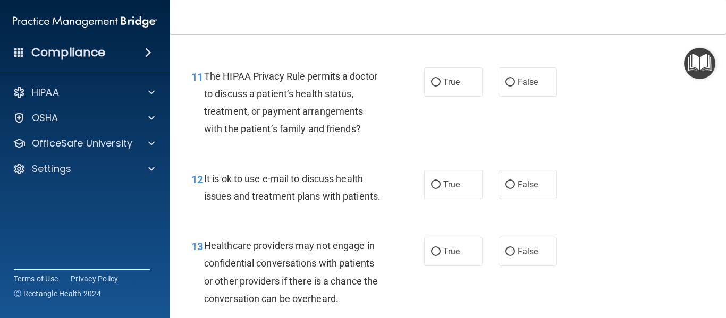
scroll to position [1095, 0]
click at [445, 90] on label "True" at bounding box center [453, 81] width 58 height 29
click at [441, 86] on input "True" at bounding box center [436, 82] width 10 height 8
radio input "true"
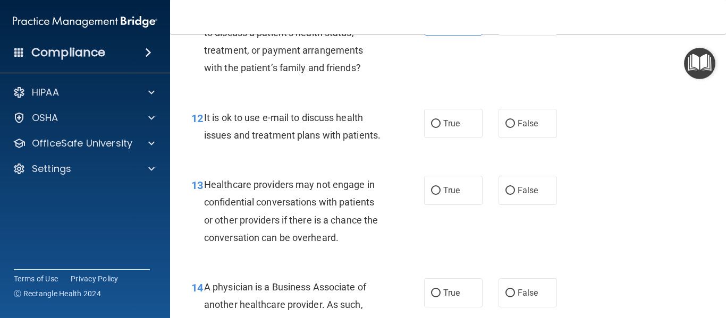
scroll to position [1154, 0]
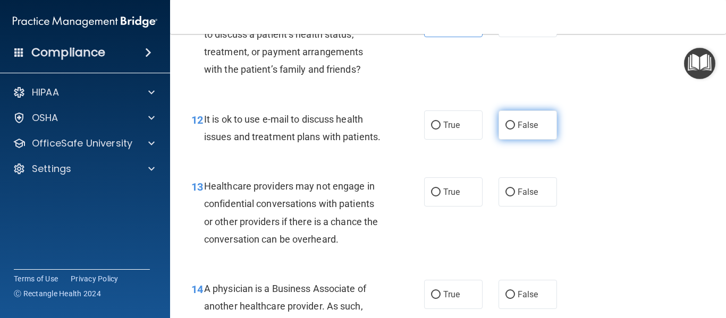
click at [500, 131] on label "False" at bounding box center [528, 125] width 58 height 29
click at [505, 130] on input "False" at bounding box center [510, 126] width 10 height 8
radio input "true"
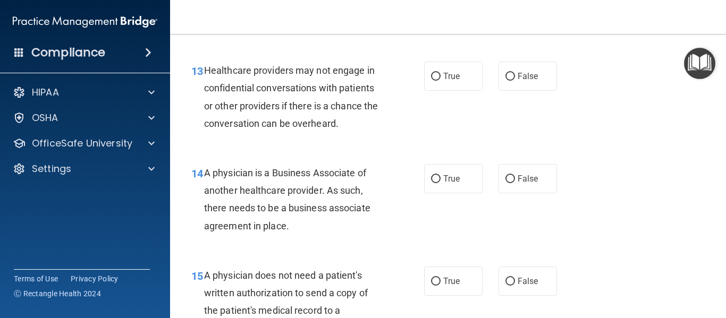
scroll to position [1271, 0]
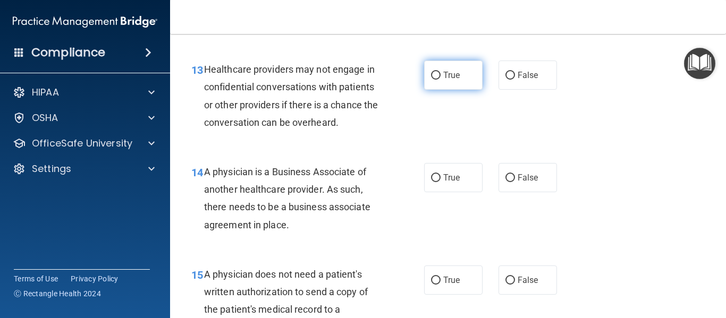
click at [476, 83] on label "True" at bounding box center [453, 75] width 58 height 29
click at [441, 80] on input "True" at bounding box center [436, 76] width 10 height 8
radio input "true"
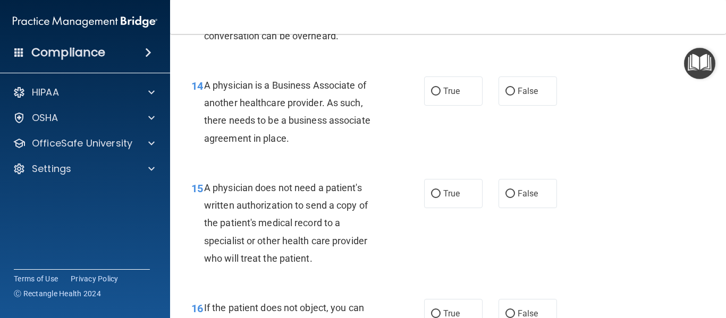
scroll to position [1361, 0]
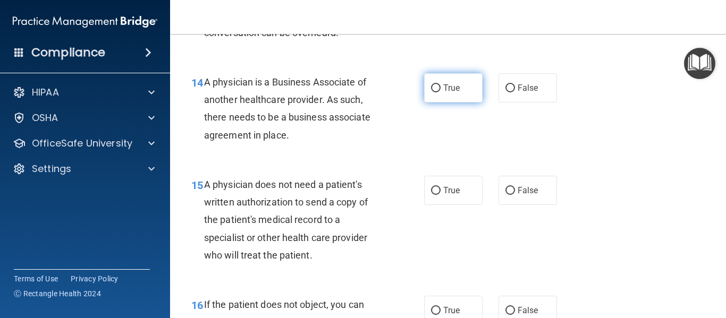
click at [451, 95] on label "True" at bounding box center [453, 87] width 58 height 29
click at [441, 92] on input "True" at bounding box center [436, 89] width 10 height 8
radio input "true"
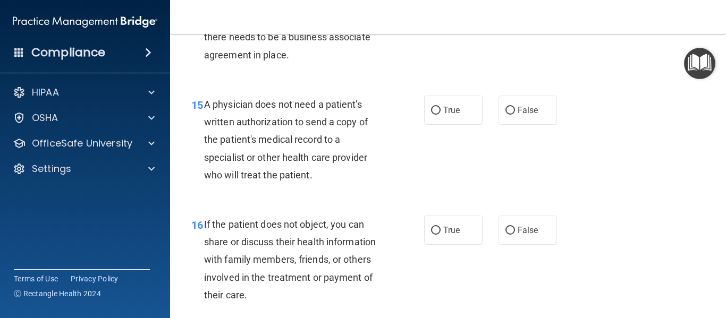
scroll to position [1464, 0]
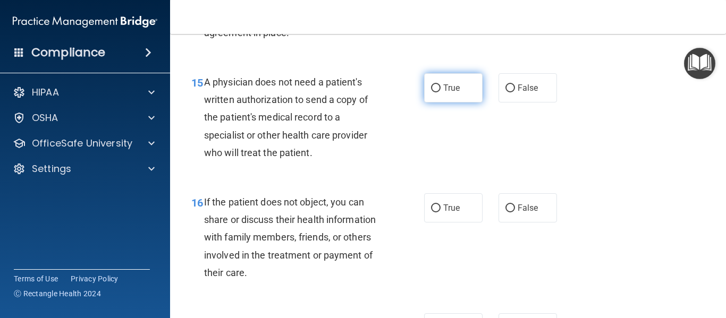
click at [455, 97] on label "True" at bounding box center [453, 87] width 58 height 29
click at [441, 92] on input "True" at bounding box center [436, 89] width 10 height 8
radio input "true"
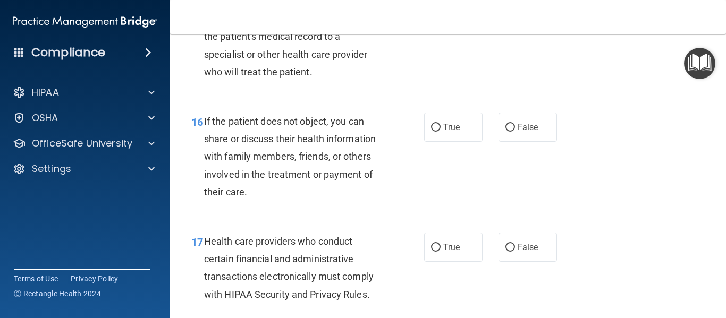
scroll to position [1569, 0]
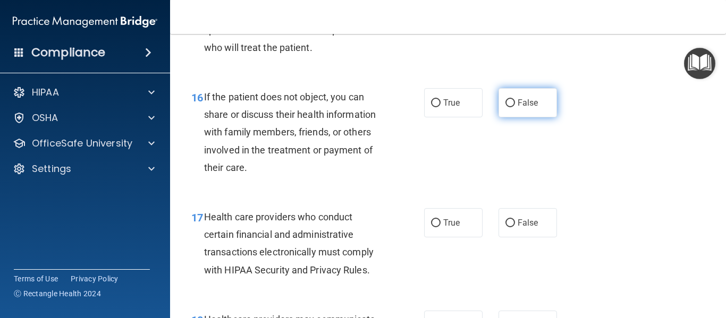
click at [500, 113] on label "False" at bounding box center [528, 102] width 58 height 29
click at [505, 107] on input "False" at bounding box center [510, 103] width 10 height 8
radio input "true"
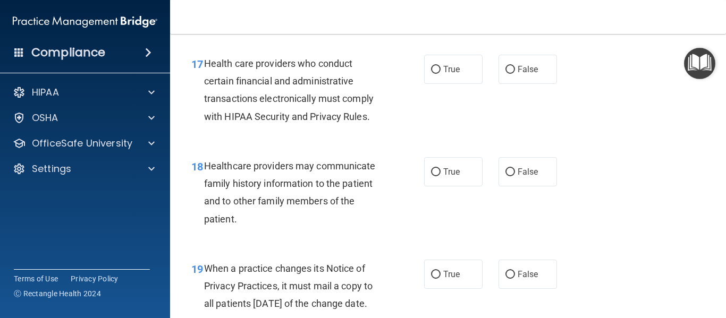
scroll to position [1728, 0]
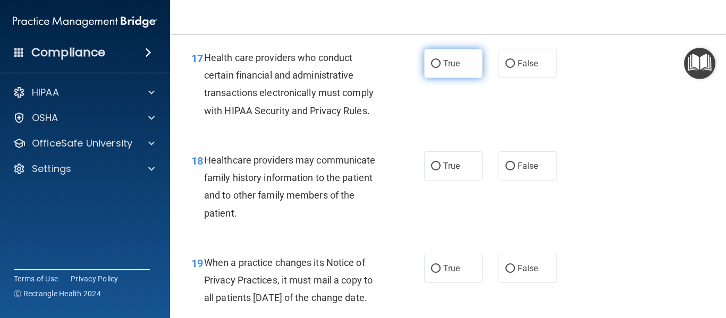
click at [457, 57] on label "True" at bounding box center [453, 63] width 58 height 29
click at [441, 60] on input "True" at bounding box center [436, 64] width 10 height 8
radio input "true"
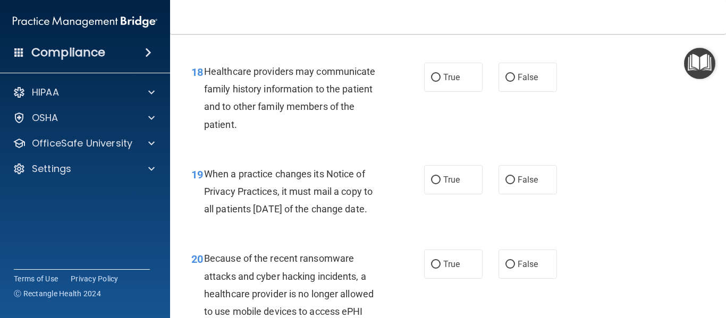
scroll to position [1818, 0]
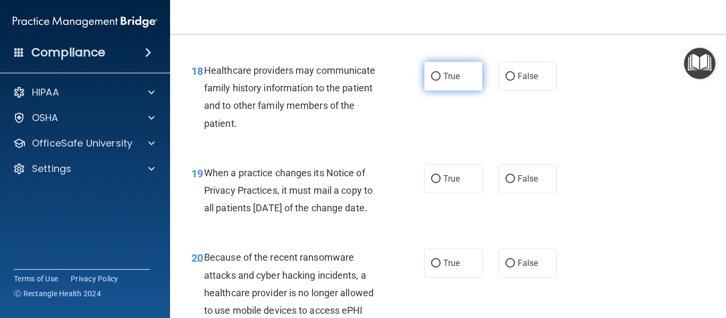
click at [437, 75] on input "True" at bounding box center [436, 77] width 10 height 8
radio input "true"
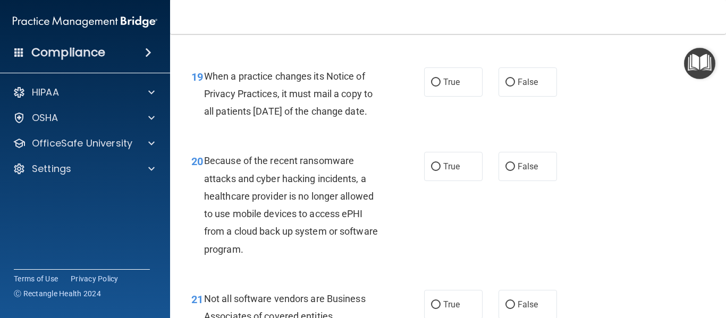
scroll to position [1921, 0]
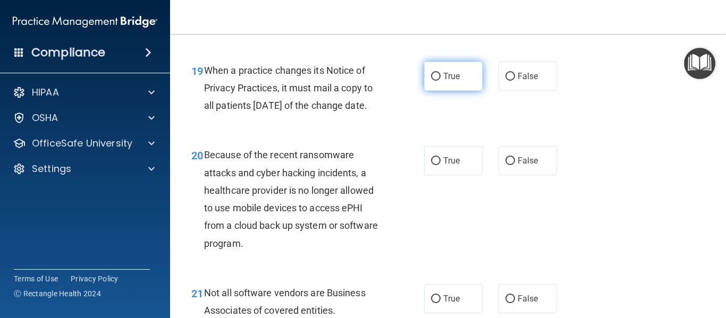
click at [442, 78] on label "True" at bounding box center [453, 76] width 58 height 29
click at [441, 78] on input "True" at bounding box center [436, 77] width 10 height 8
radio input "true"
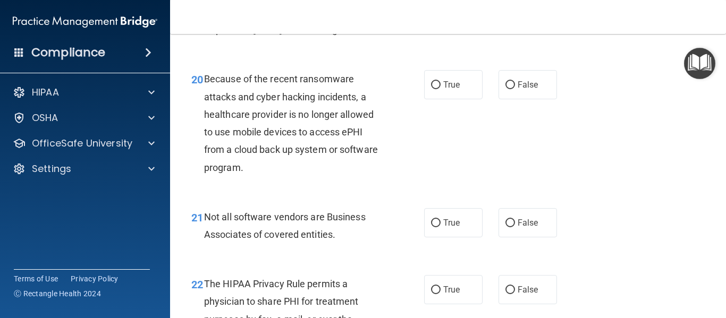
scroll to position [1998, 0]
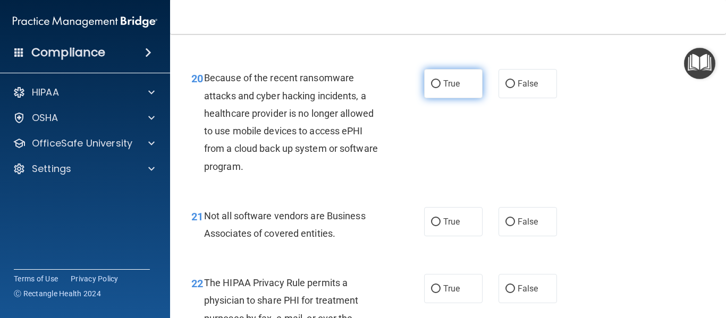
click at [443, 89] on span "True" at bounding box center [451, 84] width 16 height 10
click at [441, 88] on input "True" at bounding box center [436, 84] width 10 height 8
radio input "true"
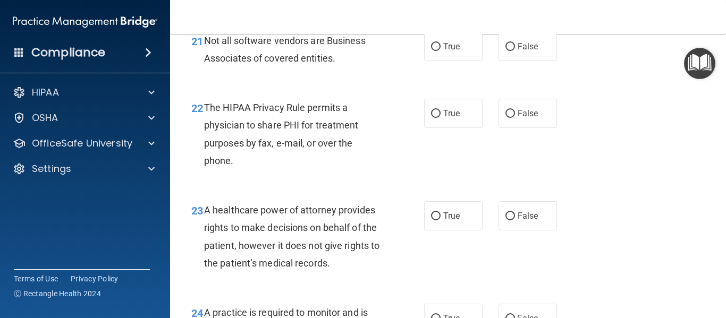
scroll to position [2190, 0]
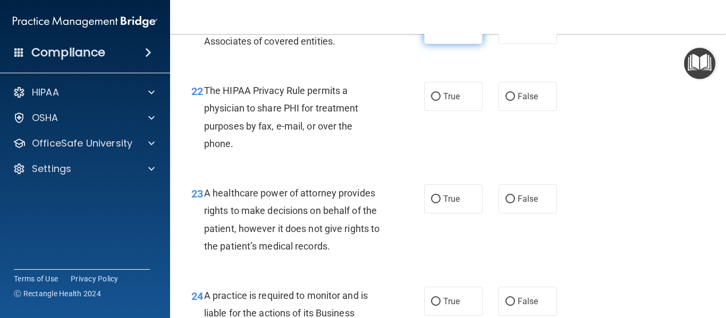
click at [449, 44] on label "True" at bounding box center [453, 29] width 58 height 29
click at [441, 34] on input "True" at bounding box center [436, 30] width 10 height 8
radio input "true"
click at [452, 102] on span "True" at bounding box center [451, 96] width 16 height 10
click at [441, 101] on input "True" at bounding box center [436, 97] width 10 height 8
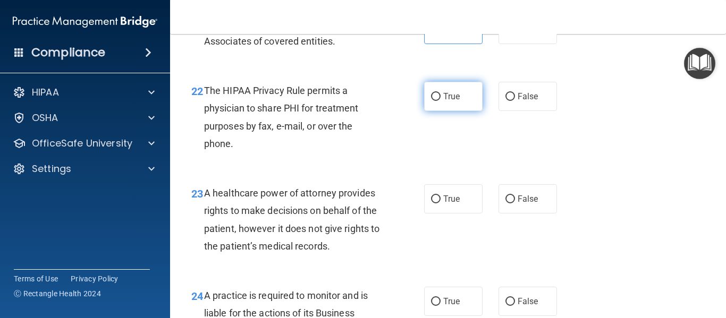
radio input "true"
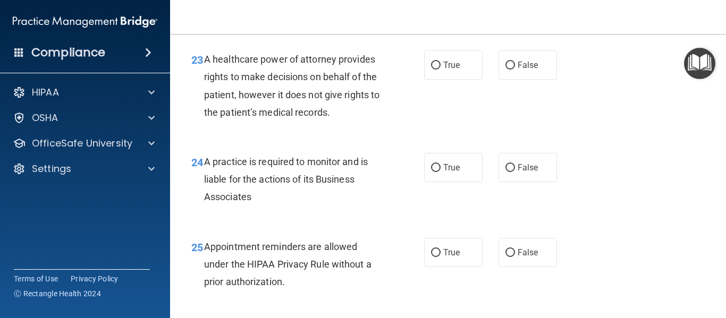
scroll to position [2327, 0]
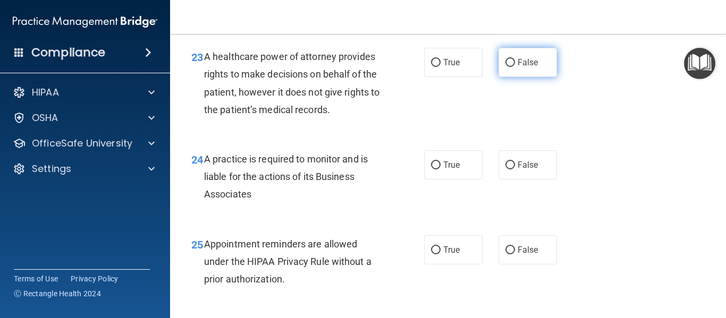
click at [509, 77] on label "False" at bounding box center [528, 62] width 58 height 29
click at [509, 67] on input "False" at bounding box center [510, 63] width 10 height 8
radio input "true"
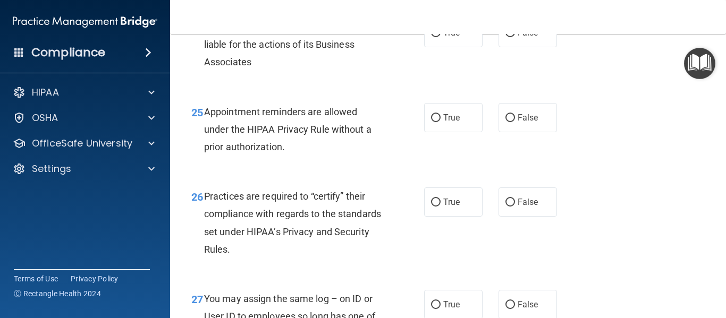
scroll to position [2458, 0]
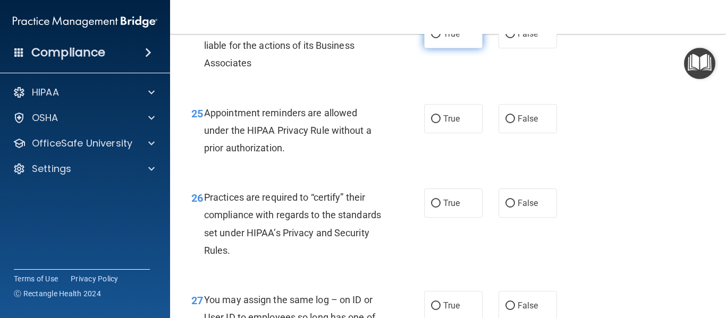
click at [453, 48] on label "True" at bounding box center [453, 33] width 58 height 29
click at [441, 38] on input "True" at bounding box center [436, 34] width 10 height 8
radio input "true"
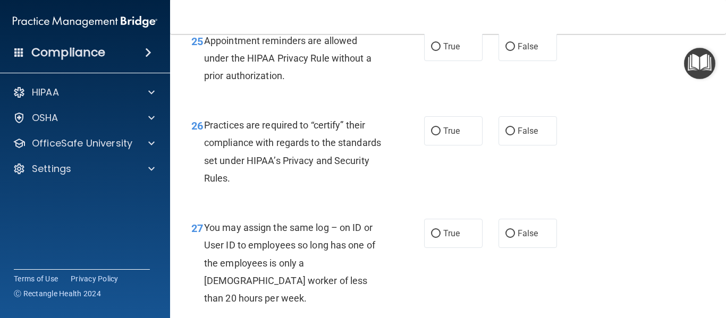
scroll to position [2535, 0]
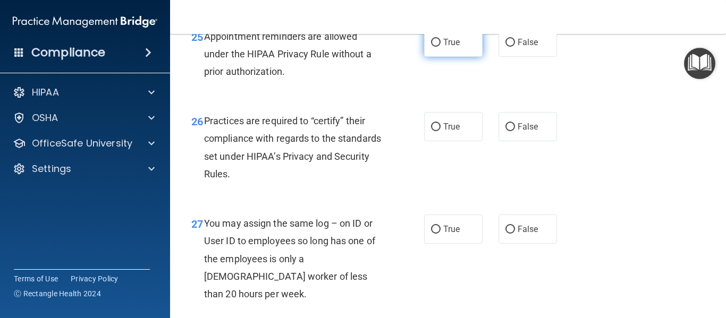
click at [448, 57] on label "True" at bounding box center [453, 42] width 58 height 29
click at [441, 47] on input "True" at bounding box center [436, 43] width 10 height 8
radio input "true"
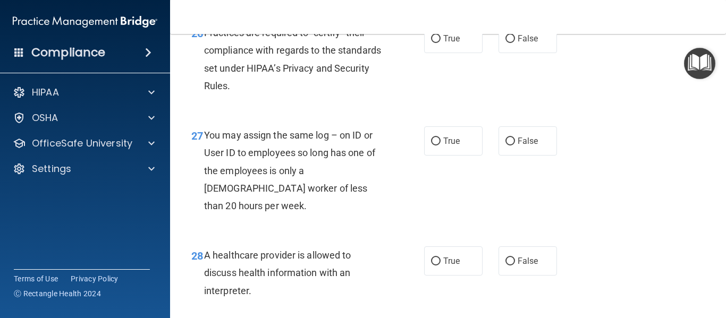
scroll to position [2625, 0]
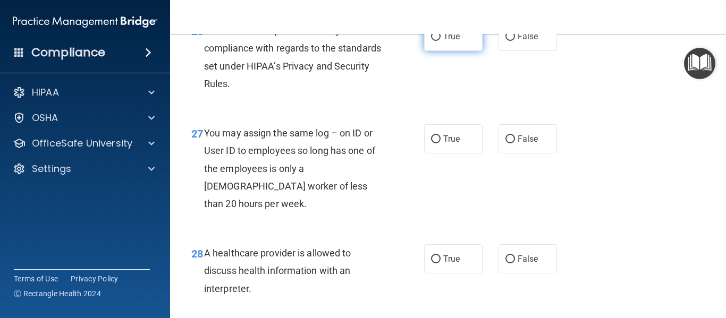
click at [462, 49] on label "True" at bounding box center [453, 36] width 58 height 29
click at [441, 41] on input "True" at bounding box center [436, 37] width 10 height 8
radio input "true"
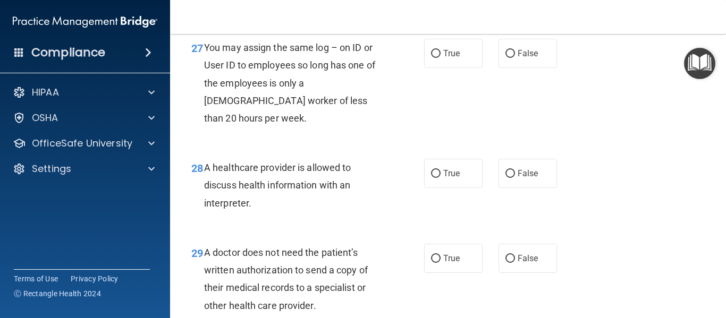
scroll to position [2711, 0]
click at [524, 67] on label "False" at bounding box center [528, 52] width 58 height 29
click at [515, 57] on input "False" at bounding box center [510, 53] width 10 height 8
radio input "true"
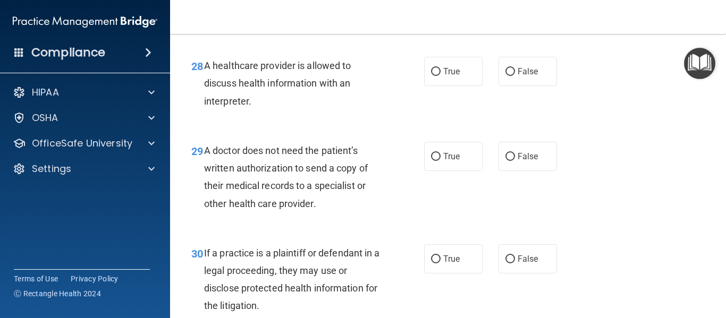
scroll to position [2813, 0]
click at [512, 79] on label "False" at bounding box center [528, 70] width 58 height 29
click at [512, 75] on input "False" at bounding box center [510, 71] width 10 height 8
radio input "true"
click at [509, 161] on label "False" at bounding box center [528, 155] width 58 height 29
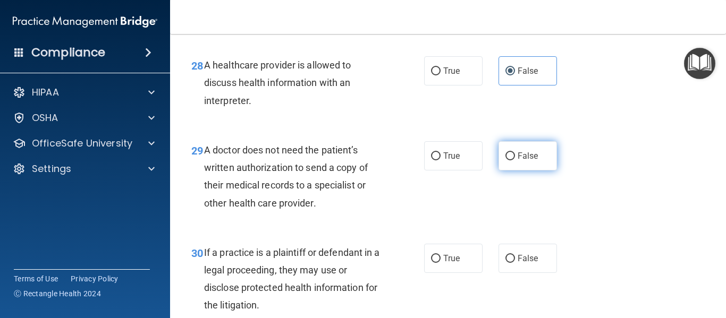
click at [509, 161] on input "False" at bounding box center [510, 157] width 10 height 8
radio input "true"
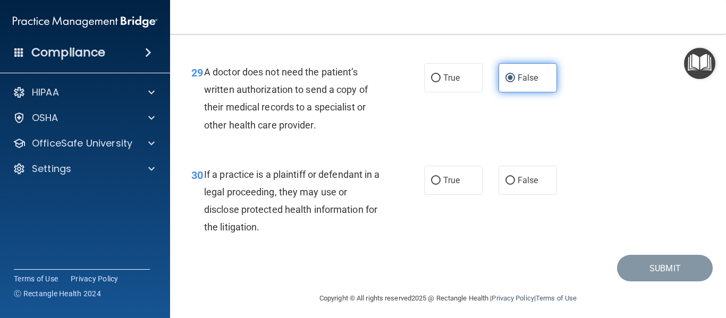
scroll to position [2897, 0]
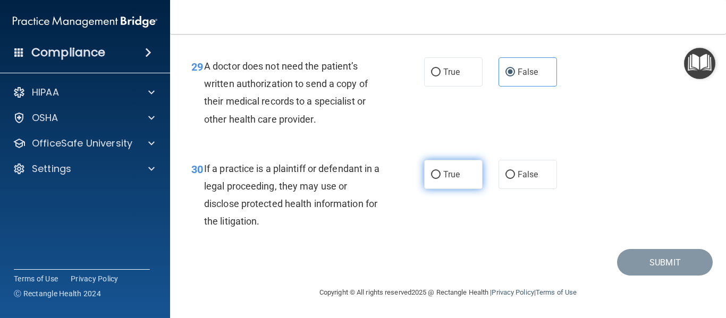
click at [452, 183] on label "True" at bounding box center [453, 174] width 58 height 29
click at [441, 179] on input "True" at bounding box center [436, 175] width 10 height 8
radio input "true"
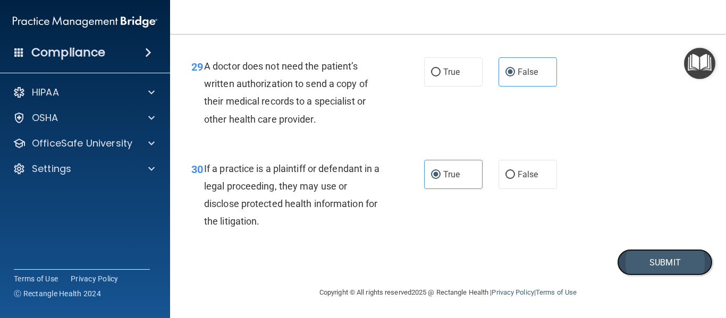
click at [623, 257] on button "Submit" at bounding box center [665, 262] width 96 height 27
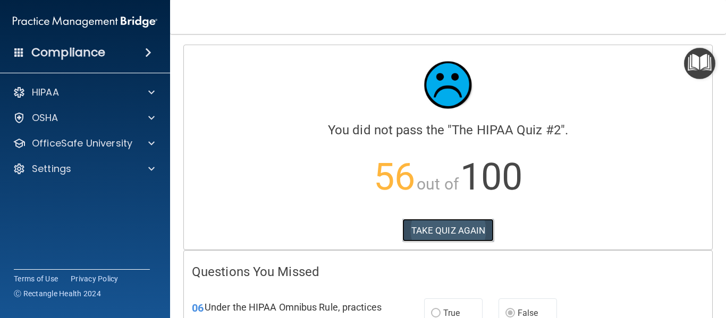
click at [446, 232] on button "TAKE QUIZ AGAIN" at bounding box center [448, 230] width 92 height 23
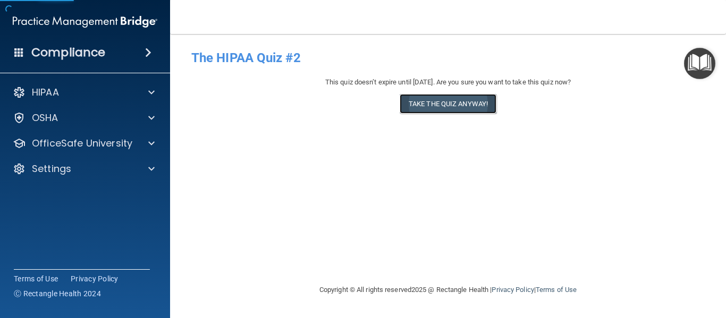
click at [448, 112] on button "Take the quiz anyway!" at bounding box center [448, 104] width 97 height 20
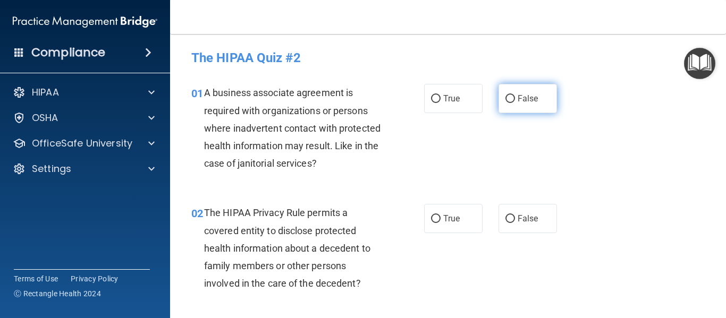
click at [514, 98] on input "False" at bounding box center [510, 99] width 10 height 8
radio input "true"
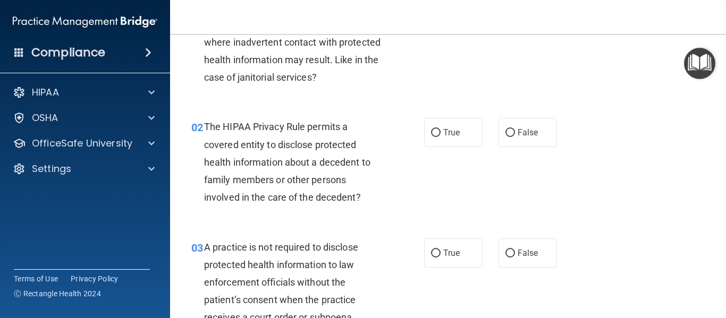
scroll to position [93, 0]
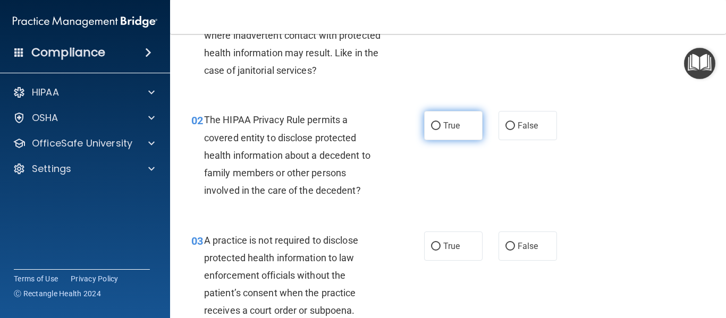
click at [455, 130] on span "True" at bounding box center [451, 126] width 16 height 10
click at [441, 130] on input "True" at bounding box center [436, 126] width 10 height 8
radio input "true"
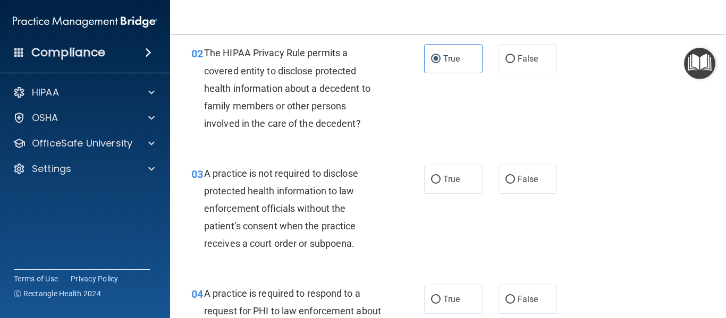
scroll to position [161, 0]
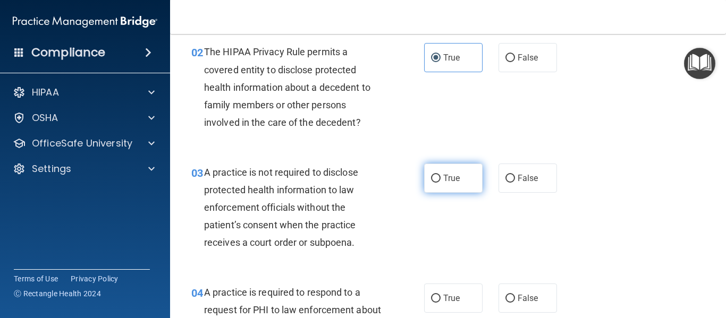
click at [461, 174] on label "True" at bounding box center [453, 178] width 58 height 29
click at [441, 175] on input "True" at bounding box center [436, 179] width 10 height 8
radio input "true"
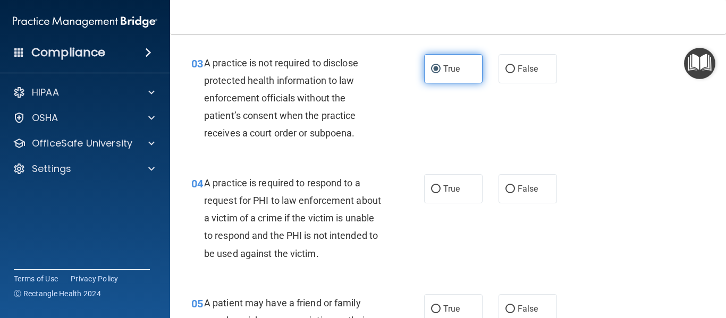
scroll to position [283, 0]
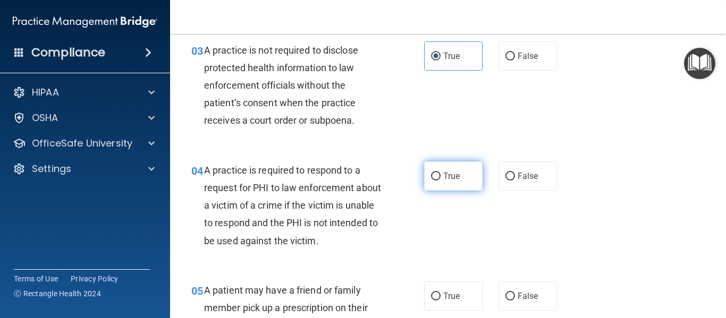
click at [444, 184] on label "True" at bounding box center [453, 176] width 58 height 29
click at [441, 181] on input "True" at bounding box center [436, 177] width 10 height 8
radio input "true"
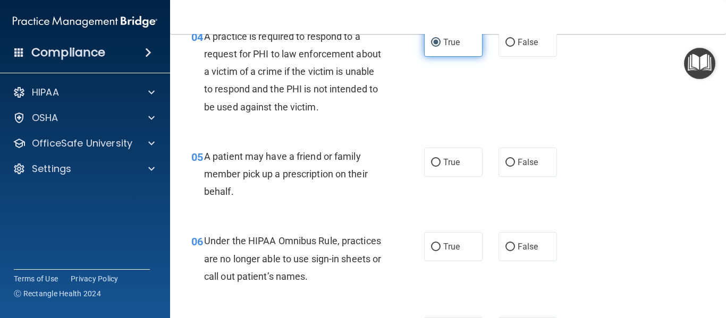
scroll to position [425, 0]
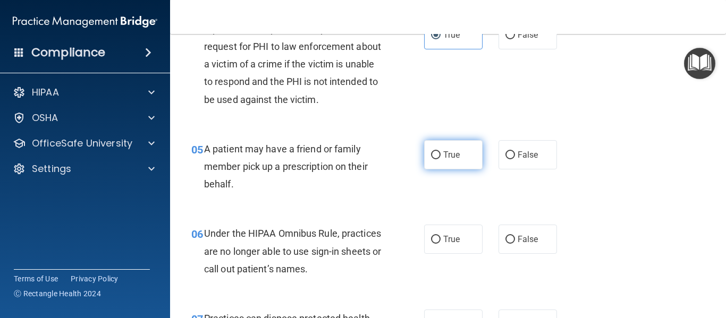
click at [450, 165] on label "True" at bounding box center [453, 154] width 58 height 29
click at [441, 159] on input "True" at bounding box center [436, 155] width 10 height 8
radio input "true"
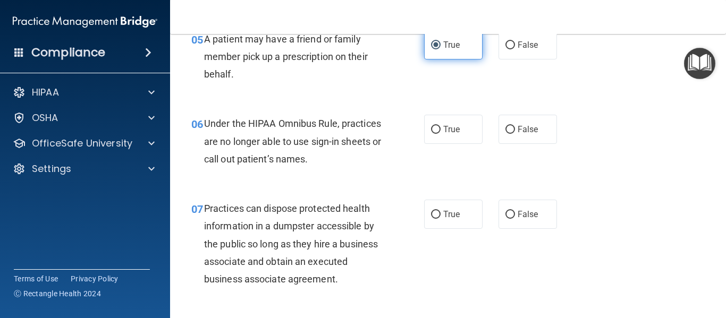
scroll to position [535, 0]
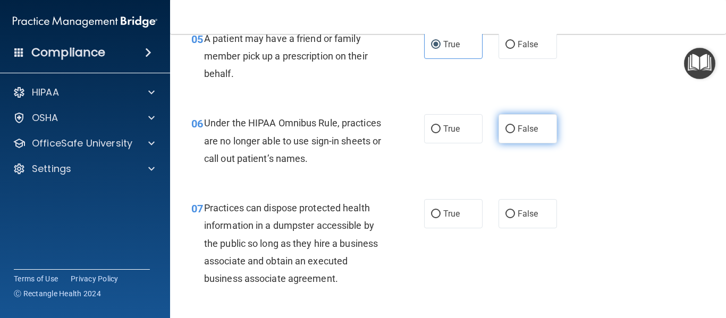
click at [517, 136] on label "False" at bounding box center [528, 128] width 58 height 29
click at [515, 133] on input "False" at bounding box center [510, 129] width 10 height 8
radio input "true"
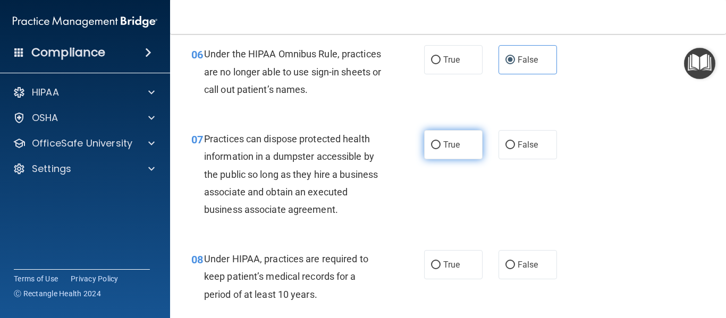
scroll to position [605, 0]
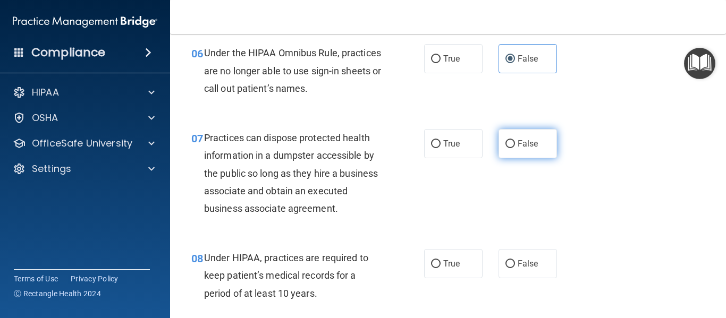
click at [516, 134] on label "False" at bounding box center [528, 143] width 58 height 29
click at [515, 140] on input "False" at bounding box center [510, 144] width 10 height 8
radio input "true"
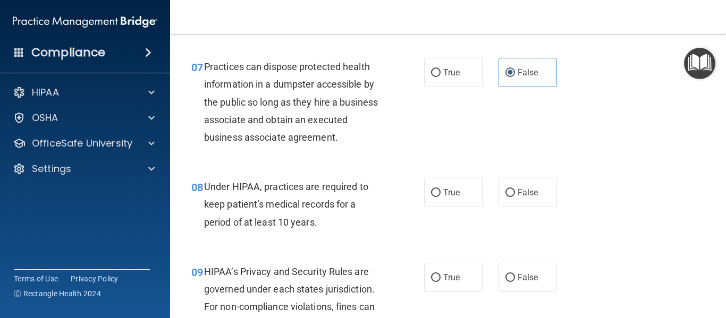
scroll to position [681, 0]
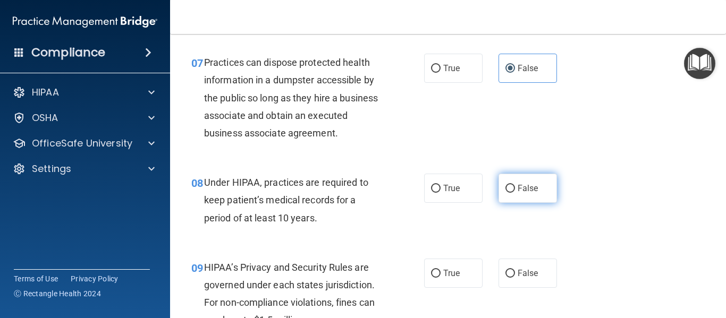
click at [508, 192] on input "False" at bounding box center [510, 189] width 10 height 8
radio input "true"
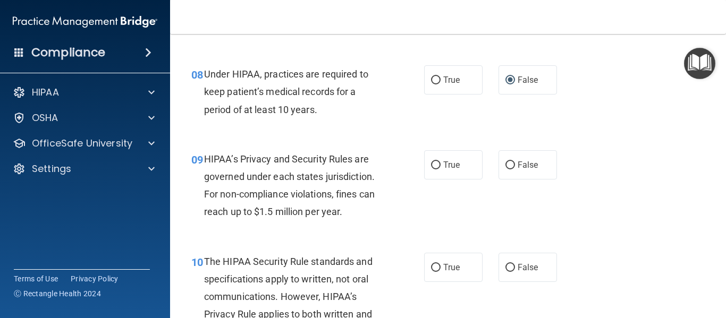
scroll to position [791, 0]
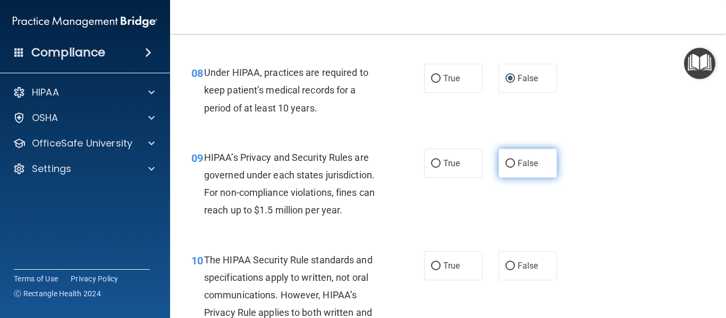
click at [508, 176] on label "False" at bounding box center [528, 163] width 58 height 29
click at [508, 168] on input "False" at bounding box center [510, 164] width 10 height 8
radio input "true"
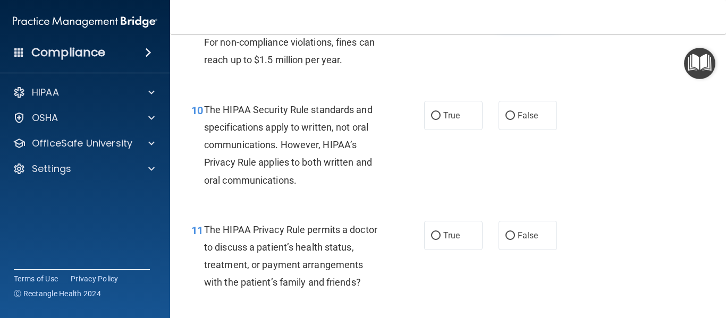
scroll to position [942, 0]
click at [454, 124] on label "True" at bounding box center [453, 114] width 58 height 29
click at [441, 119] on input "True" at bounding box center [436, 115] width 10 height 8
radio input "true"
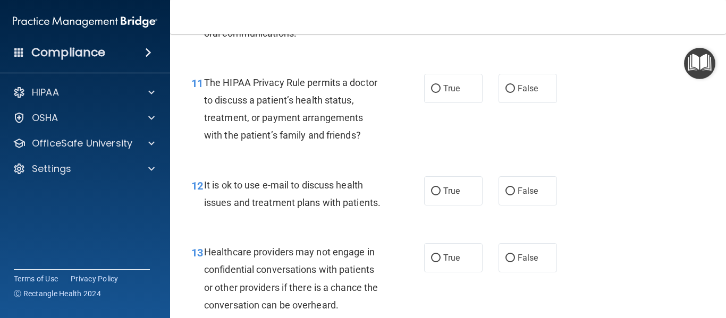
scroll to position [1091, 0]
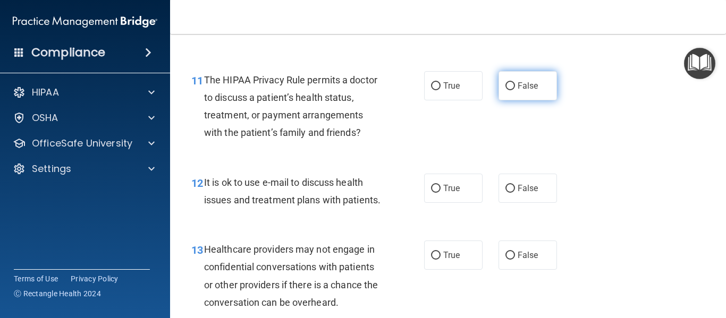
click at [517, 97] on label "False" at bounding box center [528, 85] width 58 height 29
click at [515, 90] on input "False" at bounding box center [510, 86] width 10 height 8
radio input "true"
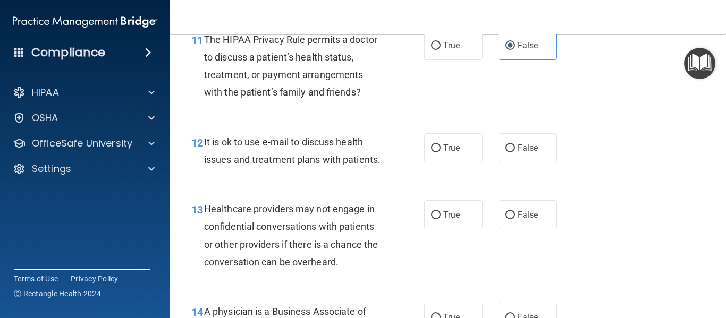
scroll to position [1134, 0]
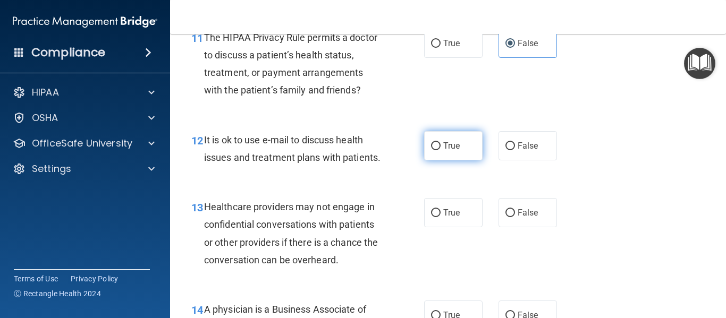
click at [458, 140] on label "True" at bounding box center [453, 145] width 58 height 29
click at [441, 142] on input "True" at bounding box center [436, 146] width 10 height 8
radio input "true"
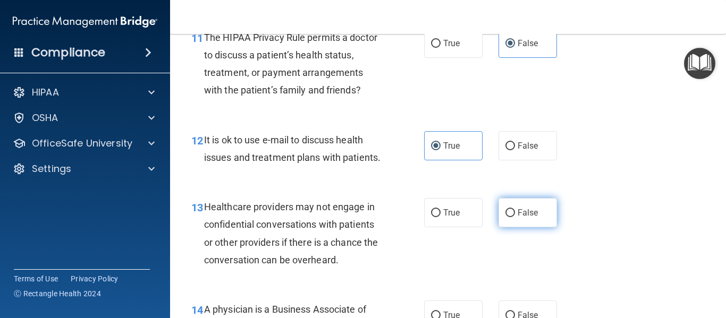
click at [519, 218] on label "False" at bounding box center [528, 212] width 58 height 29
click at [515, 217] on input "False" at bounding box center [510, 213] width 10 height 8
radio input "true"
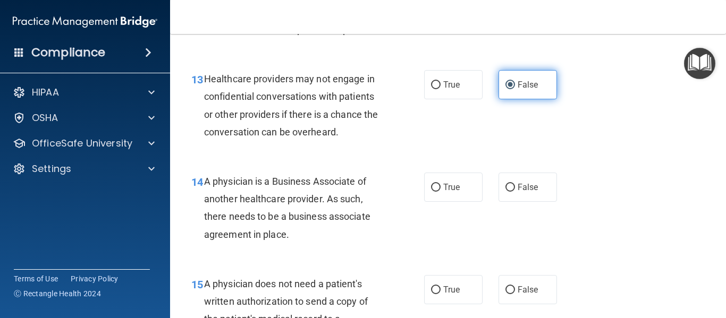
scroll to position [1269, 0]
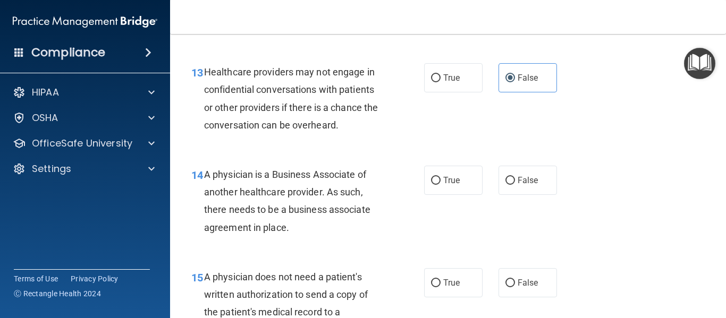
click at [513, 204] on div "14 A physician is a Business Associate of another healthcare provider. As such,…" at bounding box center [447, 204] width 529 height 103
click at [511, 185] on label "False" at bounding box center [528, 180] width 58 height 29
click at [511, 185] on input "False" at bounding box center [510, 181] width 10 height 8
radio input "true"
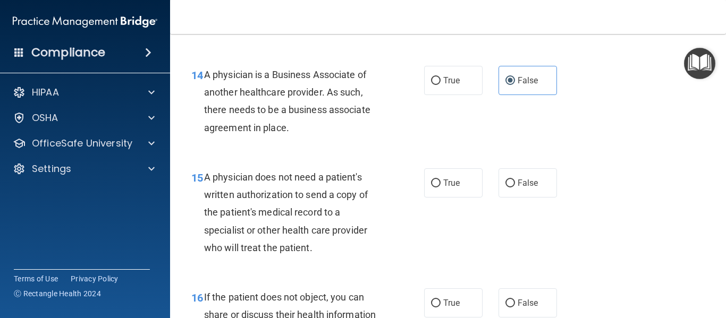
scroll to position [1374, 0]
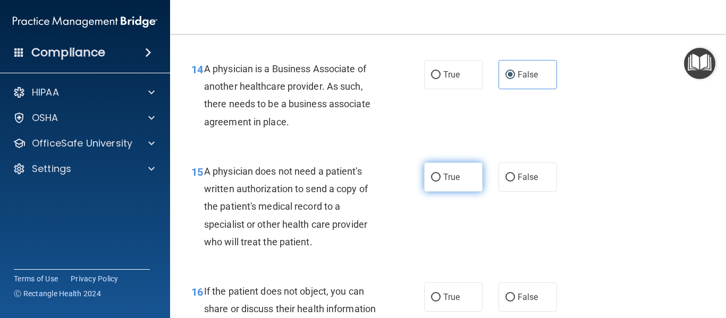
click at [462, 175] on label "True" at bounding box center [453, 177] width 58 height 29
click at [441, 175] on input "True" at bounding box center [436, 178] width 10 height 8
radio input "true"
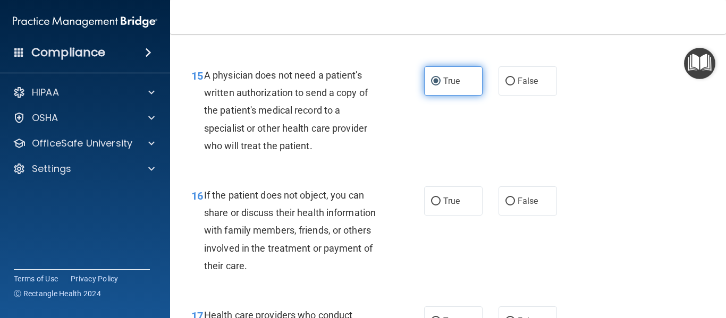
scroll to position [1474, 0]
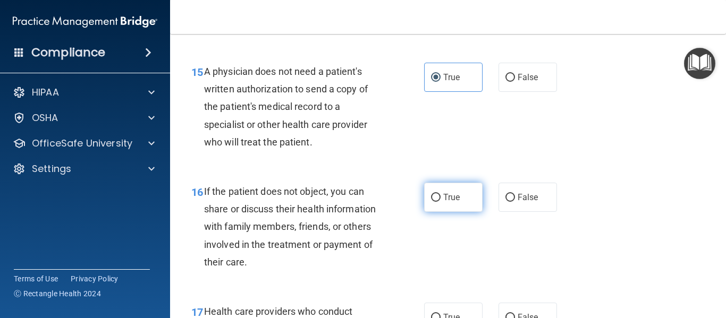
click at [460, 187] on label "True" at bounding box center [453, 197] width 58 height 29
click at [441, 194] on input "True" at bounding box center [436, 198] width 10 height 8
radio input "true"
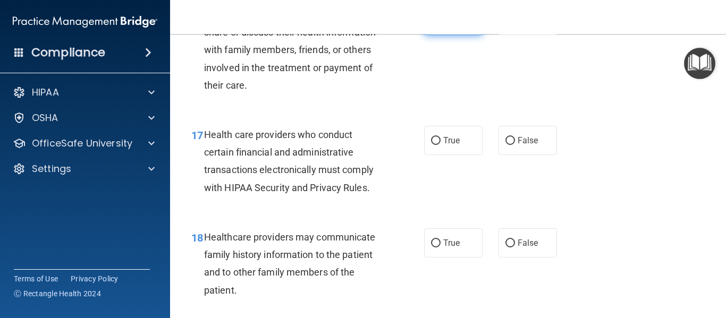
scroll to position [1653, 0]
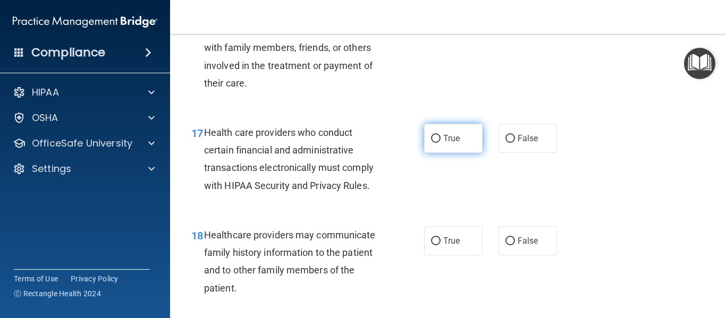
click at [459, 136] on span "True" at bounding box center [451, 138] width 16 height 10
click at [441, 136] on input "True" at bounding box center [436, 139] width 10 height 8
radio input "true"
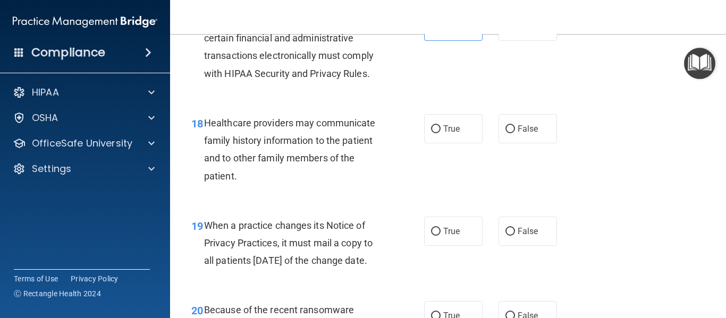
scroll to position [1768, 0]
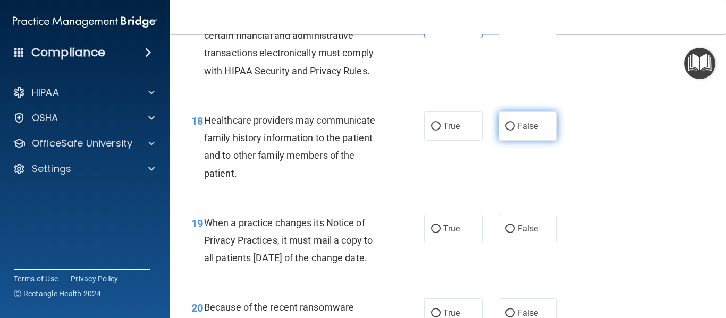
click at [514, 137] on label "False" at bounding box center [528, 126] width 58 height 29
click at [514, 131] on input "False" at bounding box center [510, 127] width 10 height 8
radio input "true"
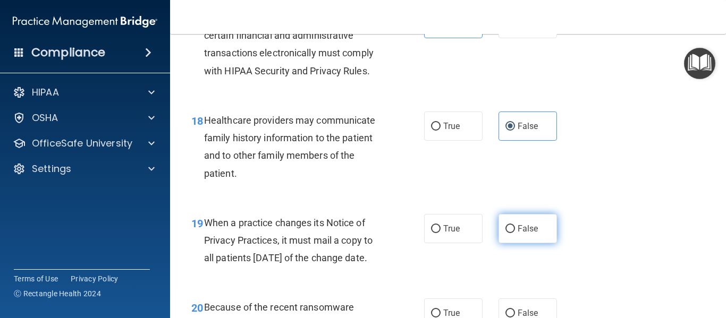
click at [509, 235] on label "False" at bounding box center [528, 228] width 58 height 29
click at [509, 233] on input "False" at bounding box center [510, 229] width 10 height 8
radio input "true"
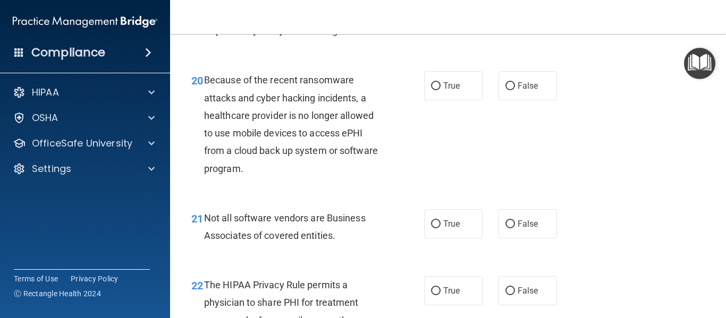
scroll to position [1999, 0]
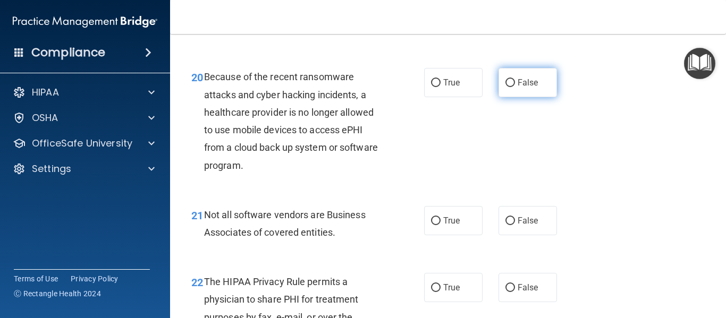
click at [519, 88] on span "False" at bounding box center [528, 83] width 21 height 10
click at [515, 87] on input "False" at bounding box center [510, 83] width 10 height 8
radio input "true"
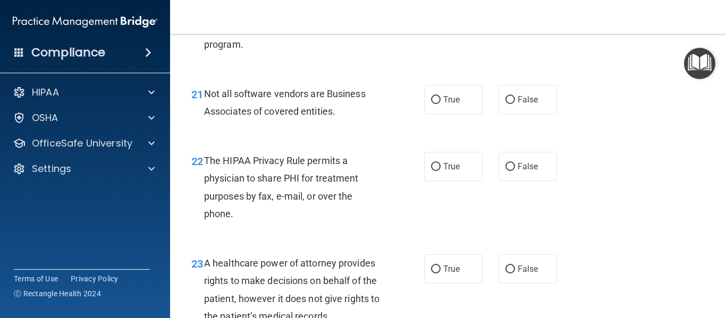
scroll to position [2121, 0]
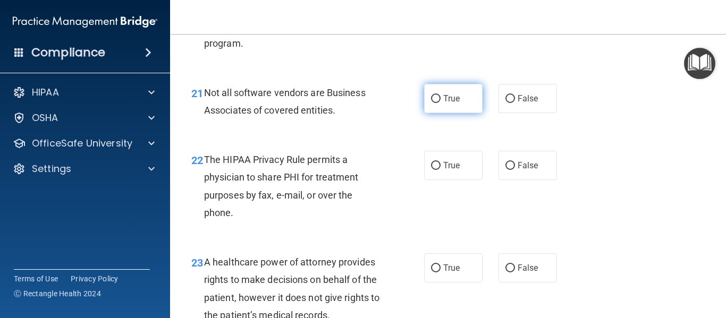
click at [461, 113] on label "True" at bounding box center [453, 98] width 58 height 29
click at [441, 103] on input "True" at bounding box center [436, 99] width 10 height 8
radio input "true"
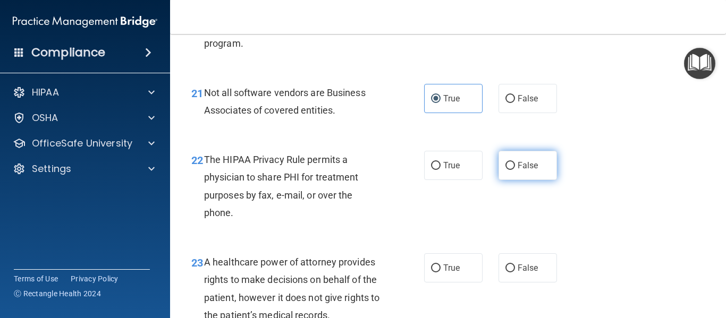
click at [510, 176] on label "False" at bounding box center [528, 165] width 58 height 29
click at [510, 170] on input "False" at bounding box center [510, 166] width 10 height 8
radio input "true"
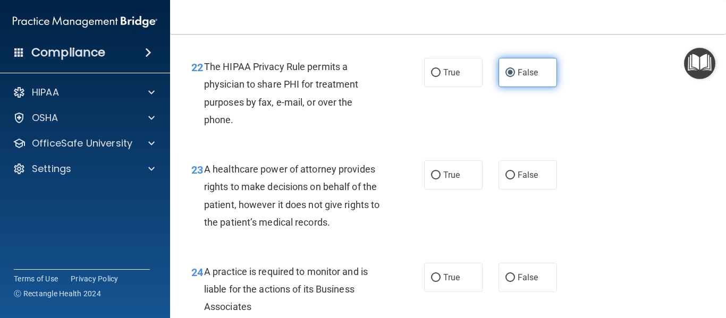
scroll to position [2215, 0]
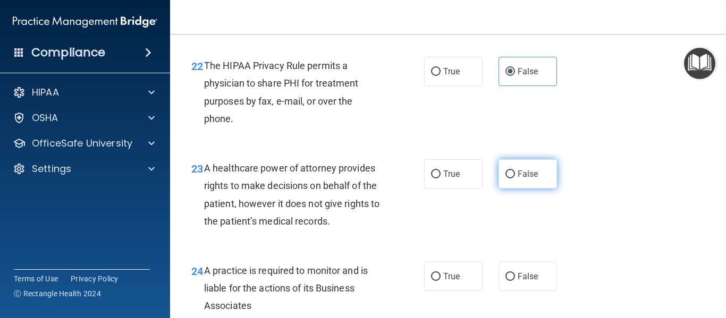
click at [555, 180] on label "False" at bounding box center [528, 173] width 58 height 29
click at [515, 179] on input "False" at bounding box center [510, 175] width 10 height 8
radio input "true"
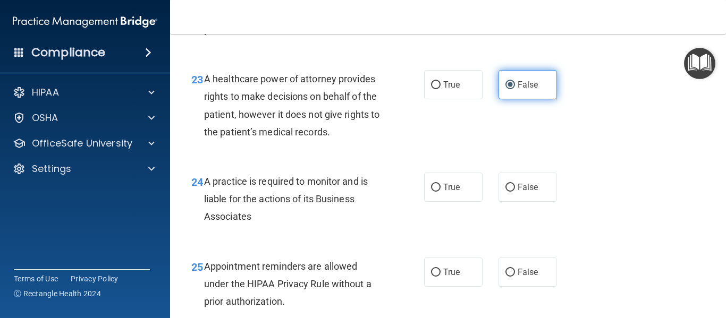
scroll to position [2320, 0]
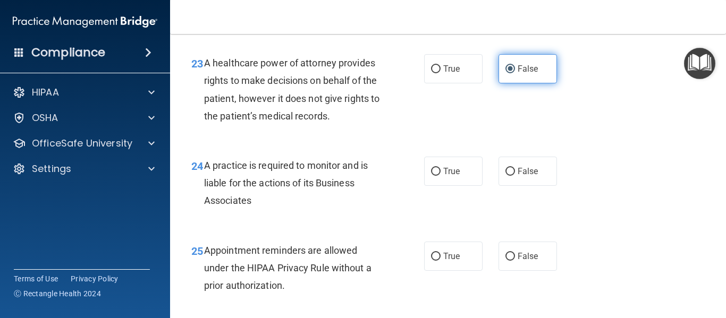
click at [555, 180] on label "False" at bounding box center [528, 171] width 58 height 29
click at [515, 176] on input "False" at bounding box center [510, 172] width 10 height 8
radio input "true"
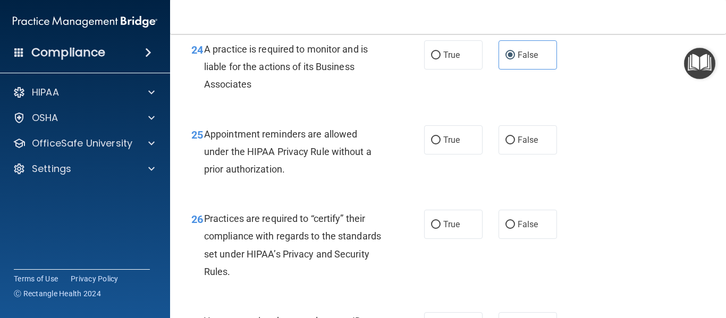
scroll to position [2438, 0]
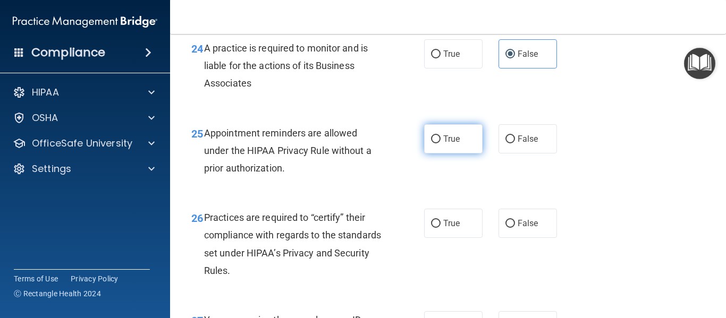
click at [450, 154] on label "True" at bounding box center [453, 138] width 58 height 29
click at [441, 143] on input "True" at bounding box center [436, 140] width 10 height 8
radio input "true"
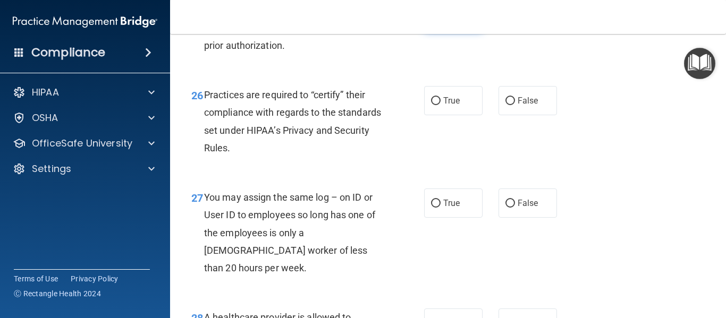
scroll to position [2563, 0]
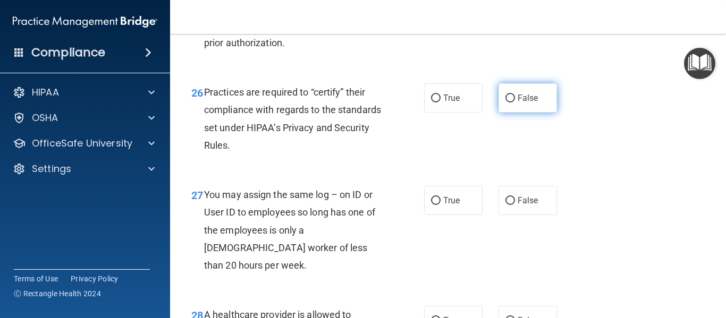
click at [513, 113] on label "False" at bounding box center [528, 97] width 58 height 29
click at [513, 103] on input "False" at bounding box center [510, 99] width 10 height 8
radio input "true"
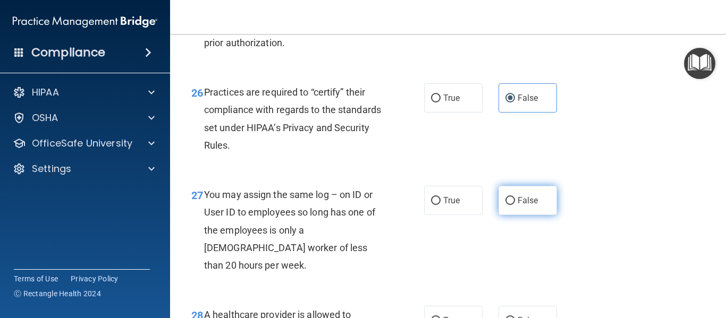
click at [499, 210] on label "False" at bounding box center [528, 200] width 58 height 29
click at [505, 205] on input "False" at bounding box center [510, 201] width 10 height 8
radio input "true"
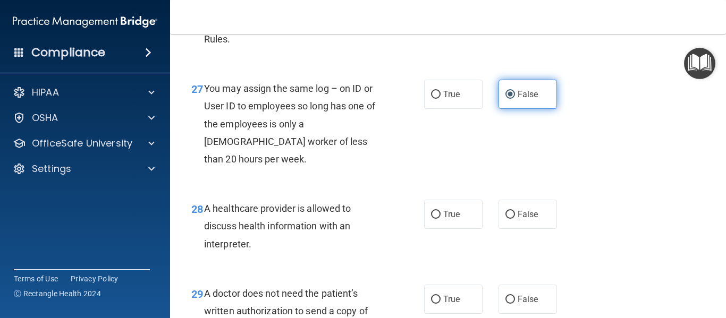
scroll to position [2672, 0]
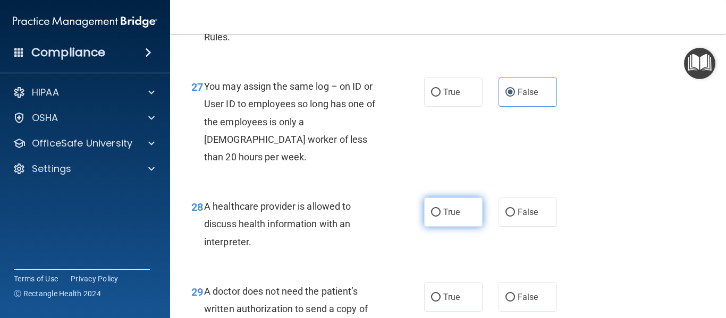
click at [472, 210] on label "True" at bounding box center [453, 212] width 58 height 29
click at [441, 210] on input "True" at bounding box center [436, 213] width 10 height 8
radio input "true"
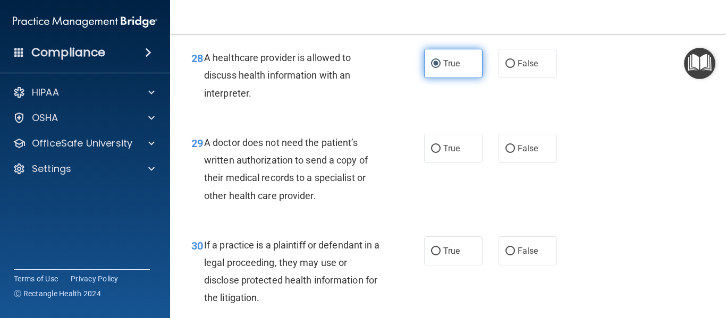
scroll to position [2823, 0]
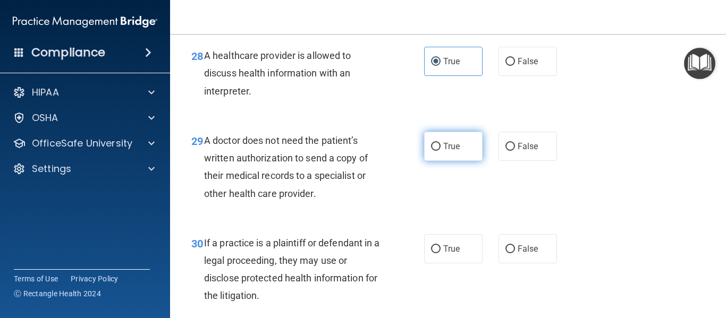
click at [446, 158] on label "True" at bounding box center [453, 146] width 58 height 29
click at [441, 151] on input "True" at bounding box center [436, 147] width 10 height 8
radio input "true"
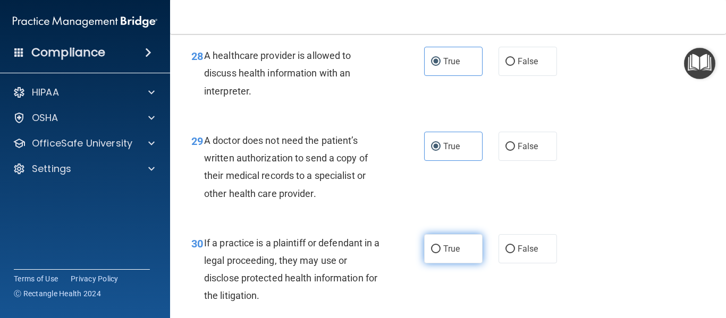
click at [434, 235] on label "True" at bounding box center [453, 248] width 58 height 29
click at [434, 246] on input "True" at bounding box center [436, 250] width 10 height 8
radio input "true"
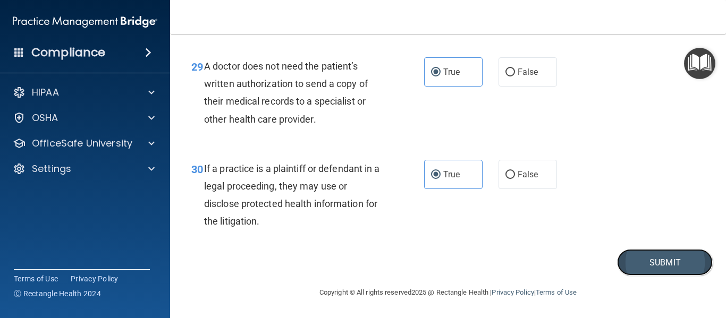
click at [663, 262] on button "Submit" at bounding box center [665, 262] width 96 height 27
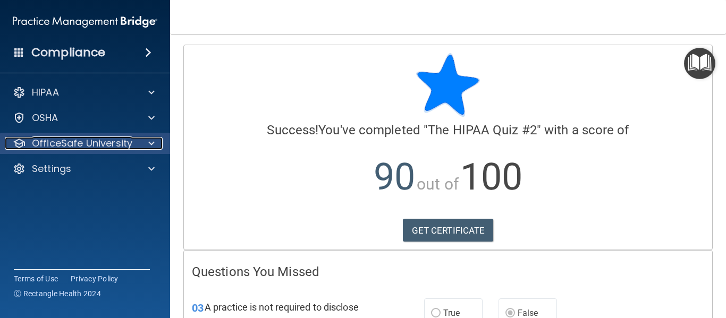
click at [146, 143] on div at bounding box center [150, 143] width 27 height 13
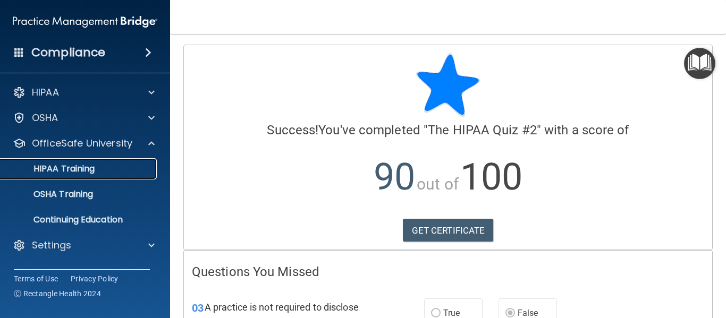
click at [138, 174] on link "HIPAA Training" at bounding box center [72, 168] width 167 height 21
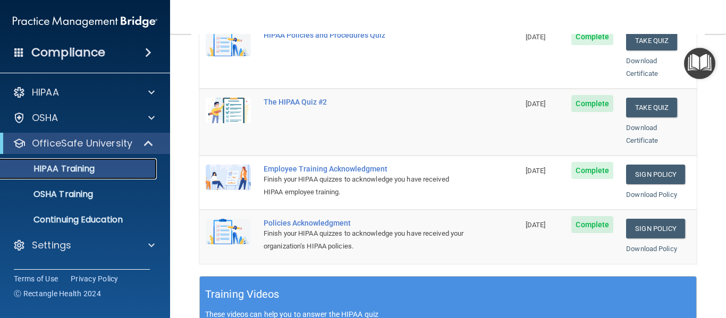
scroll to position [256, 0]
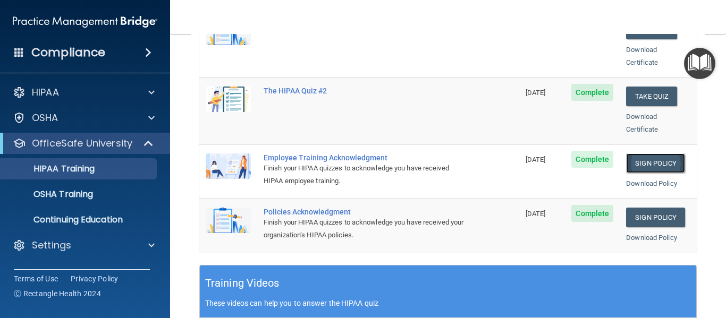
click at [673, 154] on link "Sign Policy" at bounding box center [655, 164] width 59 height 20
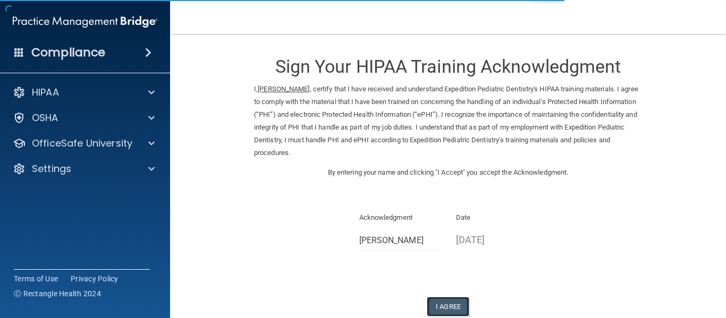
click at [458, 298] on button "I Agree" at bounding box center [448, 307] width 43 height 20
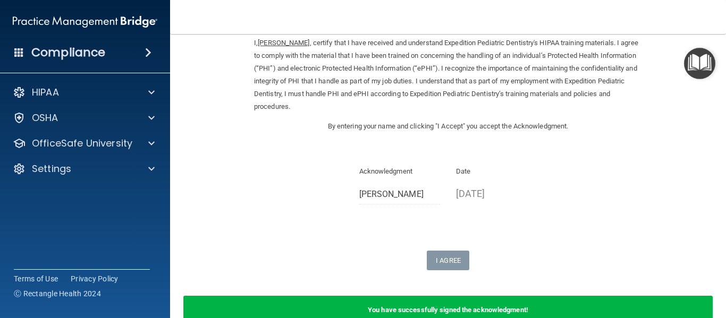
scroll to position [54, 0]
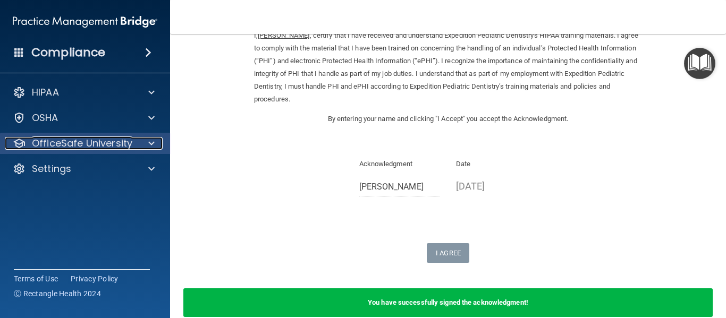
click at [150, 145] on span at bounding box center [151, 143] width 6 height 13
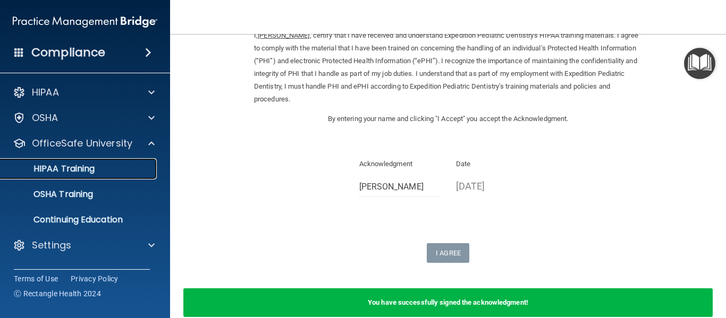
click at [136, 170] on div "HIPAA Training" at bounding box center [79, 169] width 145 height 11
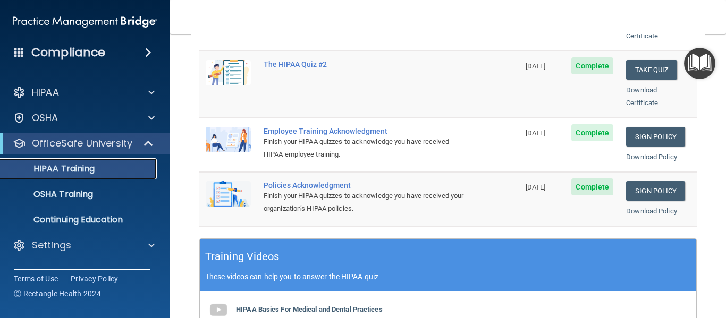
scroll to position [279, 0]
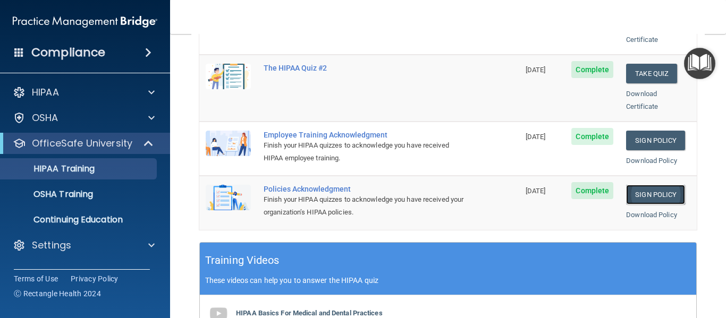
click at [640, 185] on link "Sign Policy" at bounding box center [655, 195] width 59 height 20
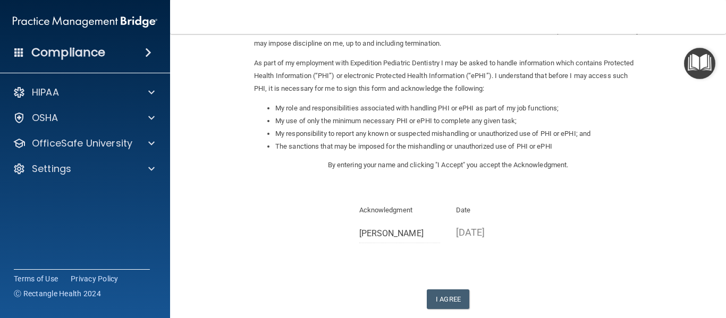
scroll to position [113, 0]
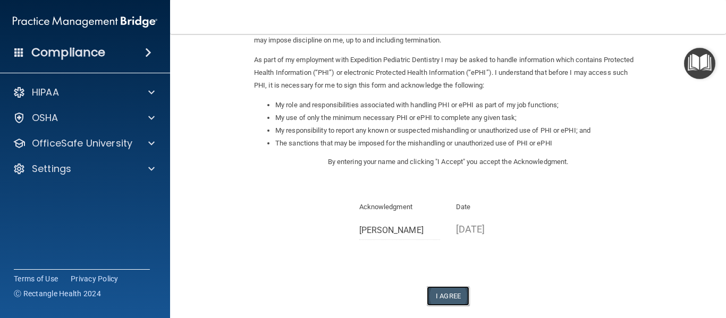
click at [460, 294] on button "I Agree" at bounding box center [448, 296] width 43 height 20
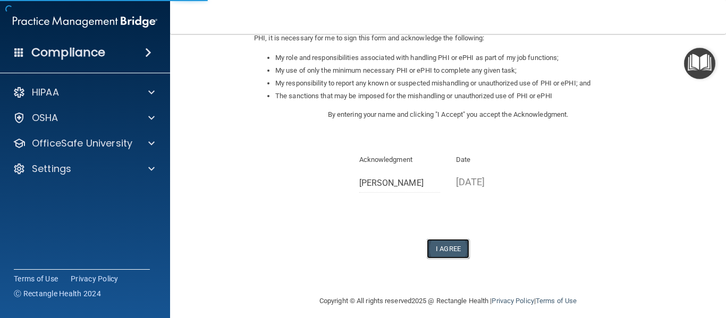
scroll to position [162, 0]
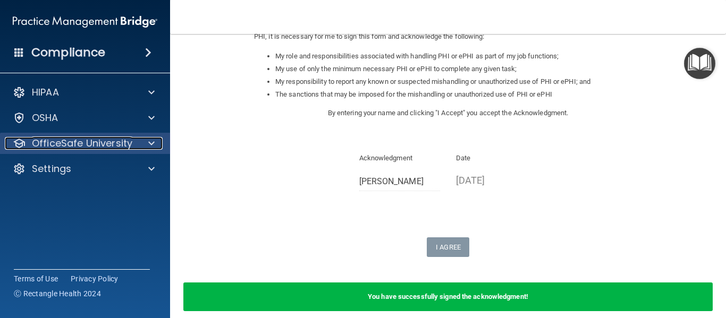
click at [149, 142] on span at bounding box center [151, 143] width 6 height 13
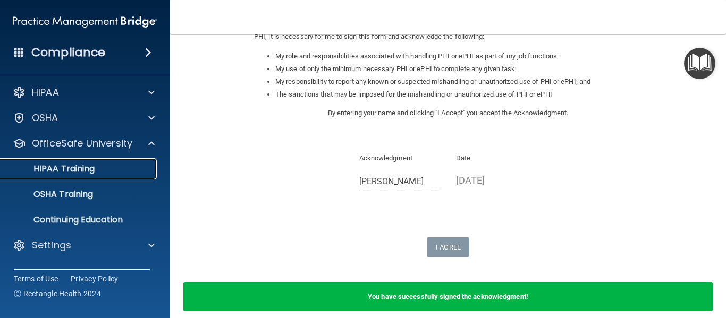
click at [140, 175] on link "HIPAA Training" at bounding box center [72, 168] width 167 height 21
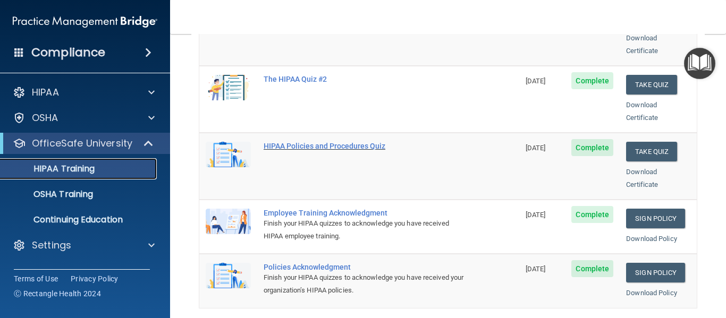
scroll to position [235, 0]
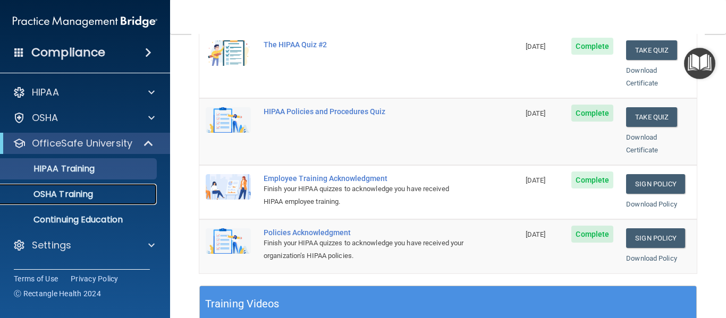
click at [86, 193] on p "OSHA Training" at bounding box center [50, 194] width 86 height 11
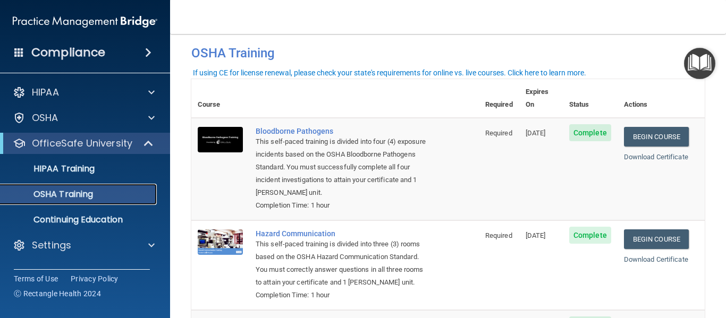
scroll to position [11, 0]
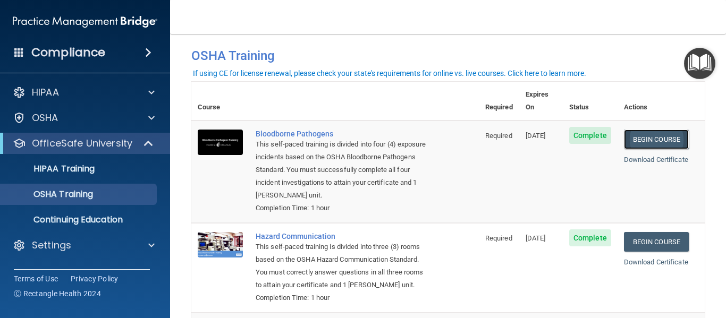
click at [671, 131] on link "Begin Course" at bounding box center [656, 140] width 65 height 20
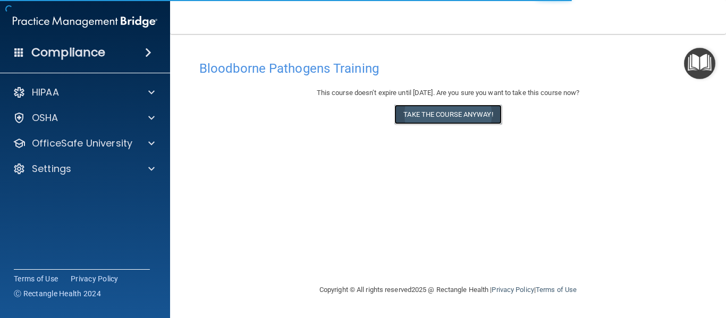
click at [430, 122] on button "Take the course anyway!" at bounding box center [447, 115] width 107 height 20
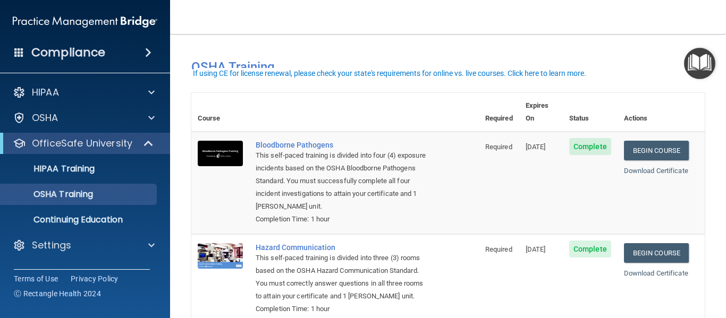
scroll to position [11, 0]
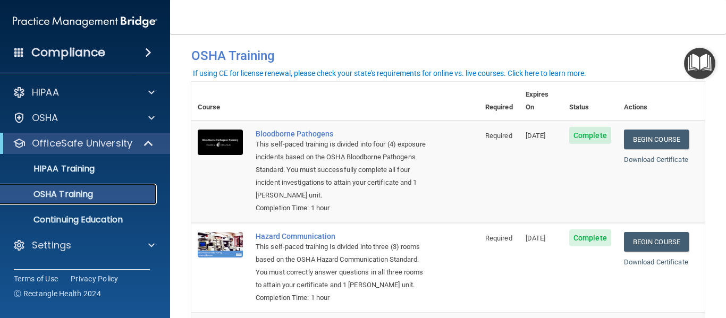
click at [109, 184] on link "OSHA Training" at bounding box center [72, 194] width 167 height 21
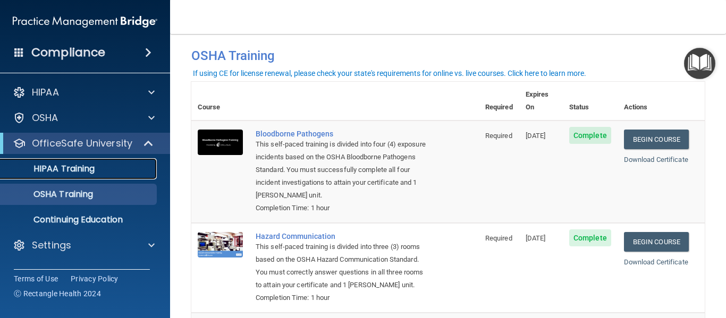
click at [92, 164] on p "HIPAA Training" at bounding box center [51, 169] width 88 height 11
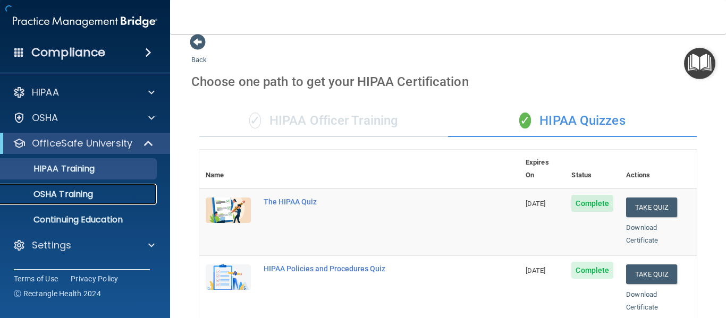
click at [77, 199] on p "OSHA Training" at bounding box center [50, 194] width 86 height 11
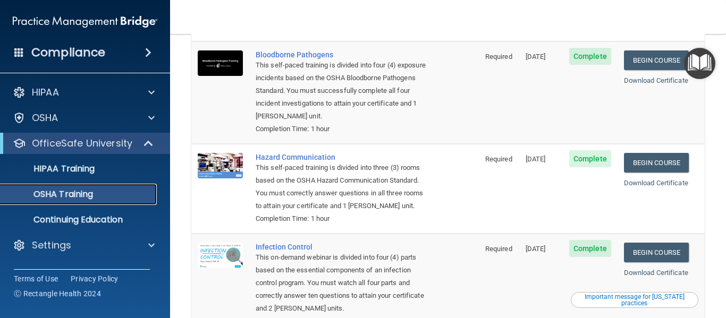
scroll to position [91, 0]
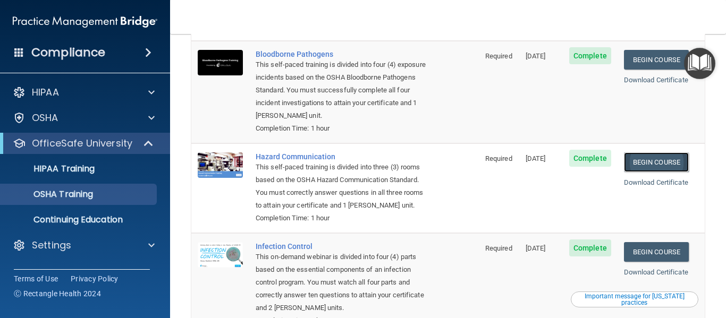
click at [643, 153] on link "Begin Course" at bounding box center [656, 163] width 65 height 20
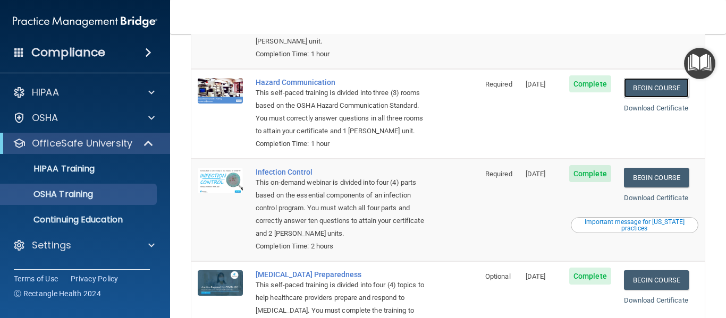
scroll to position [166, 0]
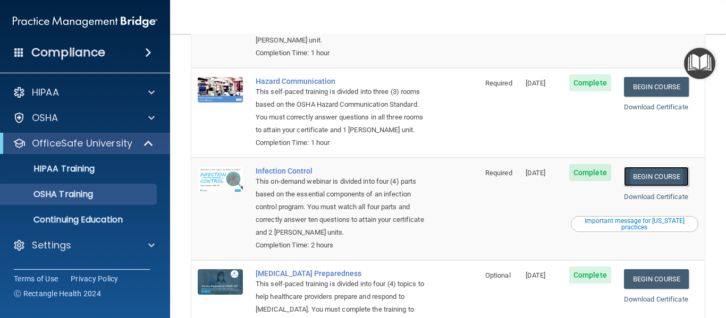
click at [661, 167] on link "Begin Course" at bounding box center [656, 177] width 65 height 20
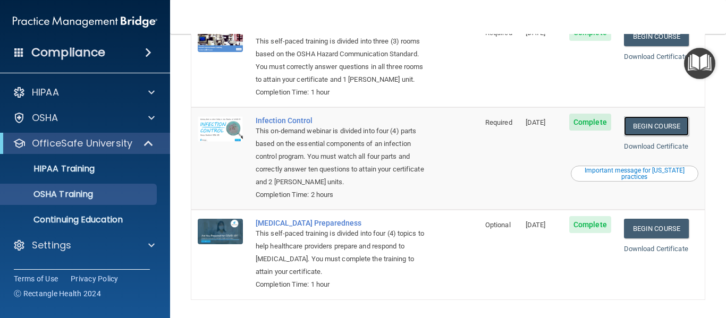
scroll to position [240, 0]
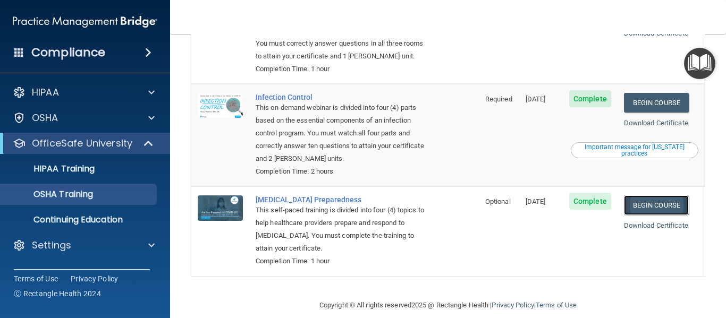
click at [682, 196] on link "Begin Course" at bounding box center [656, 206] width 65 height 20
click at [67, 170] on p "HIPAA Training" at bounding box center [51, 169] width 88 height 11
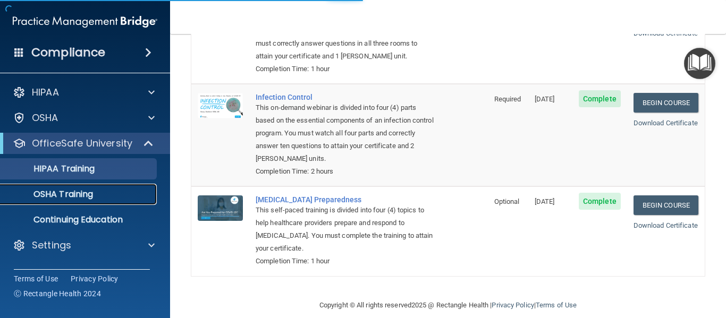
click at [64, 189] on p "OSHA Training" at bounding box center [50, 194] width 86 height 11
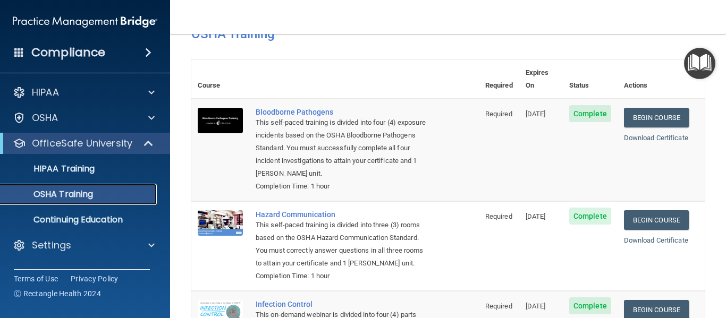
scroll to position [38, 0]
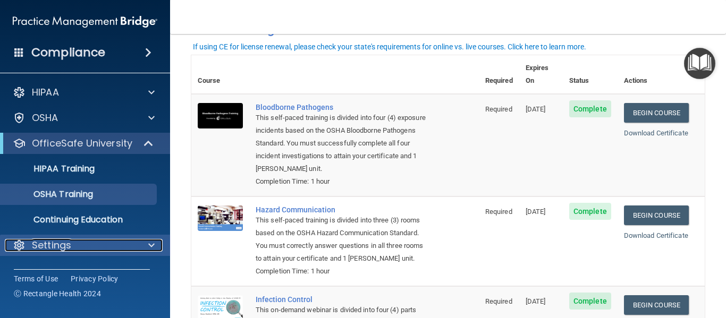
click at [77, 241] on div "Settings" at bounding box center [71, 245] width 132 height 13
click at [140, 248] on div at bounding box center [150, 245] width 27 height 13
click at [147, 247] on div at bounding box center [150, 245] width 27 height 13
click at [24, 240] on div at bounding box center [19, 245] width 13 height 13
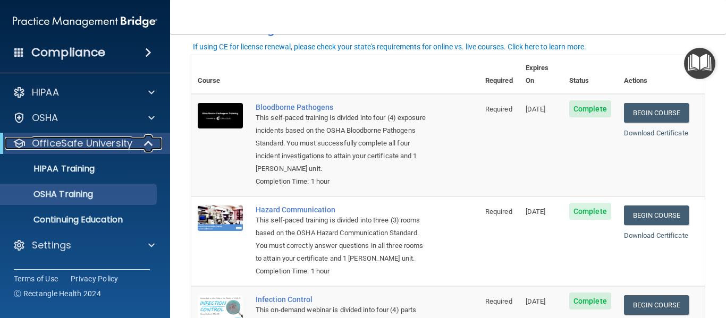
click at [150, 146] on span at bounding box center [149, 143] width 9 height 13
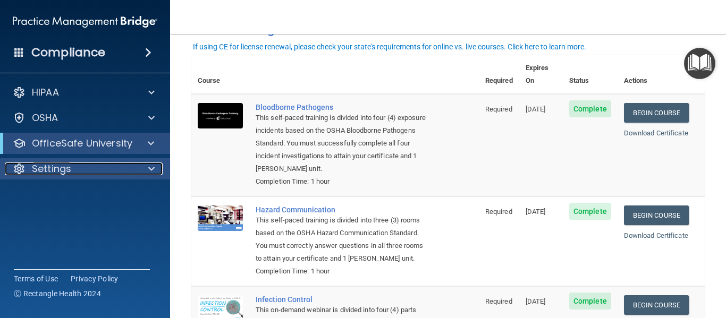
click at [151, 168] on span at bounding box center [151, 169] width 6 height 13
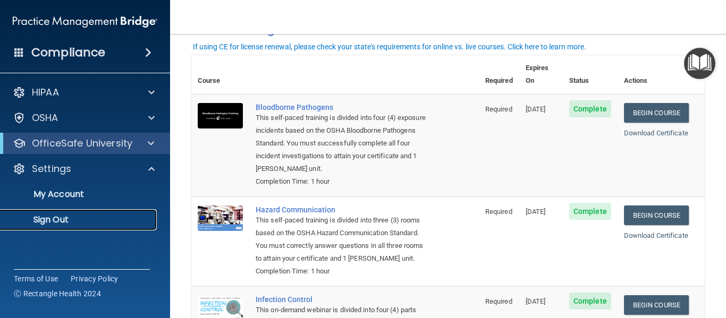
click at [88, 217] on p "Sign Out" at bounding box center [79, 220] width 145 height 11
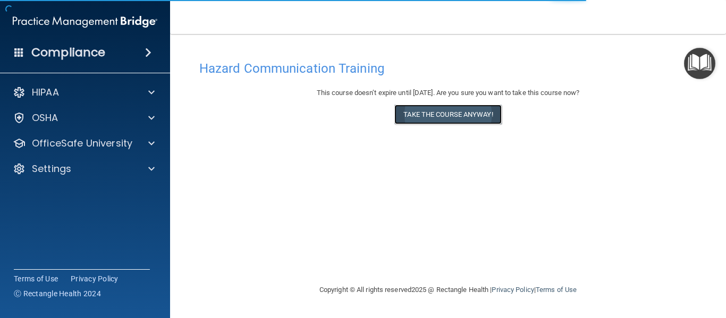
click at [411, 120] on button "Take the course anyway!" at bounding box center [447, 115] width 107 height 20
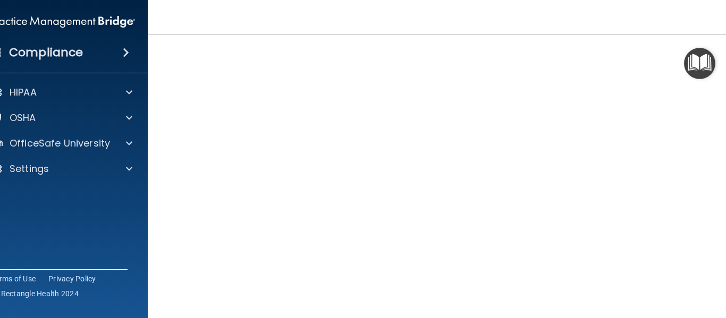
scroll to position [67, 0]
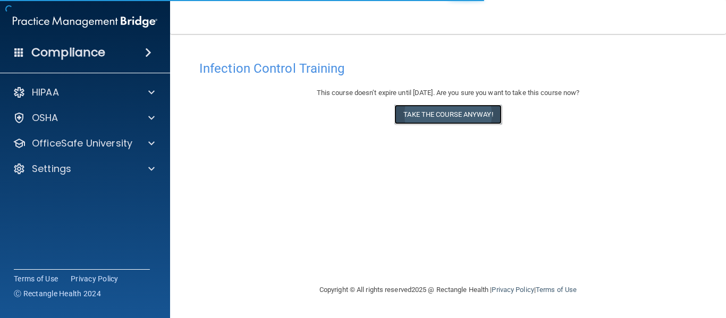
click at [433, 114] on button "Take the course anyway!" at bounding box center [447, 115] width 107 height 20
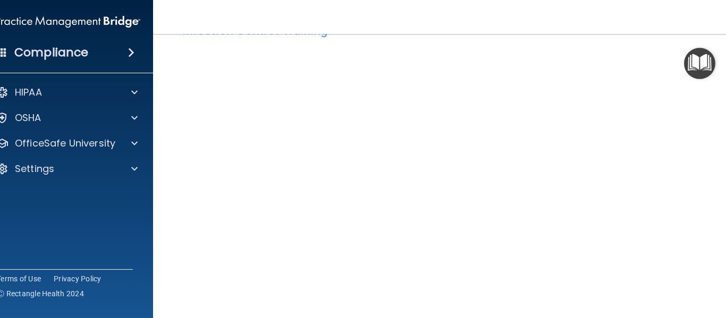
scroll to position [137, 0]
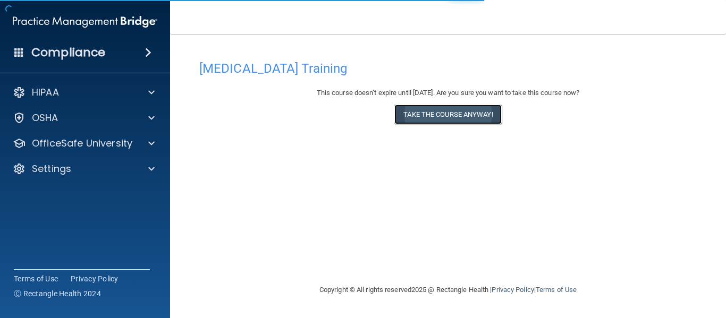
click at [483, 114] on button "Take the course anyway!" at bounding box center [447, 115] width 107 height 20
